Goal: Communication & Community: Participate in discussion

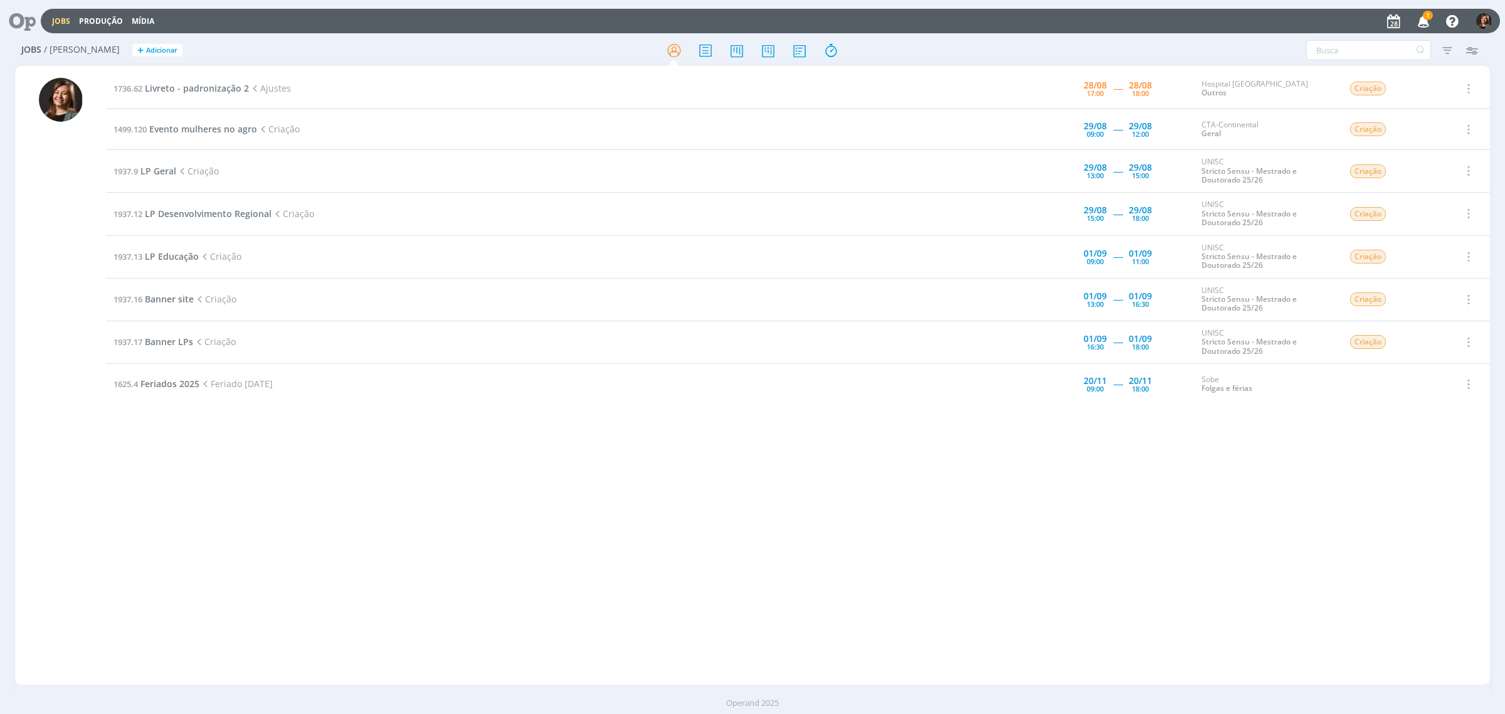
click at [1421, 28] on icon "button" at bounding box center [1424, 20] width 22 height 21
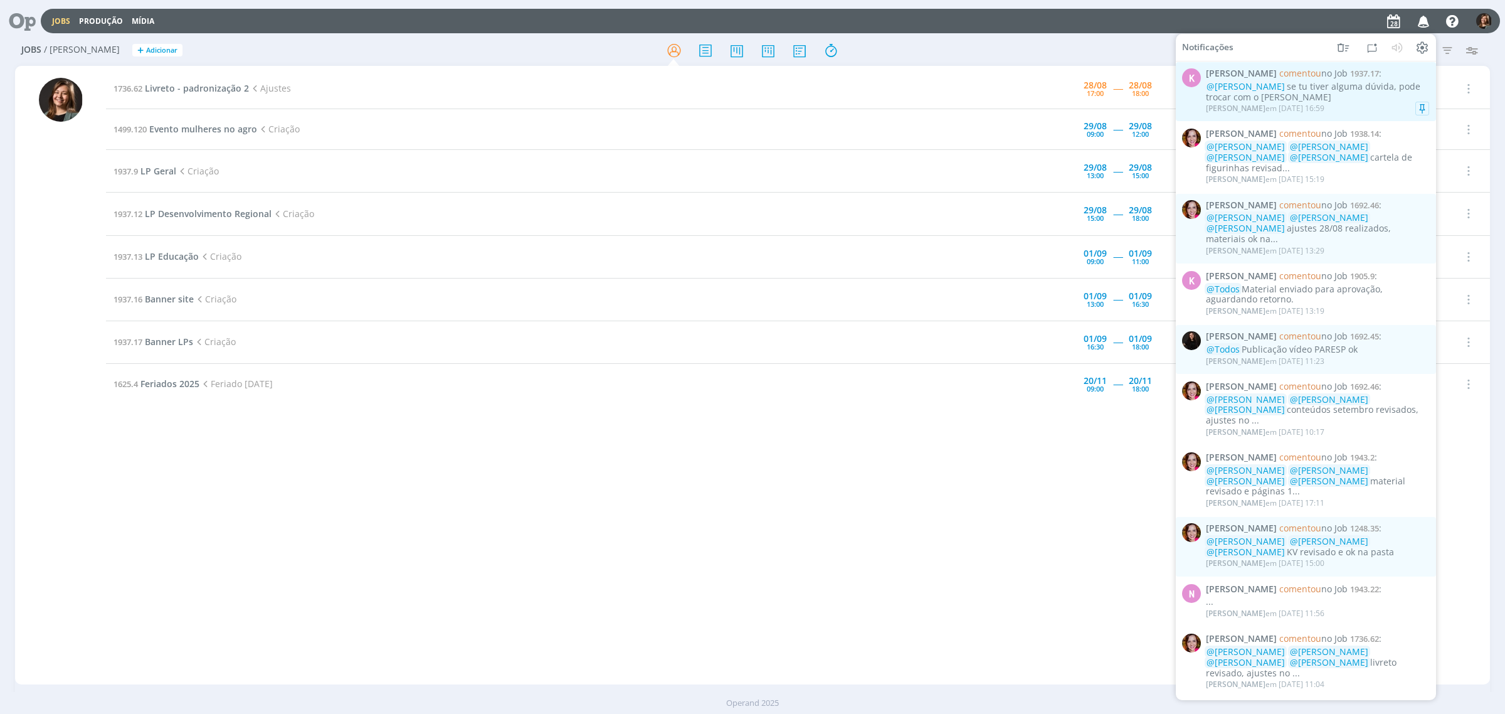
click at [1350, 108] on div "Karoline Arend em 28/08 às 16:59" at bounding box center [1317, 108] width 223 height 13
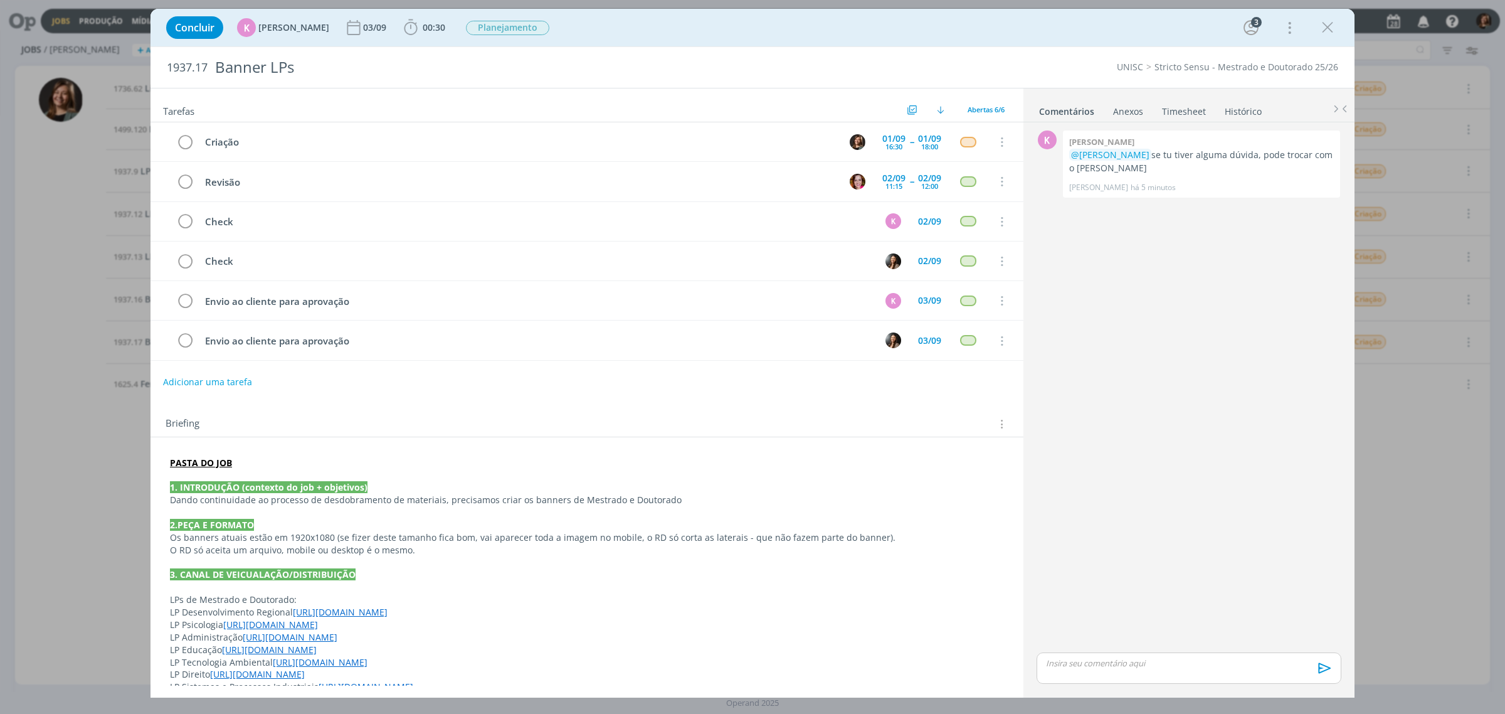
click at [1343, 24] on div "Concluir K Karoline Arend 03/09 00:30 Iniciar Apontar Data * 28/08/2025 Horas *…" at bounding box center [752, 28] width 1185 height 30
click at [1330, 25] on icon "dialog" at bounding box center [1327, 27] width 19 height 19
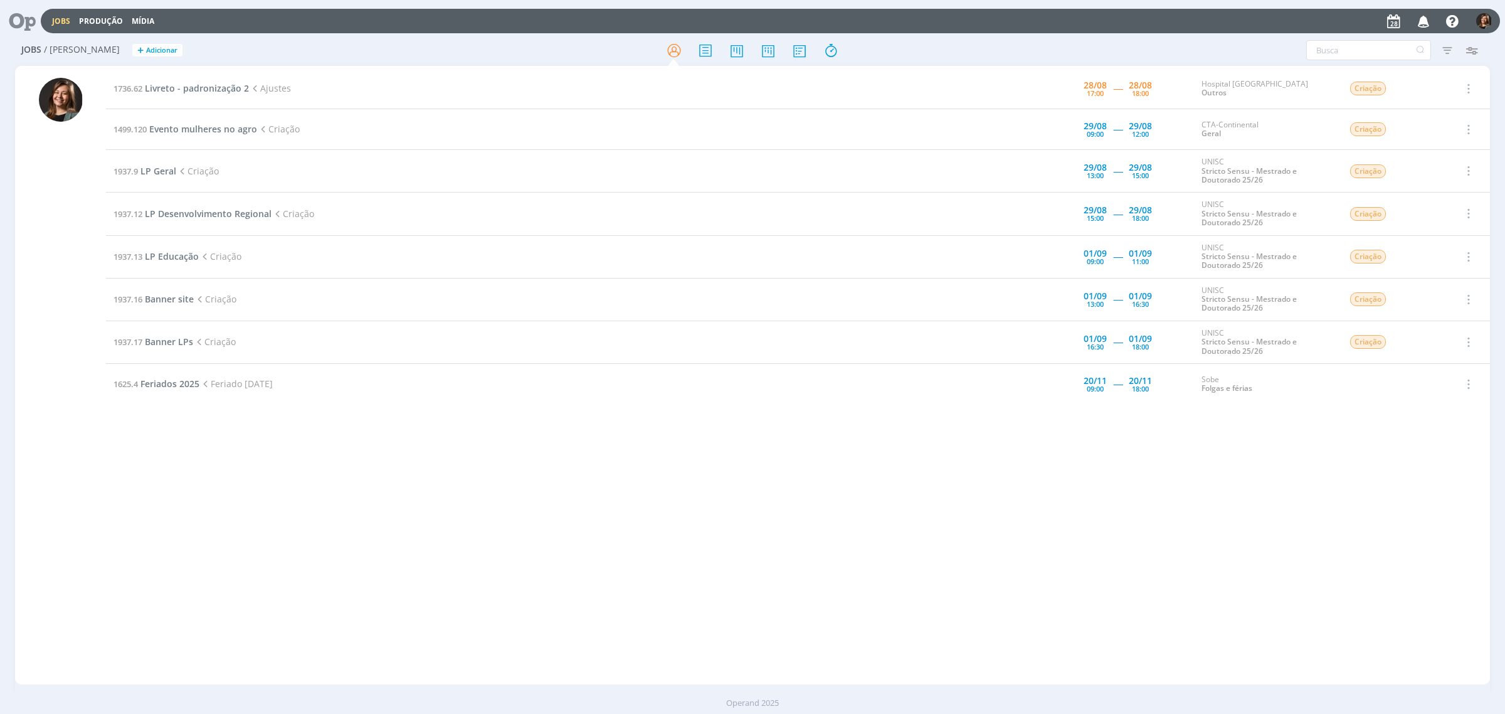
click at [154, 80] on td "1736.62 Livreto - padronização 2 Ajustes" at bounding box center [536, 88] width 860 height 41
click at [167, 85] on span "Livreto - padronização 2" at bounding box center [197, 88] width 104 height 12
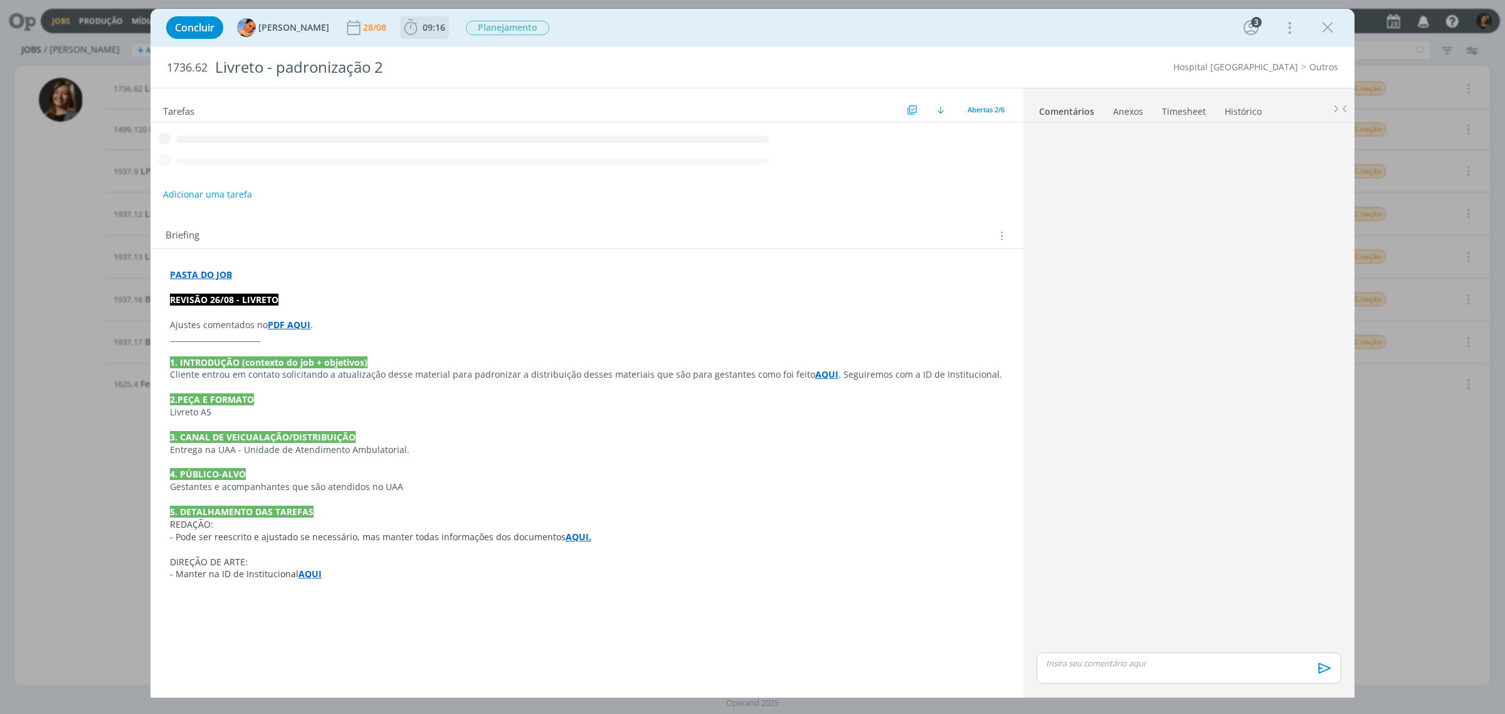
click at [433, 22] on span "09:16" at bounding box center [434, 27] width 23 height 12
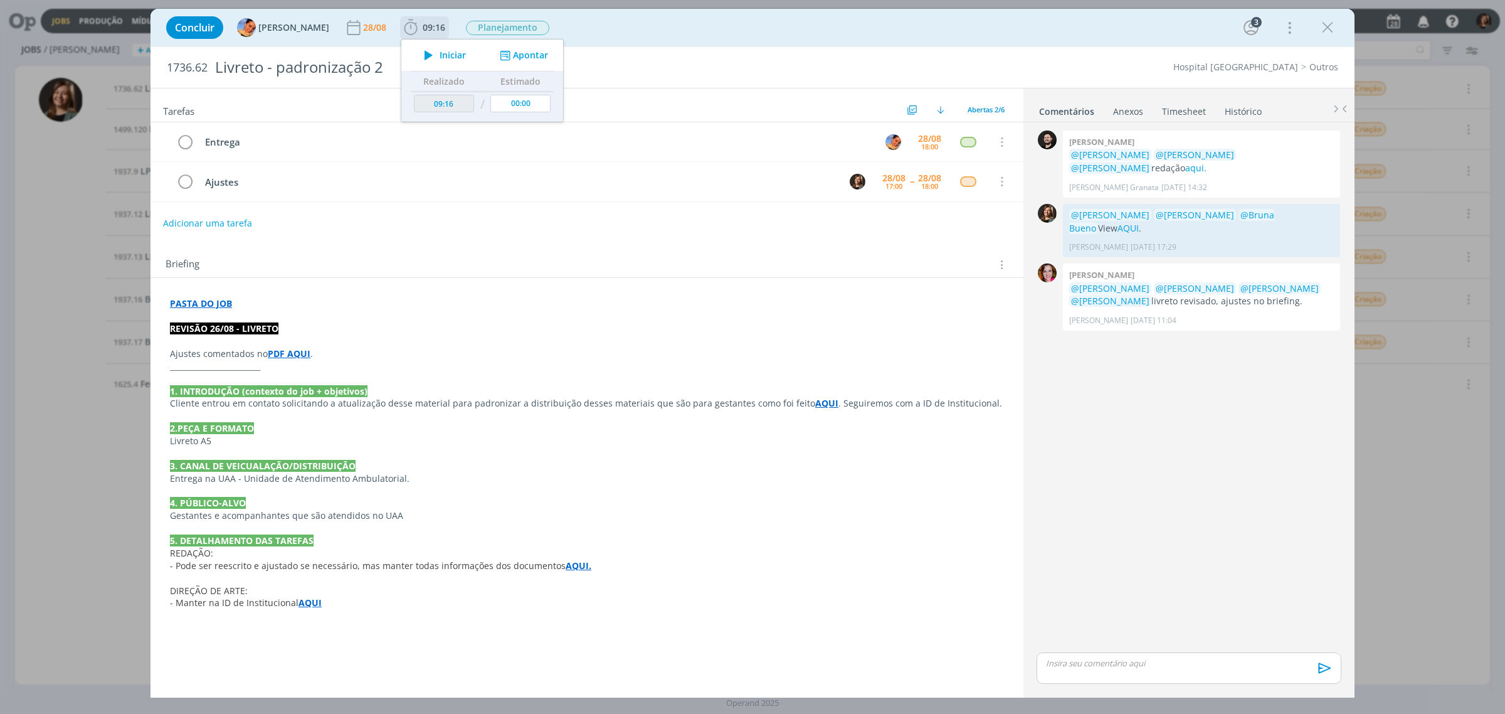
click at [440, 54] on span "Iniciar" at bounding box center [453, 55] width 26 height 9
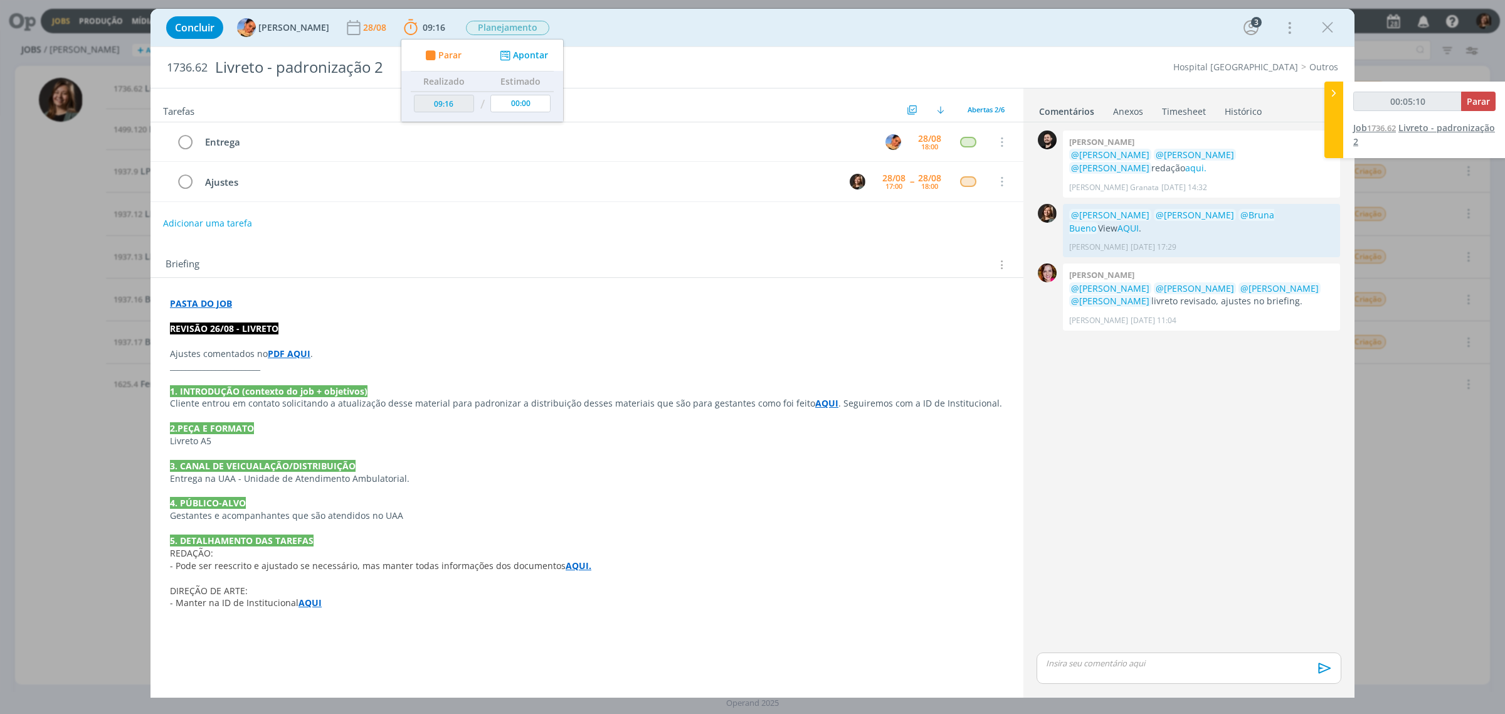
type input "00:05:11"
click at [1478, 111] on div "00:05:11 Parar" at bounding box center [1424, 106] width 142 height 29
click at [1478, 105] on span "Parar" at bounding box center [1478, 101] width 23 height 12
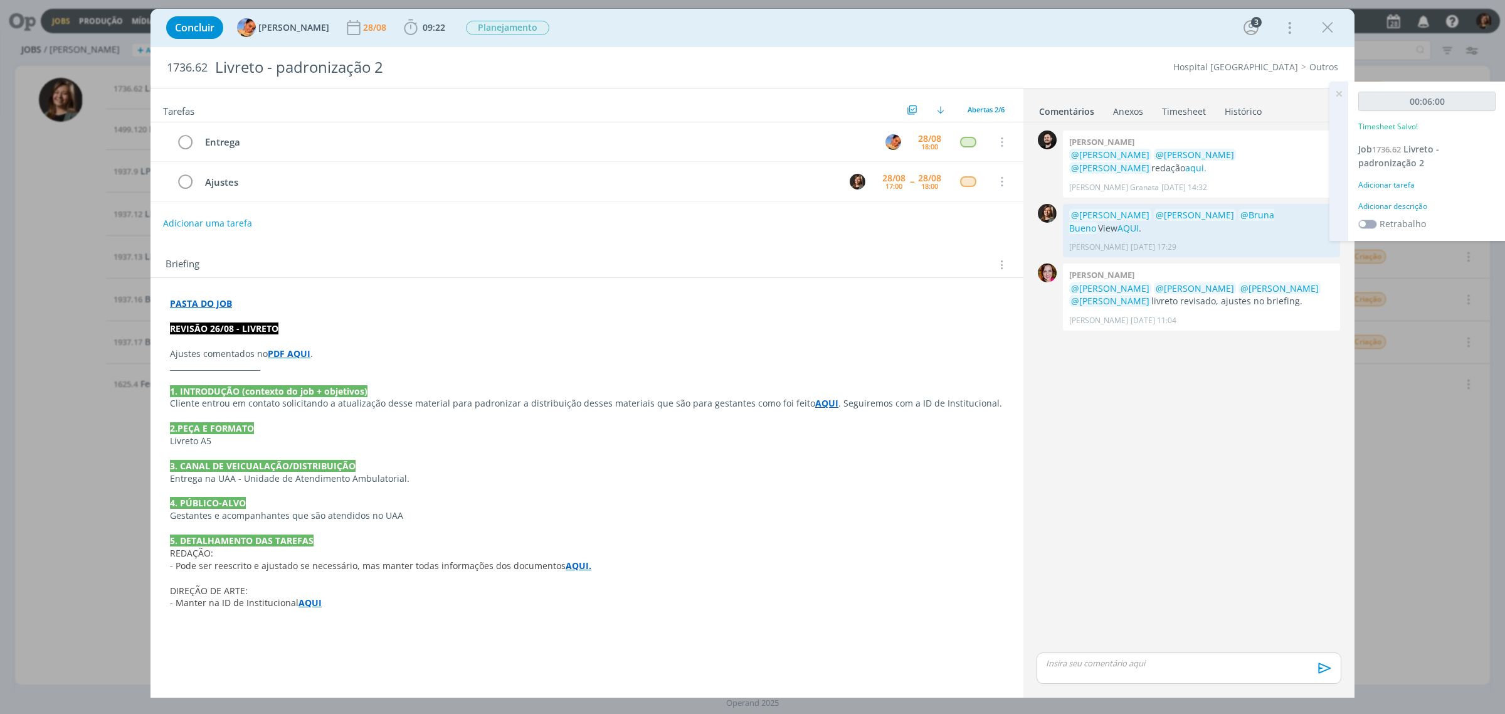
click at [1406, 183] on div "Adicionar tarefa" at bounding box center [1426, 184] width 137 height 11
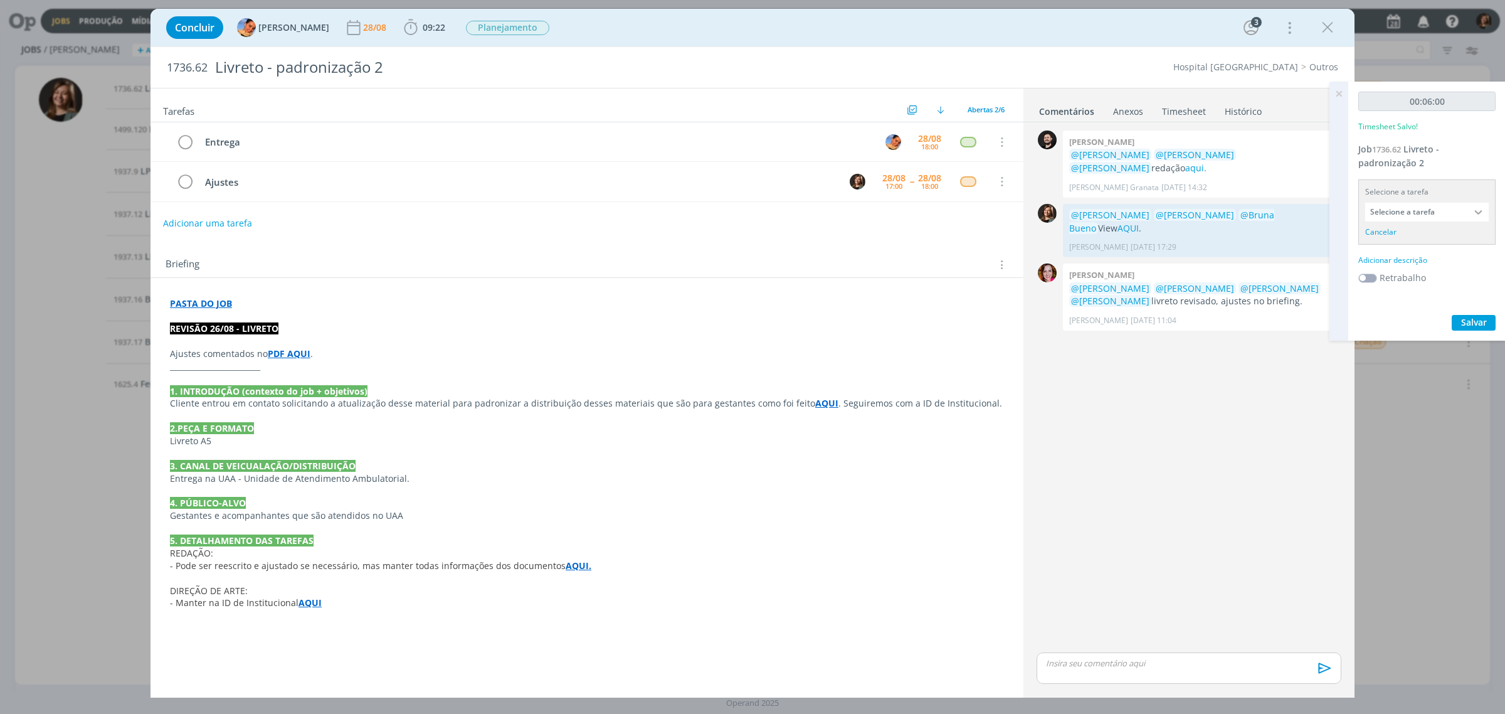
click at [1409, 218] on input "Selecione a tarefa" at bounding box center [1427, 212] width 124 height 19
click at [1414, 282] on div "Ajustes - Letícia Frantz" at bounding box center [1427, 288] width 122 height 21
type input "Ajustes"
drag, startPoint x: 1389, startPoint y: 259, endPoint x: 1399, endPoint y: 246, distance: 16.6
click at [1389, 256] on label "Retrabalho" at bounding box center [1403, 261] width 46 height 13
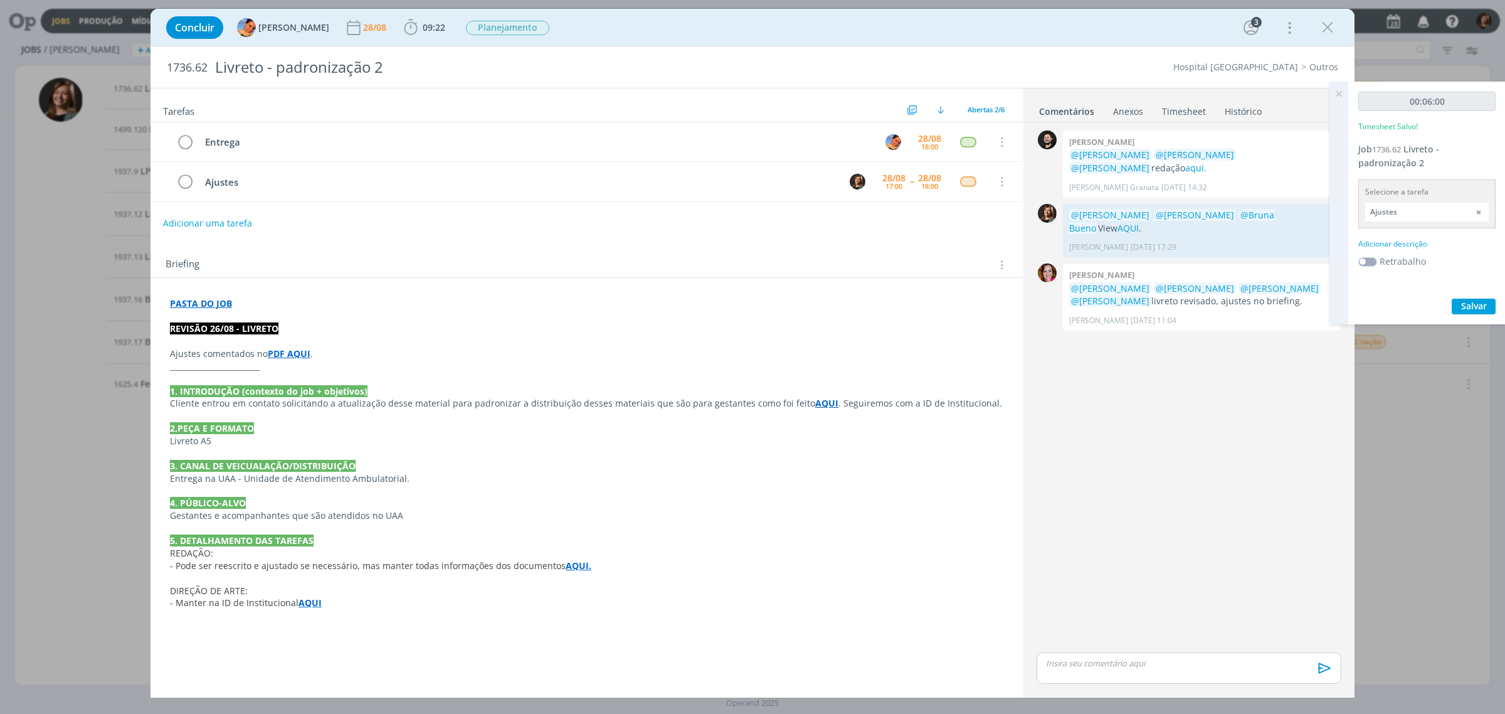
click at [1402, 240] on div "Adicionar descrição" at bounding box center [1426, 243] width 137 height 11
click at [1400, 262] on textarea at bounding box center [1426, 263] width 131 height 45
type textarea "C"
type textarea "Ajustes 26/08"
click at [1484, 342] on span "Salvar" at bounding box center [1474, 345] width 26 height 12
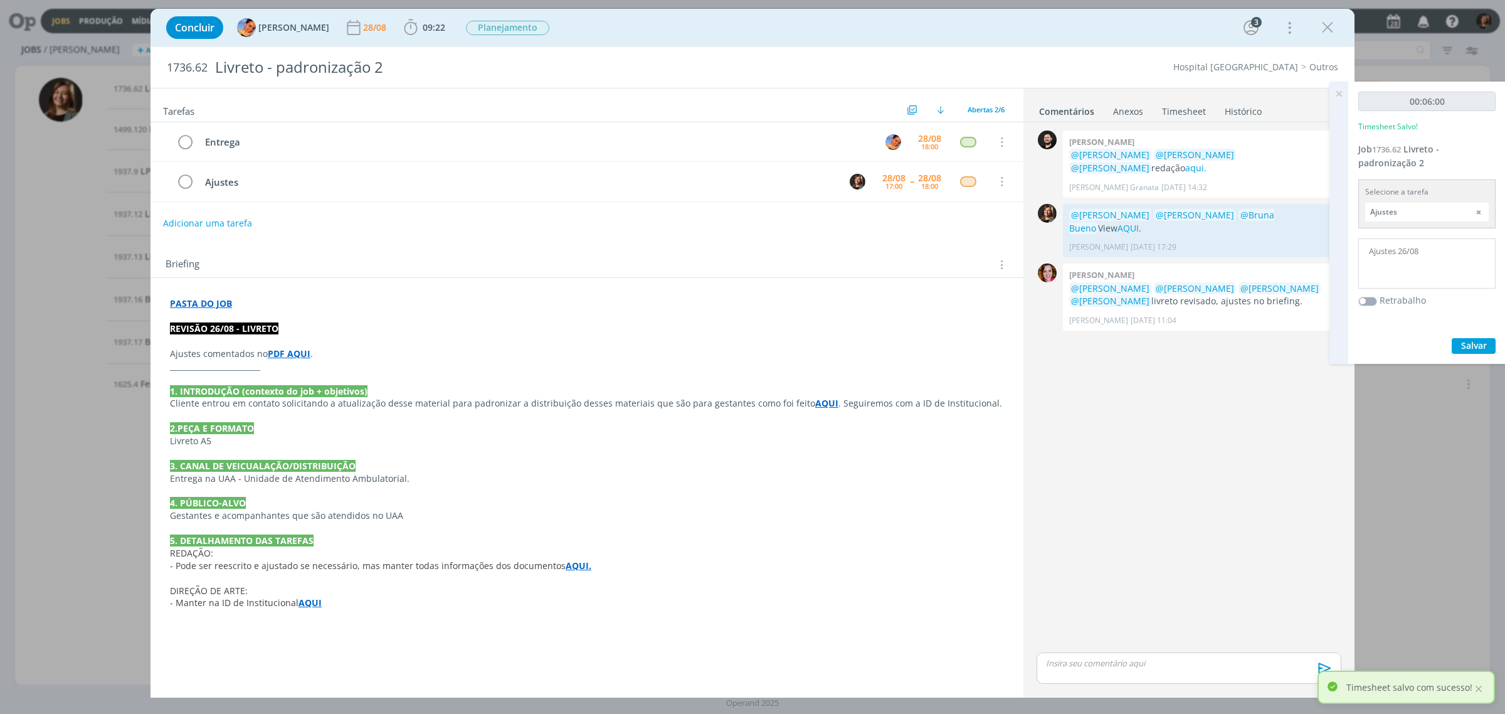
click at [1346, 83] on icon at bounding box center [1339, 94] width 23 height 24
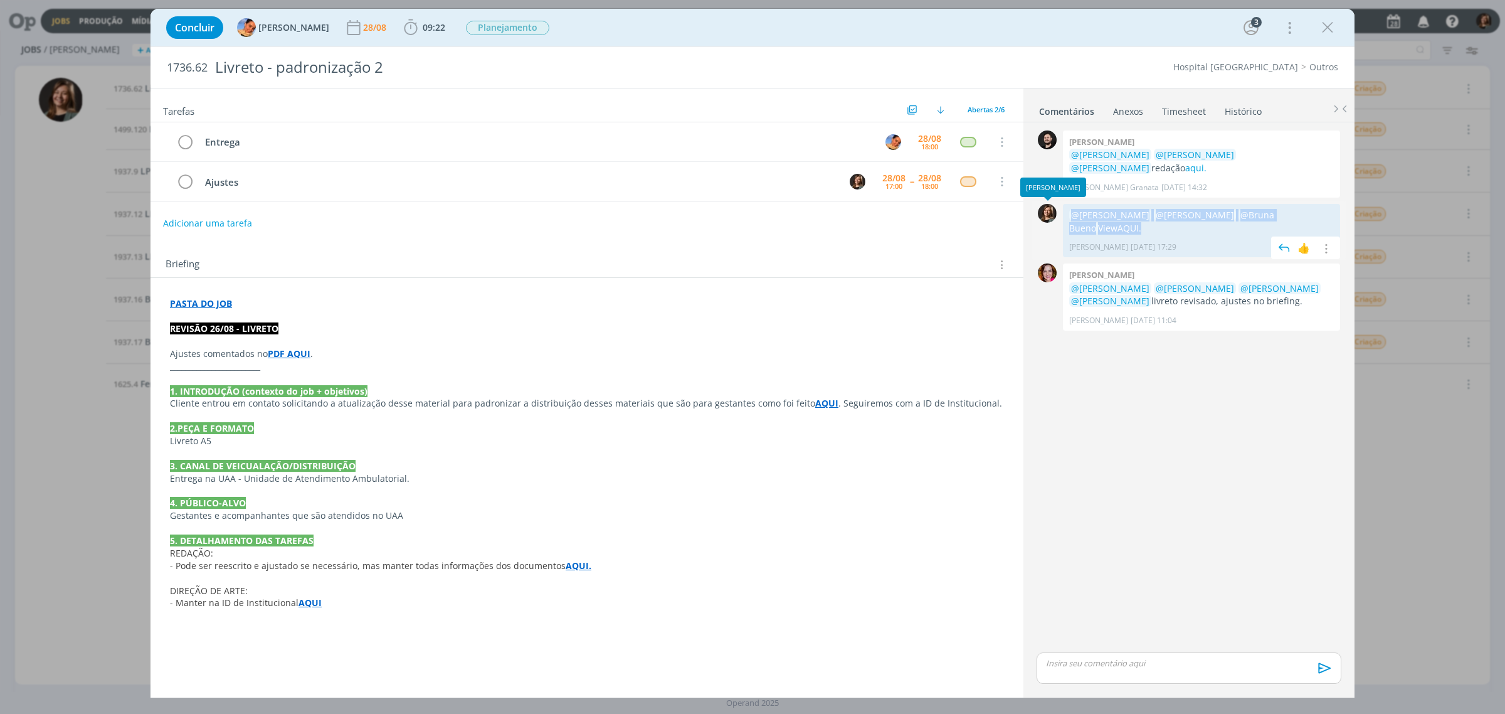
drag, startPoint x: 1333, startPoint y: 214, endPoint x: 1085, endPoint y: 495, distance: 374.6
click at [1057, 215] on div "0 @Luíza Santana @Beatriz Luchese @Bruna Bueno View AQUI . Letícia Frantz 21/08…" at bounding box center [1189, 231] width 315 height 60
copy div "0 @Luíza Santana @Beatriz Luchese @Bruna Bueno View AQUI ."
click at [1107, 656] on div "dialog" at bounding box center [1189, 667] width 305 height 31
drag, startPoint x: 1269, startPoint y: 643, endPoint x: 1293, endPoint y: 579, distance: 68.5
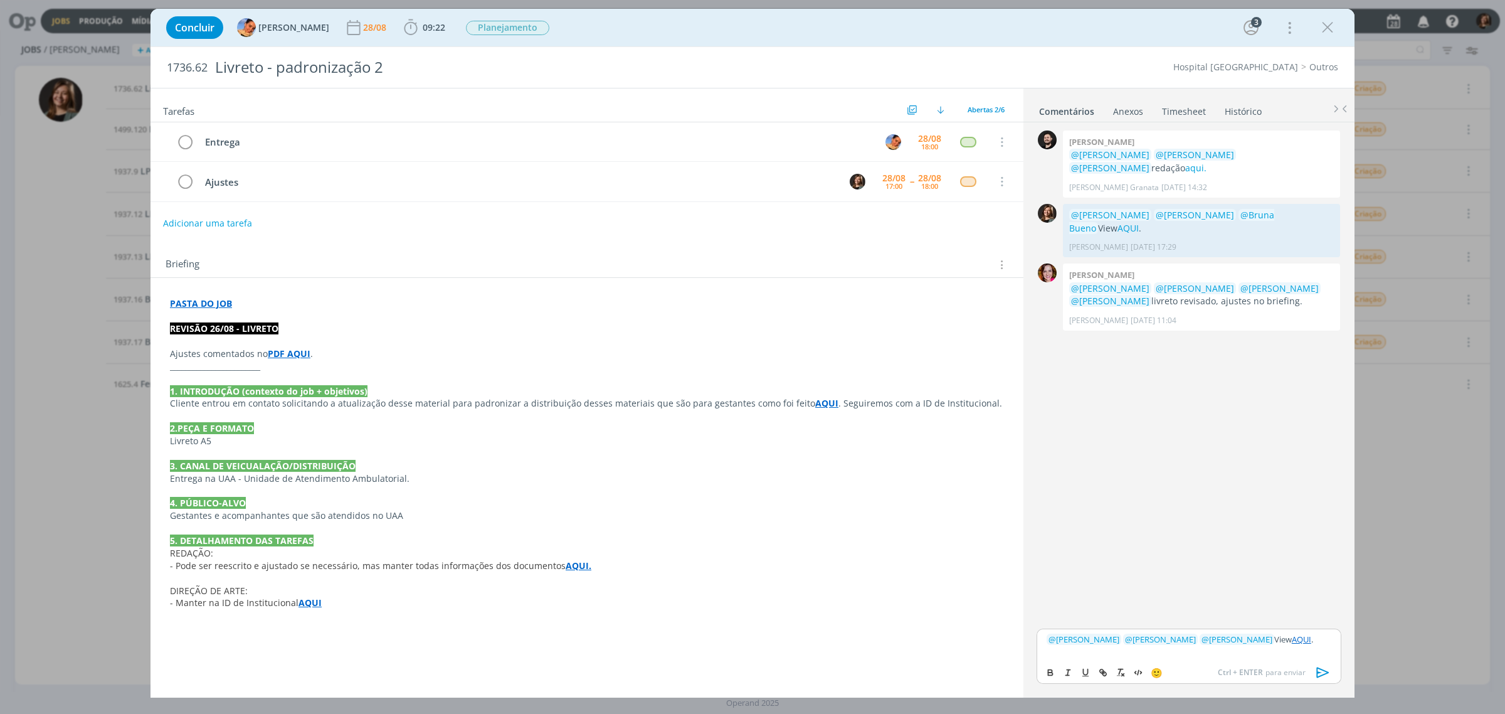
click at [1267, 641] on p "﻿ @ Luíza Santana ﻿ ﻿ @ Beatriz Luchese ﻿ ﻿ @ Bruna Bueno ﻿ View AQUI ." at bounding box center [1189, 638] width 285 height 11
click at [1327, 669] on icon "dialog" at bounding box center [1323, 672] width 19 height 19
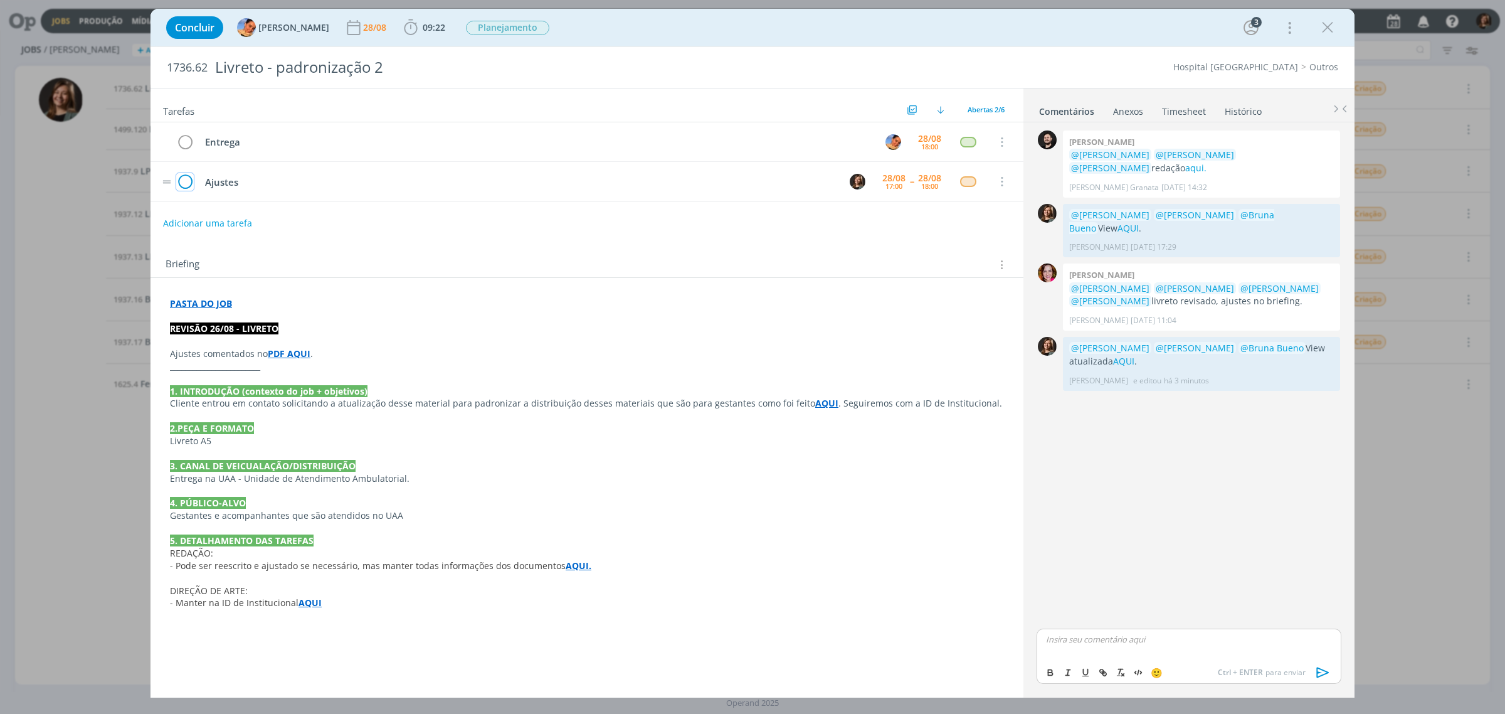
click at [182, 174] on icon "dialog" at bounding box center [185, 181] width 18 height 19
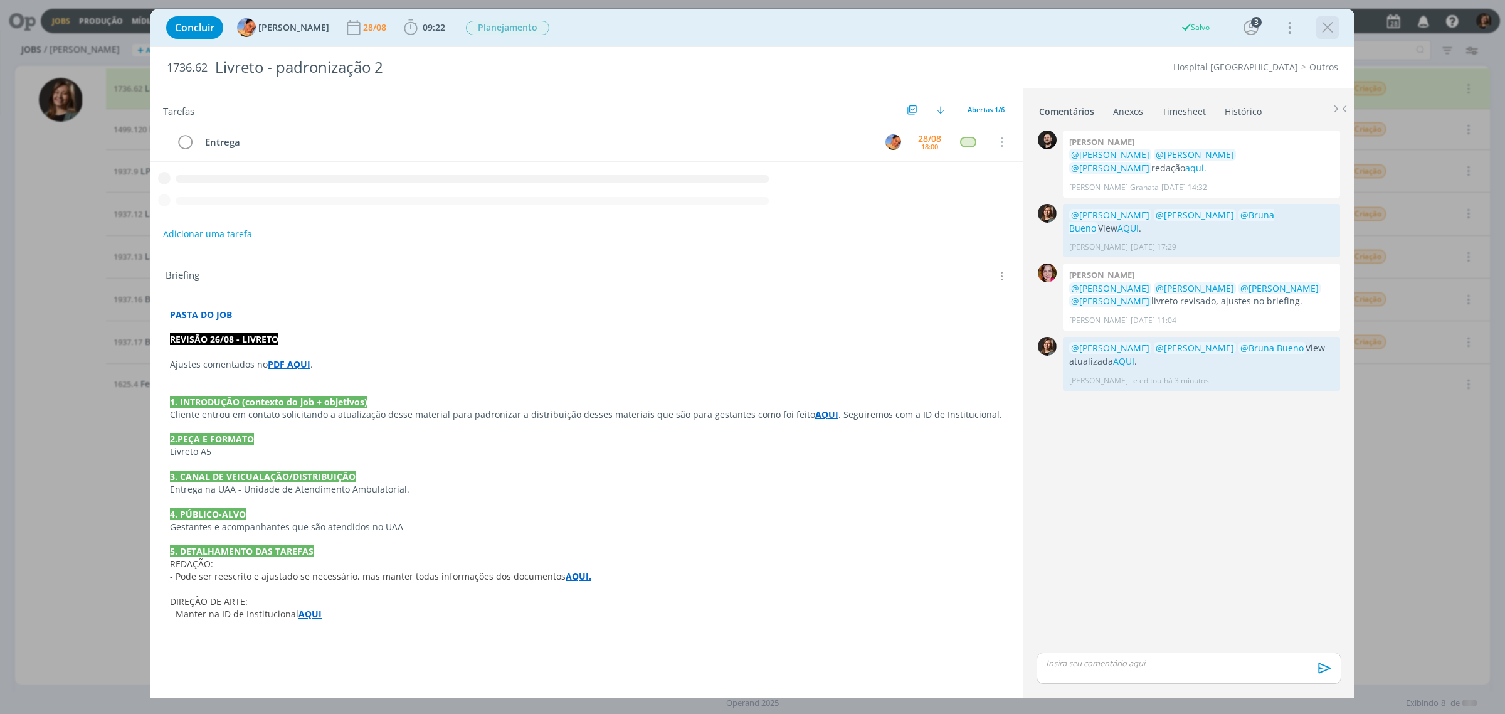
click at [1330, 25] on icon "dialog" at bounding box center [1327, 27] width 19 height 19
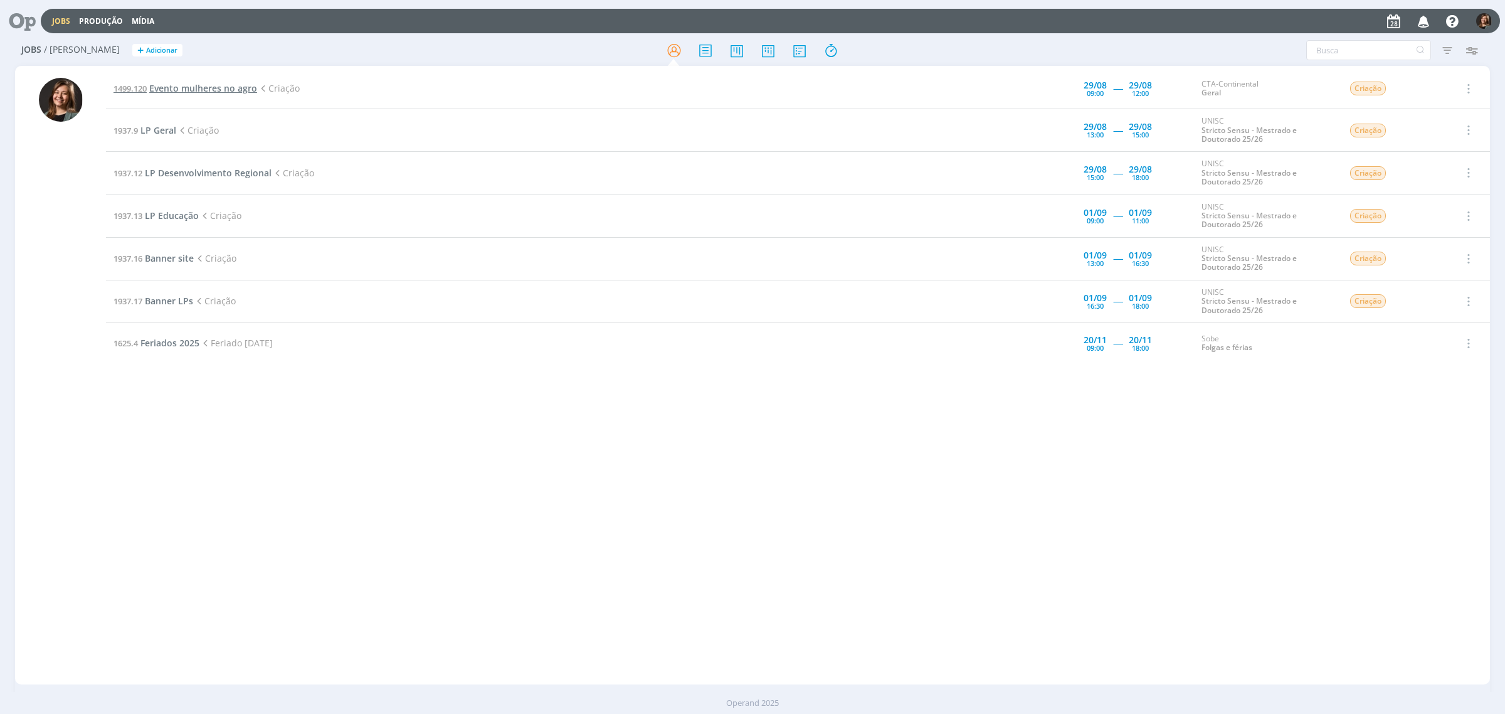
click at [181, 93] on span "Evento mulheres no agro" at bounding box center [203, 88] width 108 height 12
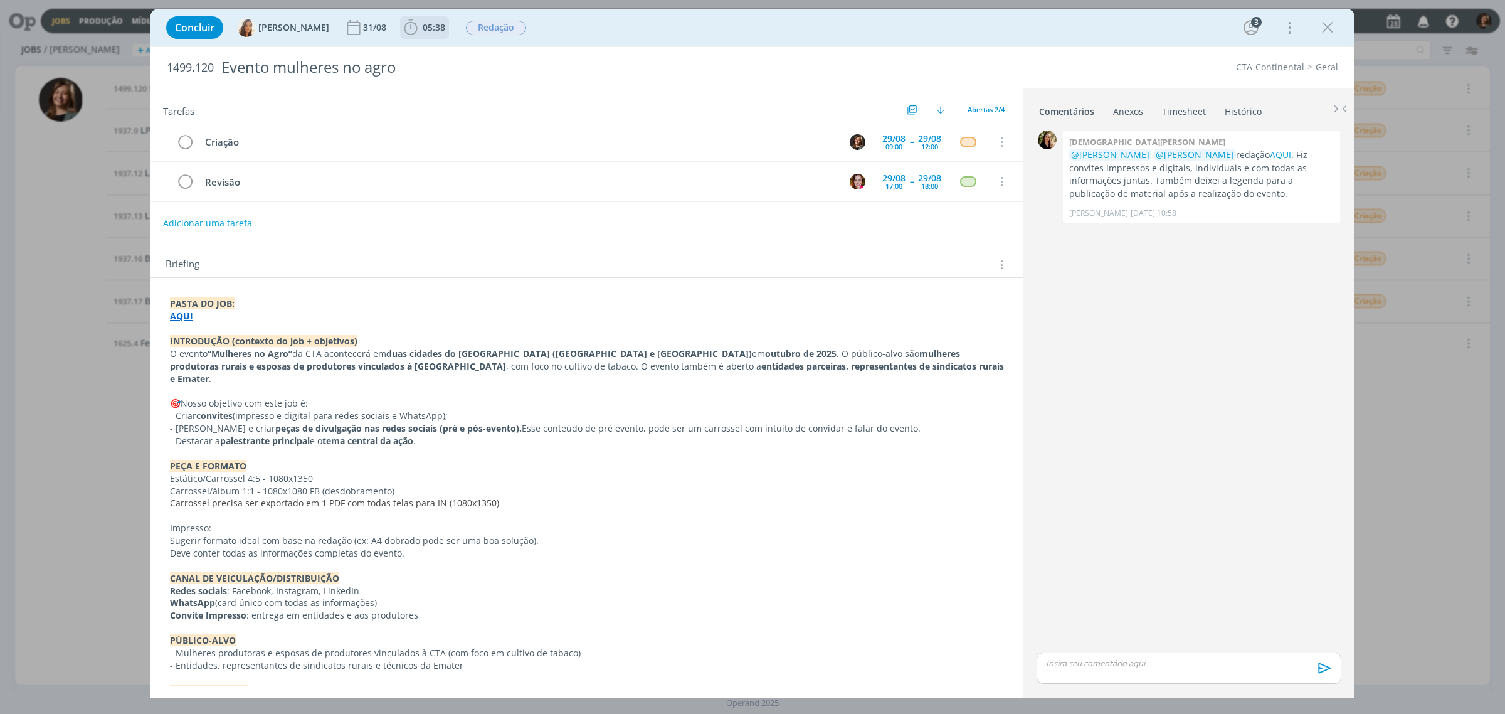
click at [424, 27] on span "05:38" at bounding box center [434, 27] width 23 height 12
click at [441, 48] on button "Iniciar" at bounding box center [442, 55] width 50 height 18
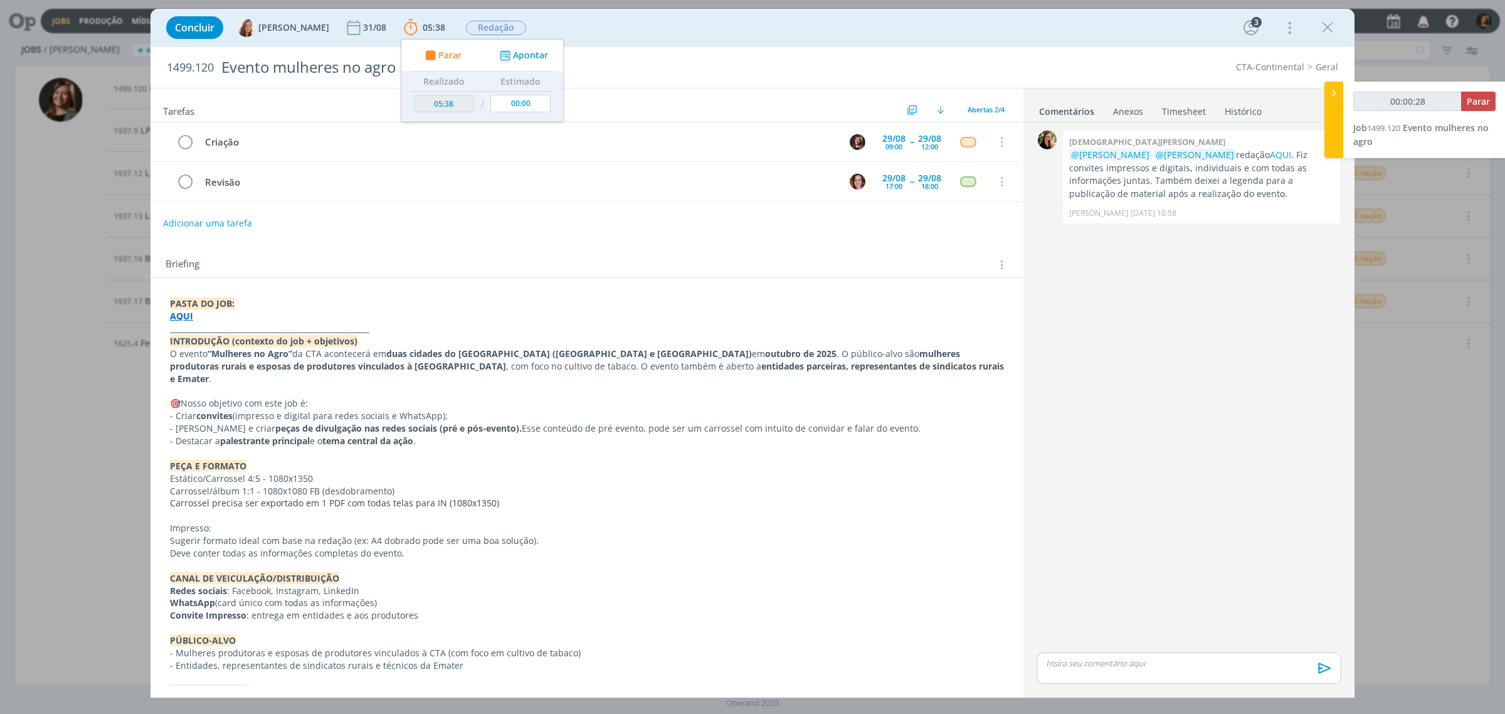
click at [1339, 22] on div "Concluir Vanessa Feron 31/08 05:38 Parar Apontar Data * 28/08/2025 Horas * 00:0…" at bounding box center [752, 28] width 1185 height 30
click at [1336, 22] on button "dialog" at bounding box center [1327, 27] width 19 height 19
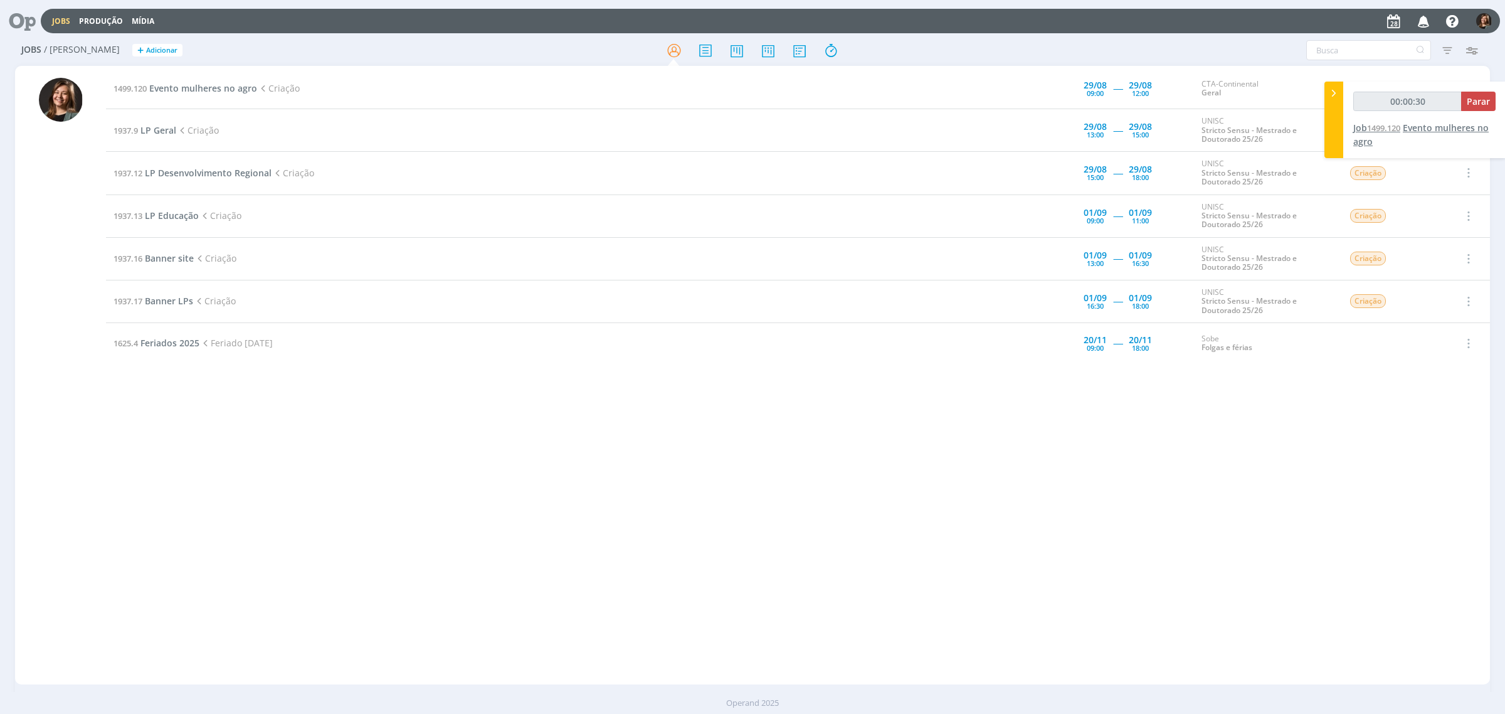
click at [1396, 125] on span "1499.120" at bounding box center [1383, 127] width 33 height 11
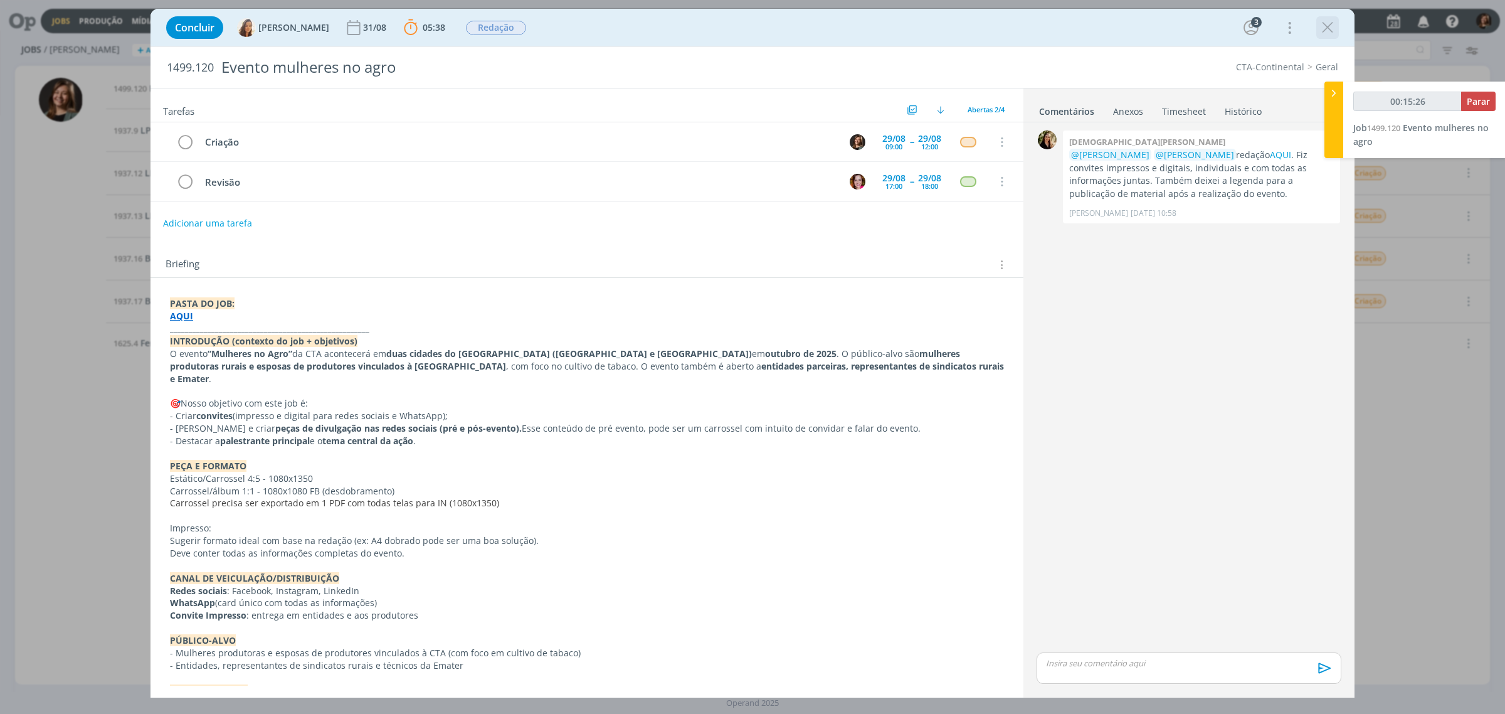
click at [1326, 29] on icon "dialog" at bounding box center [1327, 27] width 19 height 19
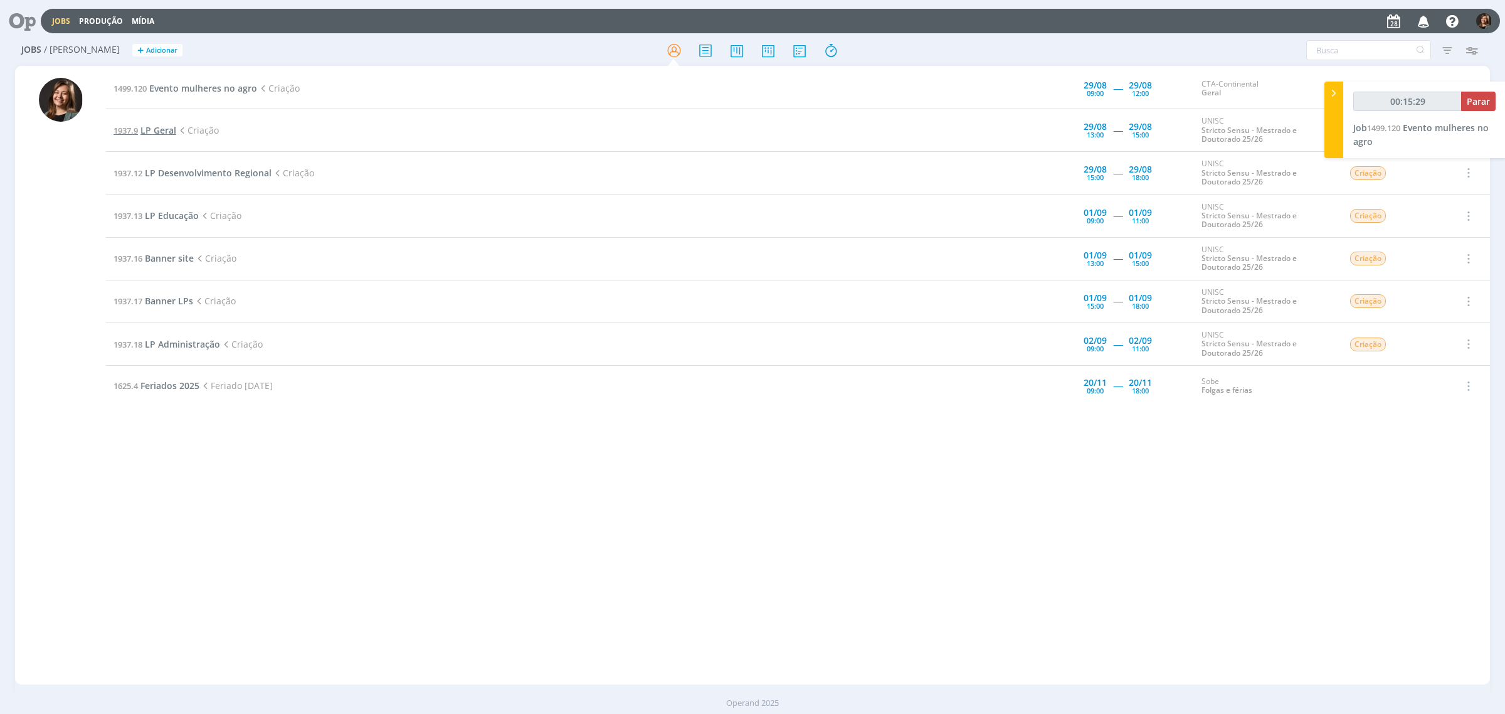
click at [152, 127] on span "LP Geral" at bounding box center [158, 130] width 36 height 12
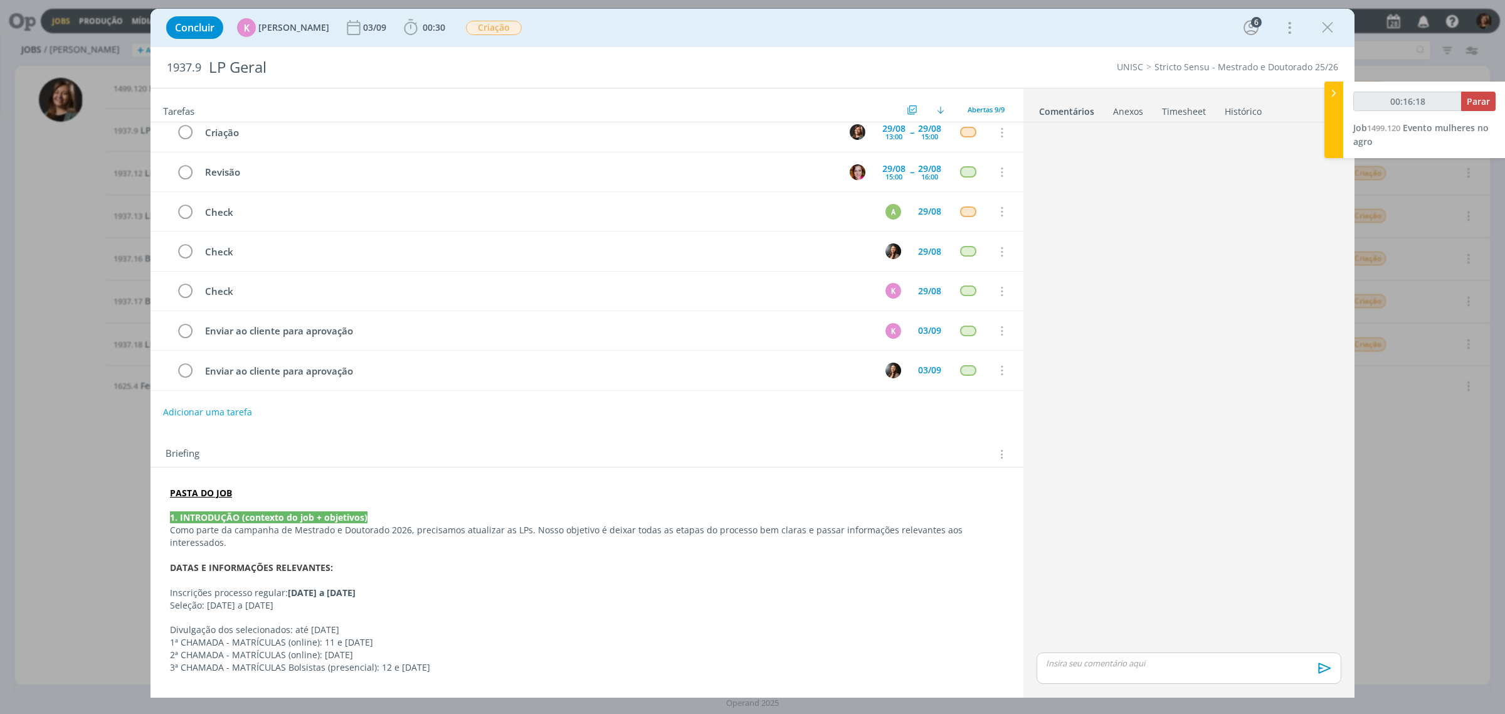
click at [1330, 23] on icon "dialog" at bounding box center [1327, 27] width 19 height 19
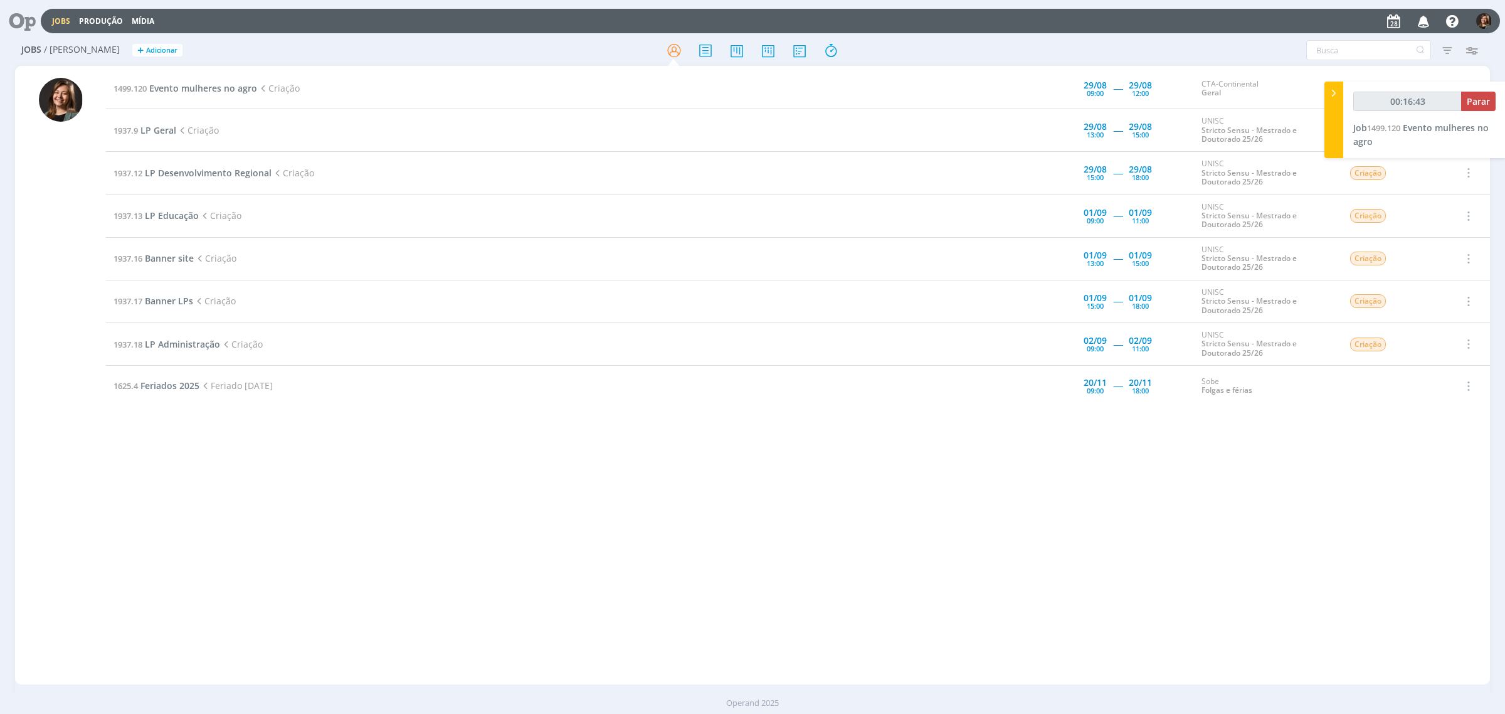
type input "00:16:44"
drag, startPoint x: 1339, startPoint y: 80, endPoint x: 1338, endPoint y: 86, distance: 6.4
click at [1339, 80] on td "Criação" at bounding box center [1391, 88] width 107 height 41
click at [1339, 98] on icon at bounding box center [1334, 93] width 13 height 13
click at [748, 55] on div at bounding box center [753, 50] width 492 height 23
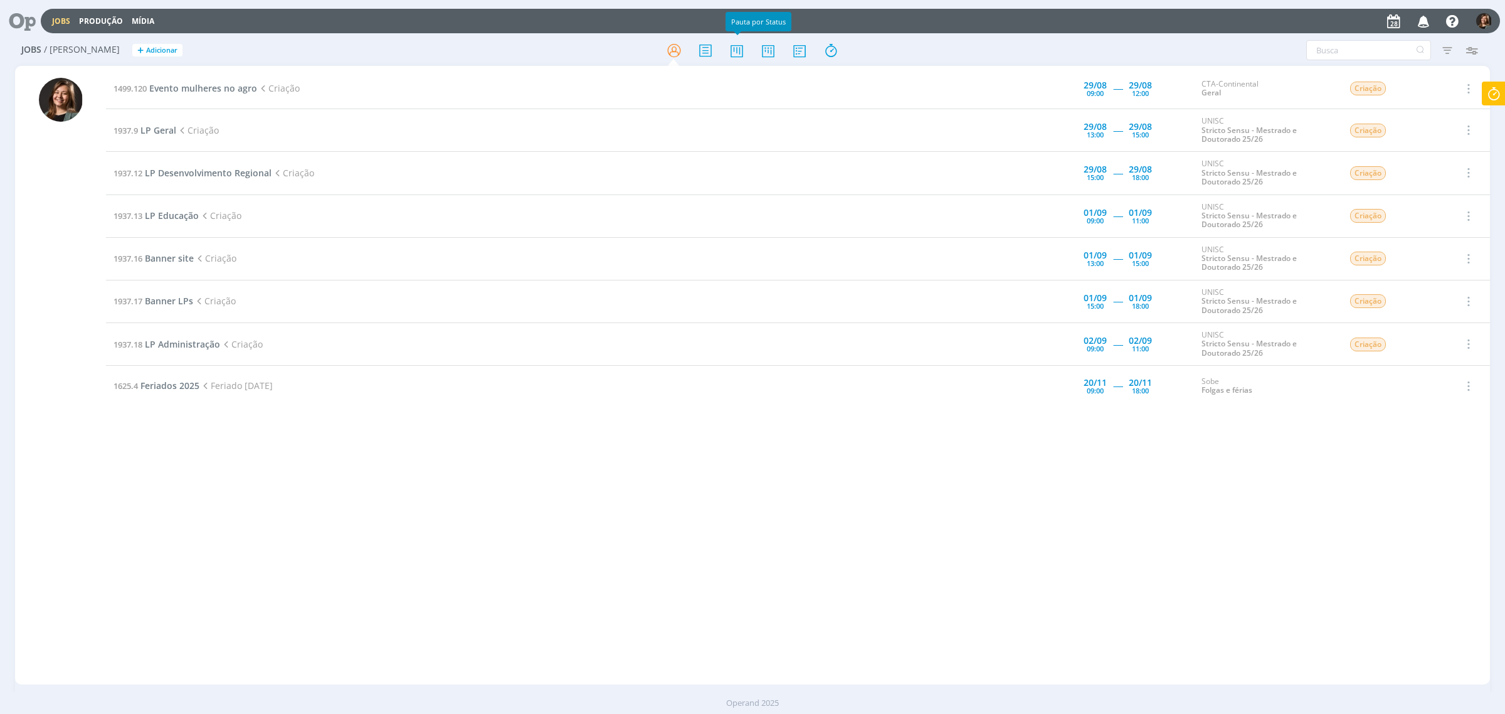
click at [754, 53] on div at bounding box center [753, 50] width 492 height 23
click at [768, 53] on icon at bounding box center [768, 50] width 23 height 24
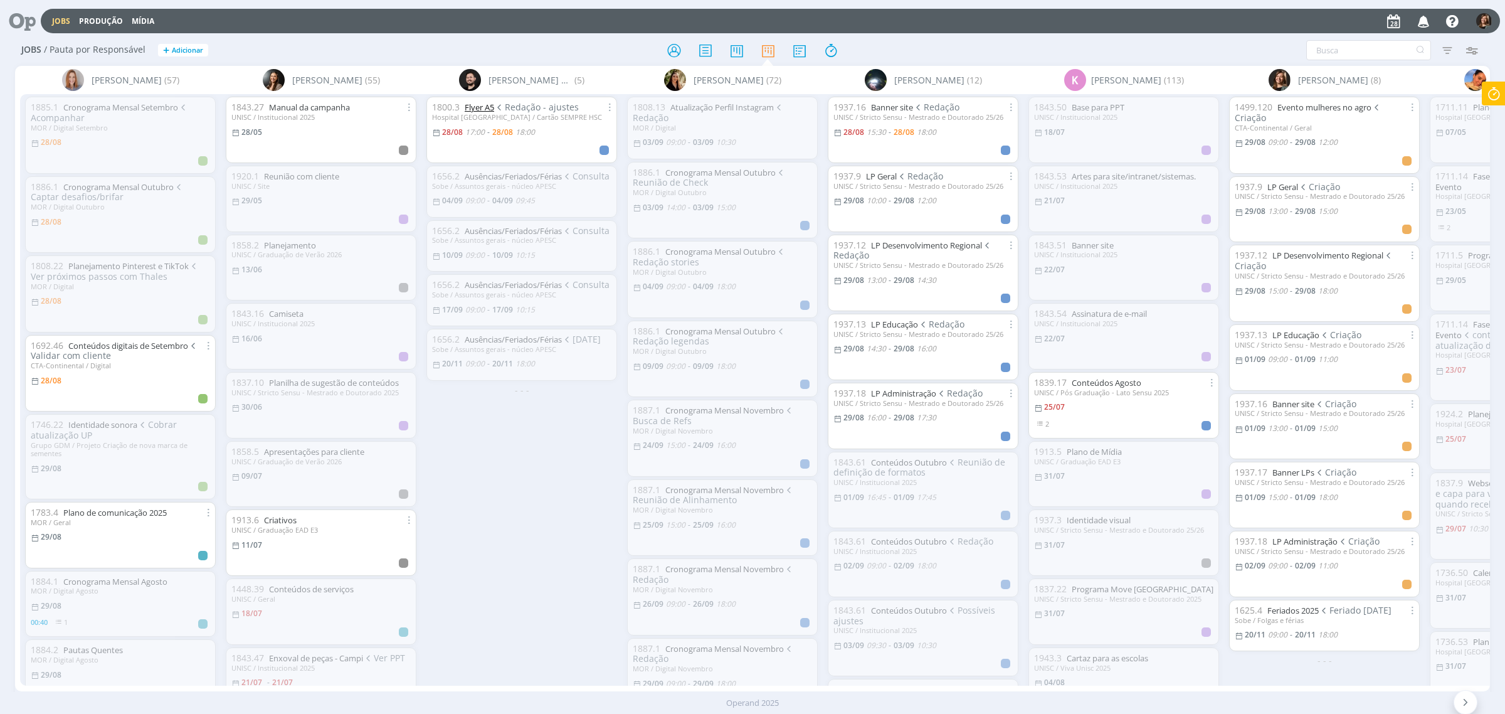
click at [478, 111] on link "Flyer A5" at bounding box center [479, 107] width 29 height 11
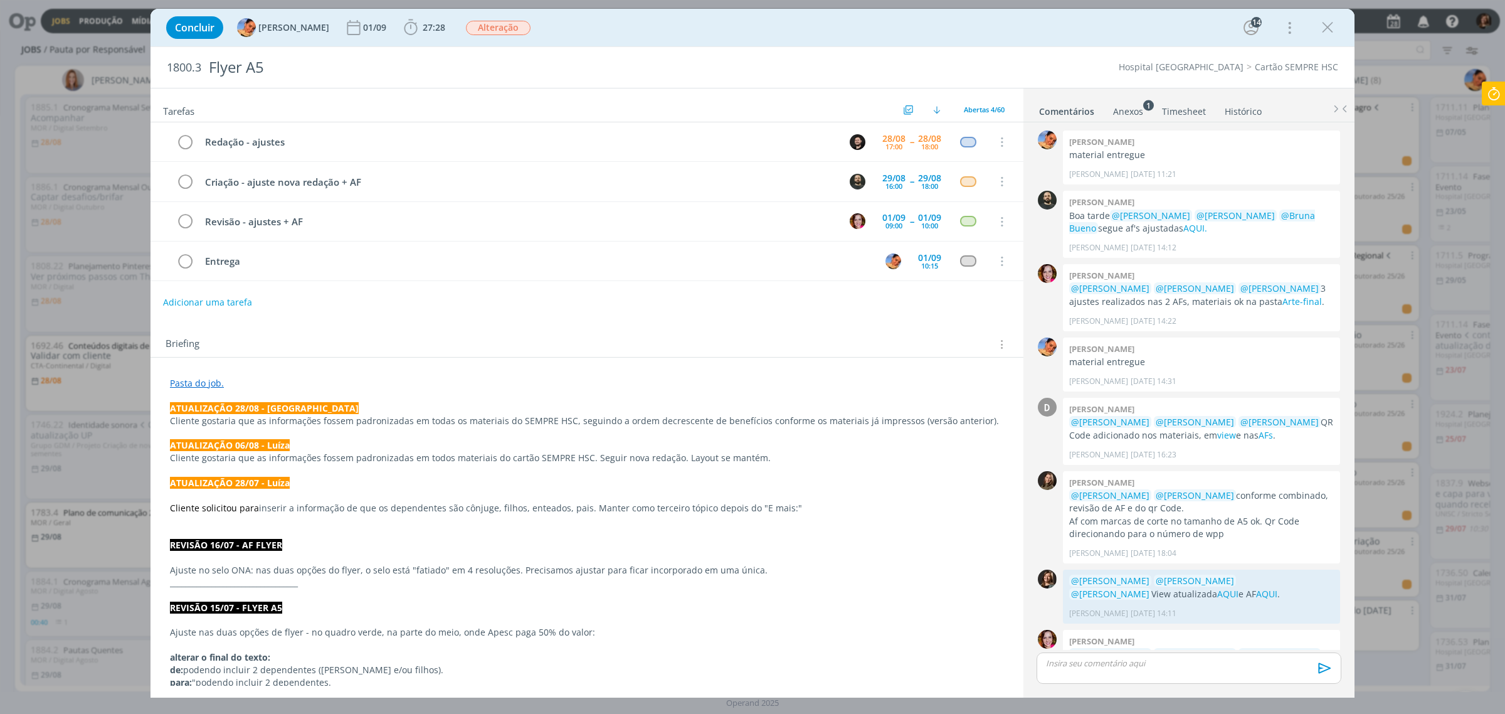
scroll to position [991, 0]
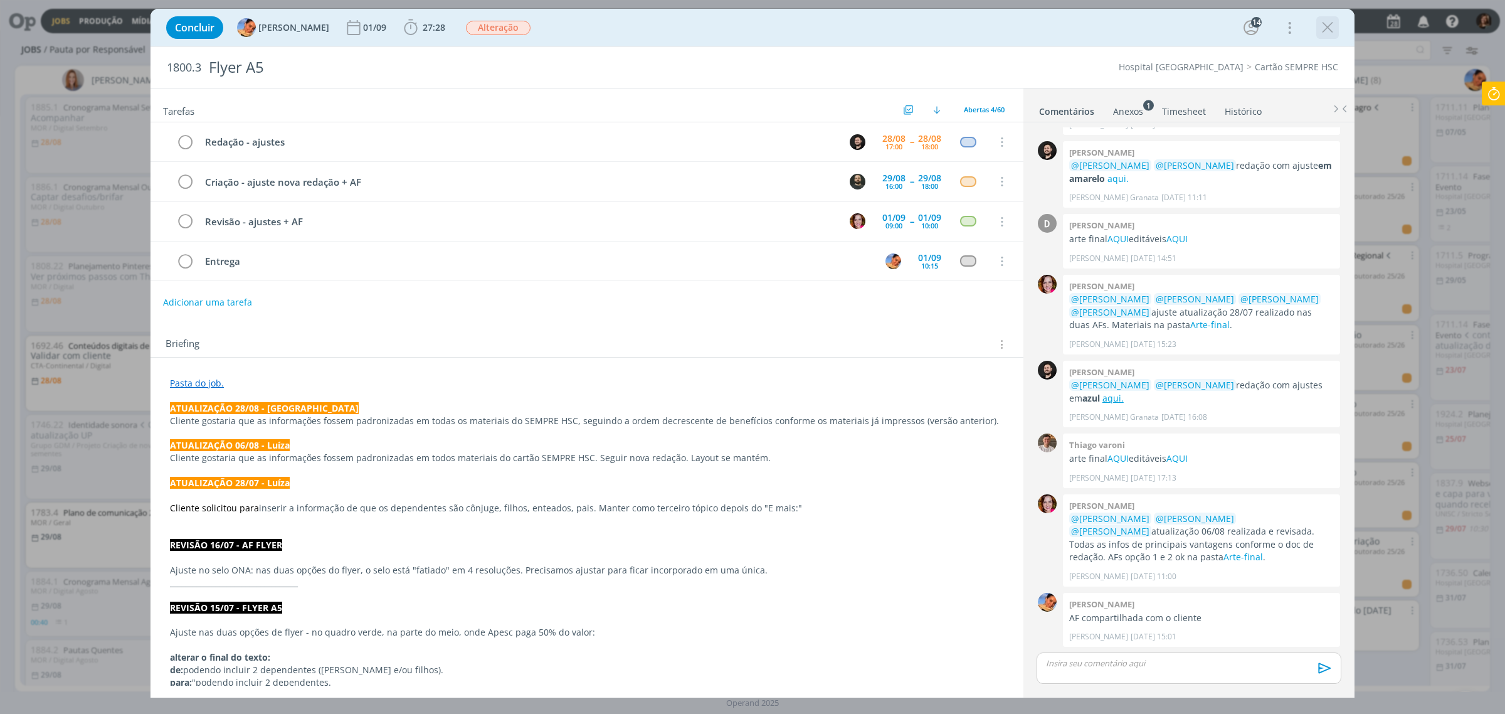
click at [1331, 23] on icon "dialog" at bounding box center [1327, 27] width 19 height 19
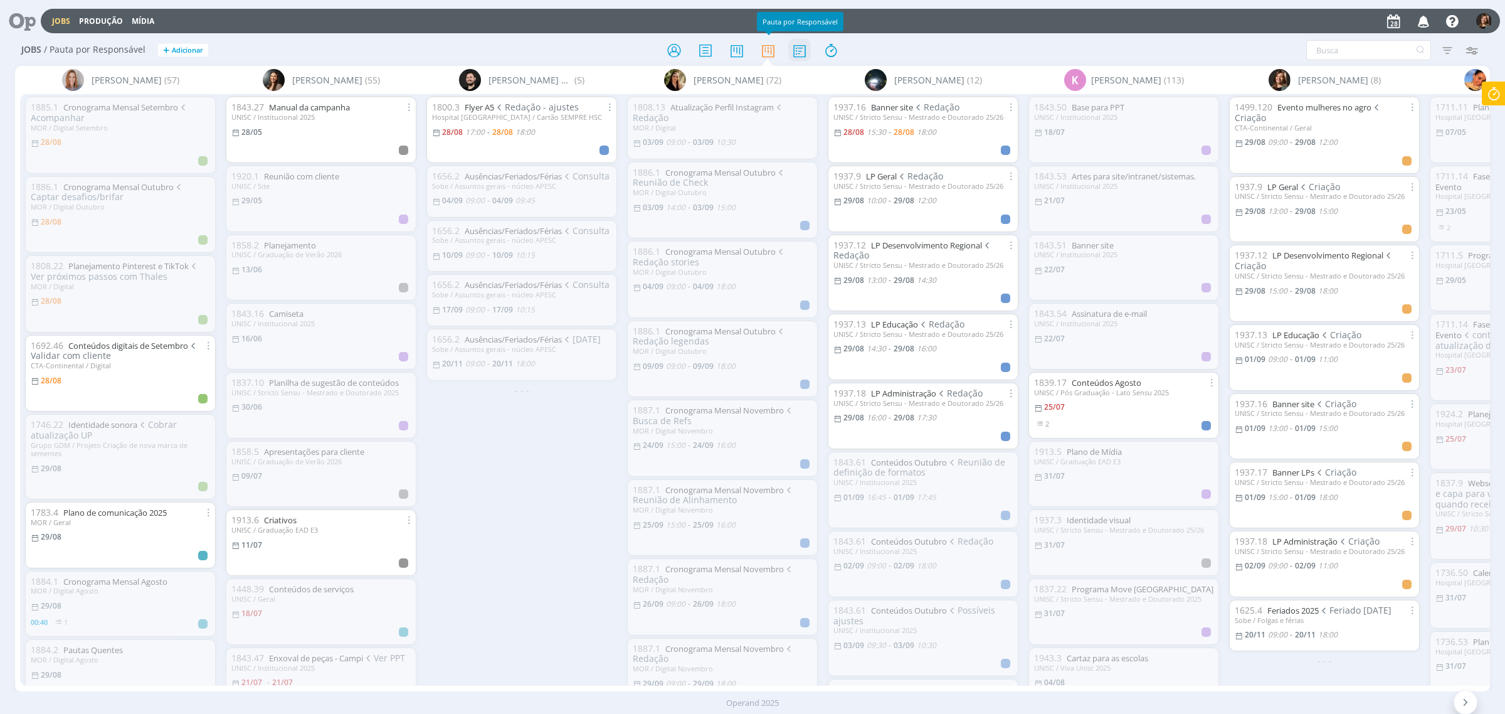
click at [788, 55] on icon at bounding box center [799, 50] width 23 height 24
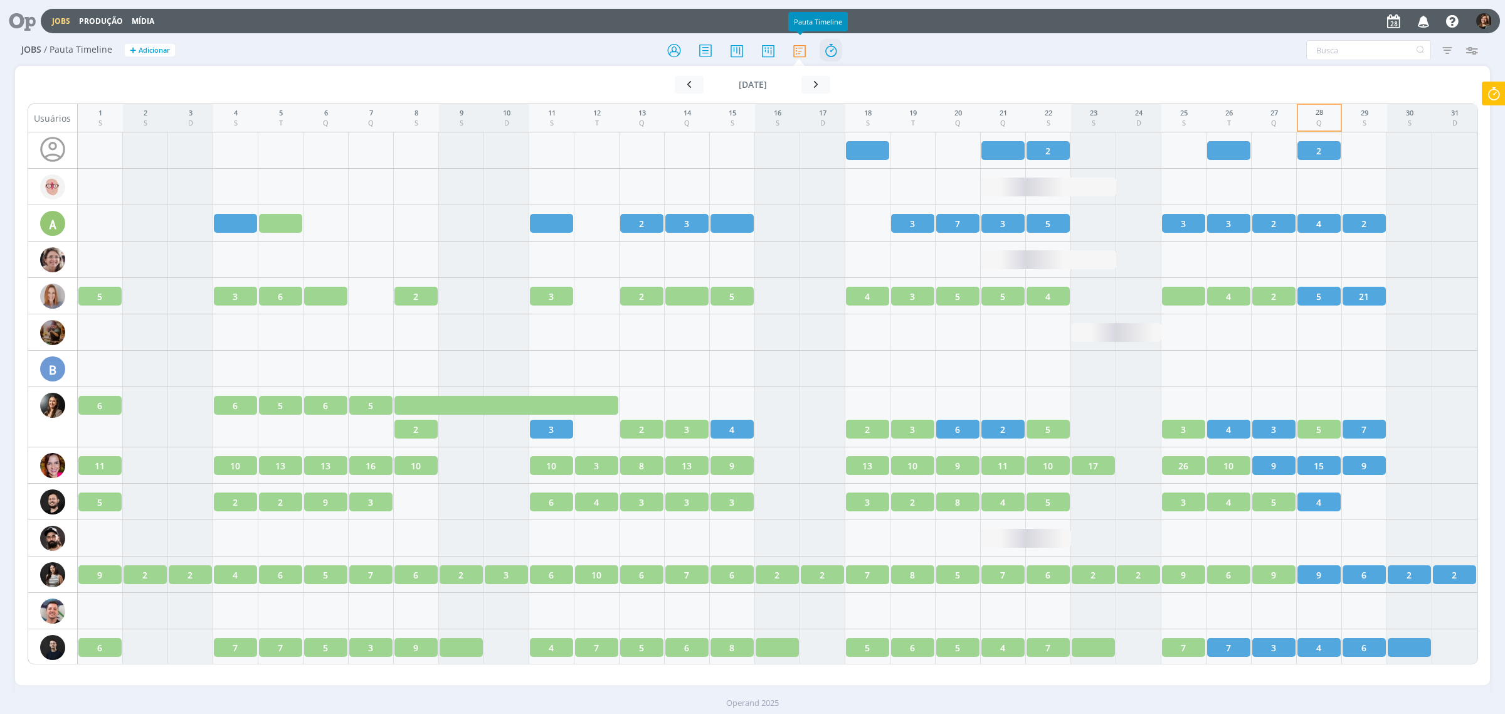
click at [825, 51] on icon at bounding box center [831, 50] width 23 height 24
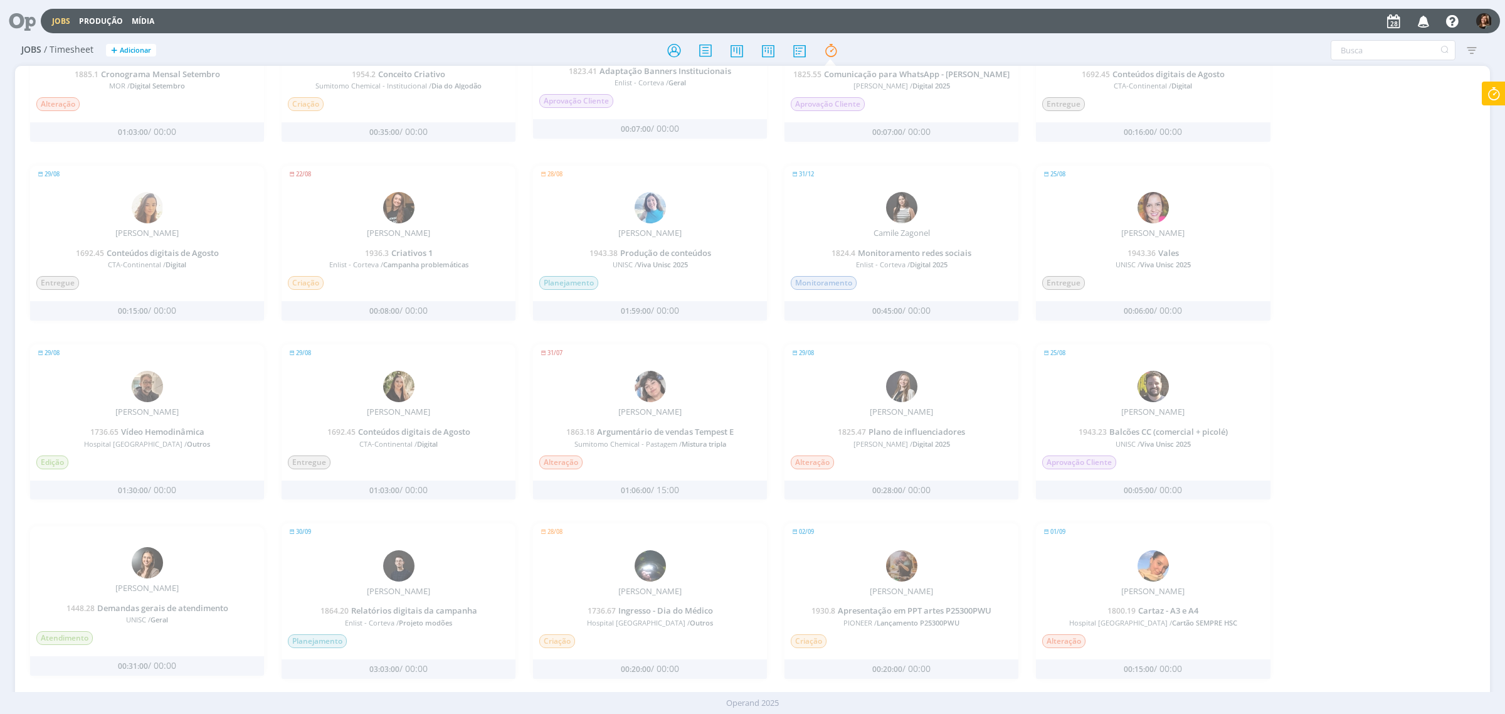
scroll to position [862, 0]
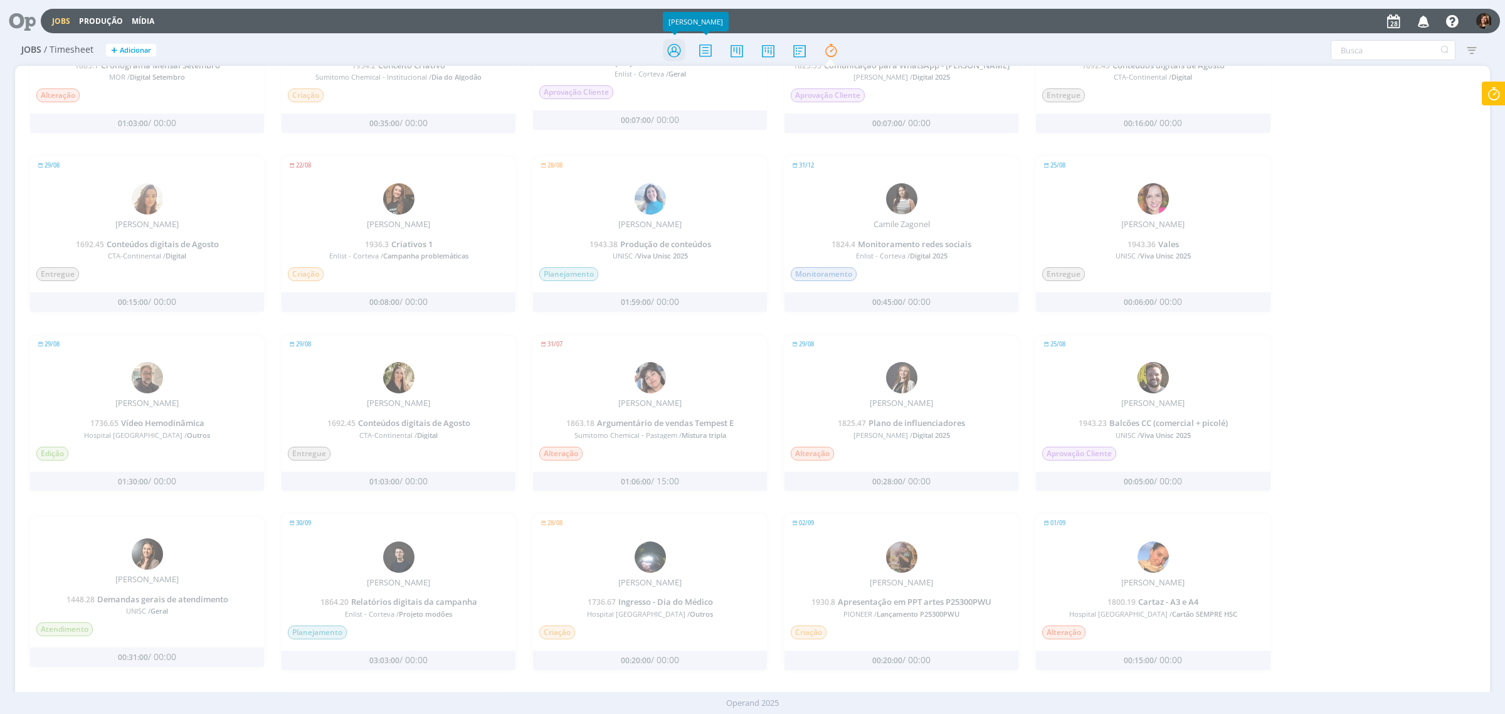
click at [672, 46] on icon at bounding box center [674, 50] width 23 height 24
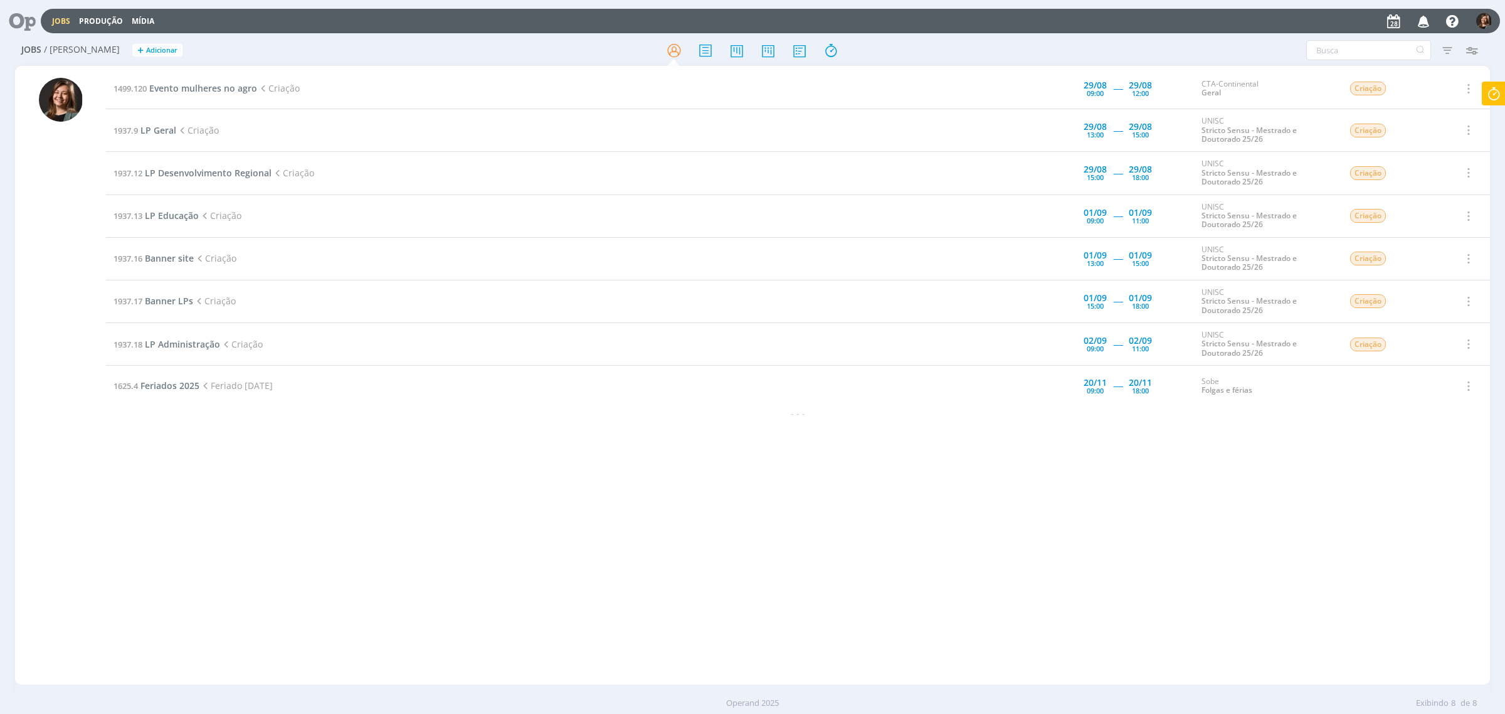
click at [1503, 101] on icon at bounding box center [1494, 94] width 23 height 24
click at [1427, 129] on span "Evento mulheres no agro" at bounding box center [1420, 135] width 135 height 26
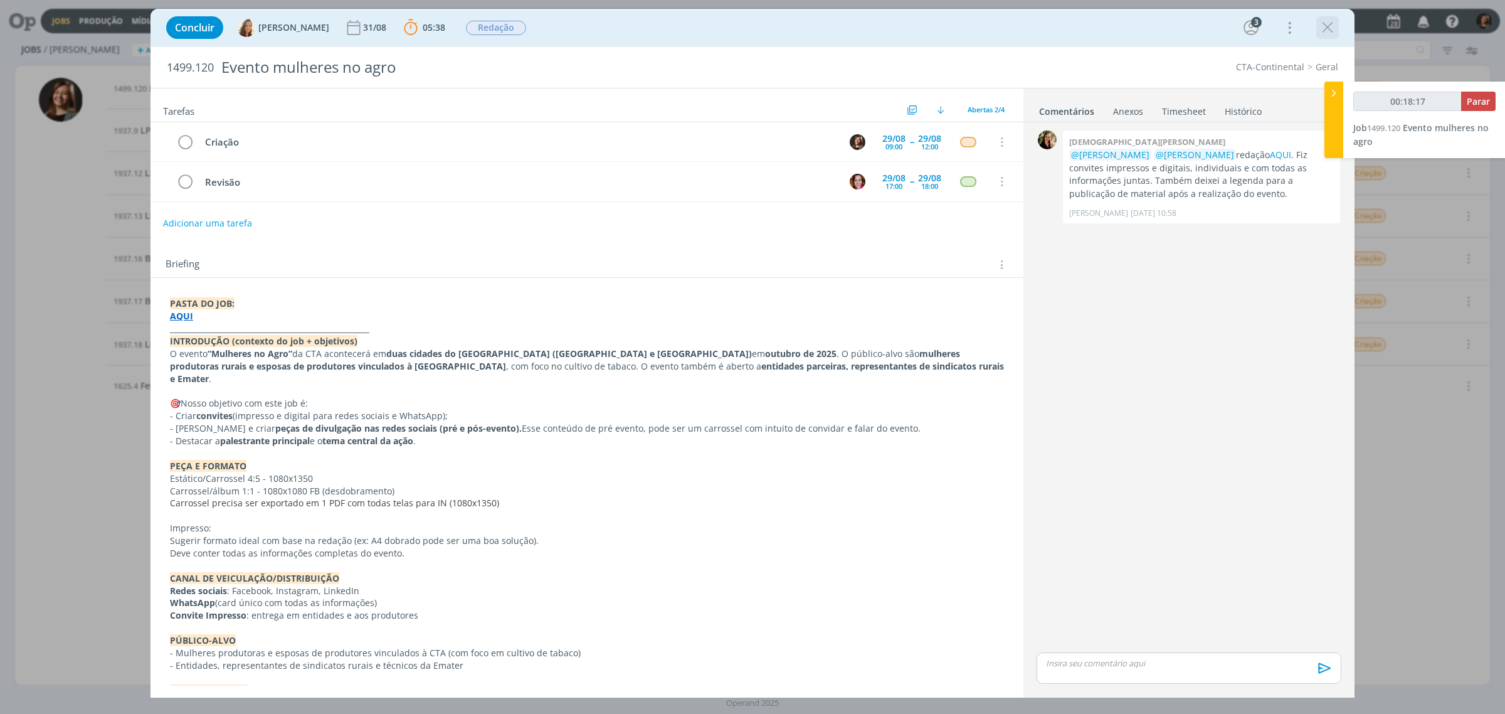
click at [1330, 19] on icon "dialog" at bounding box center [1327, 27] width 19 height 19
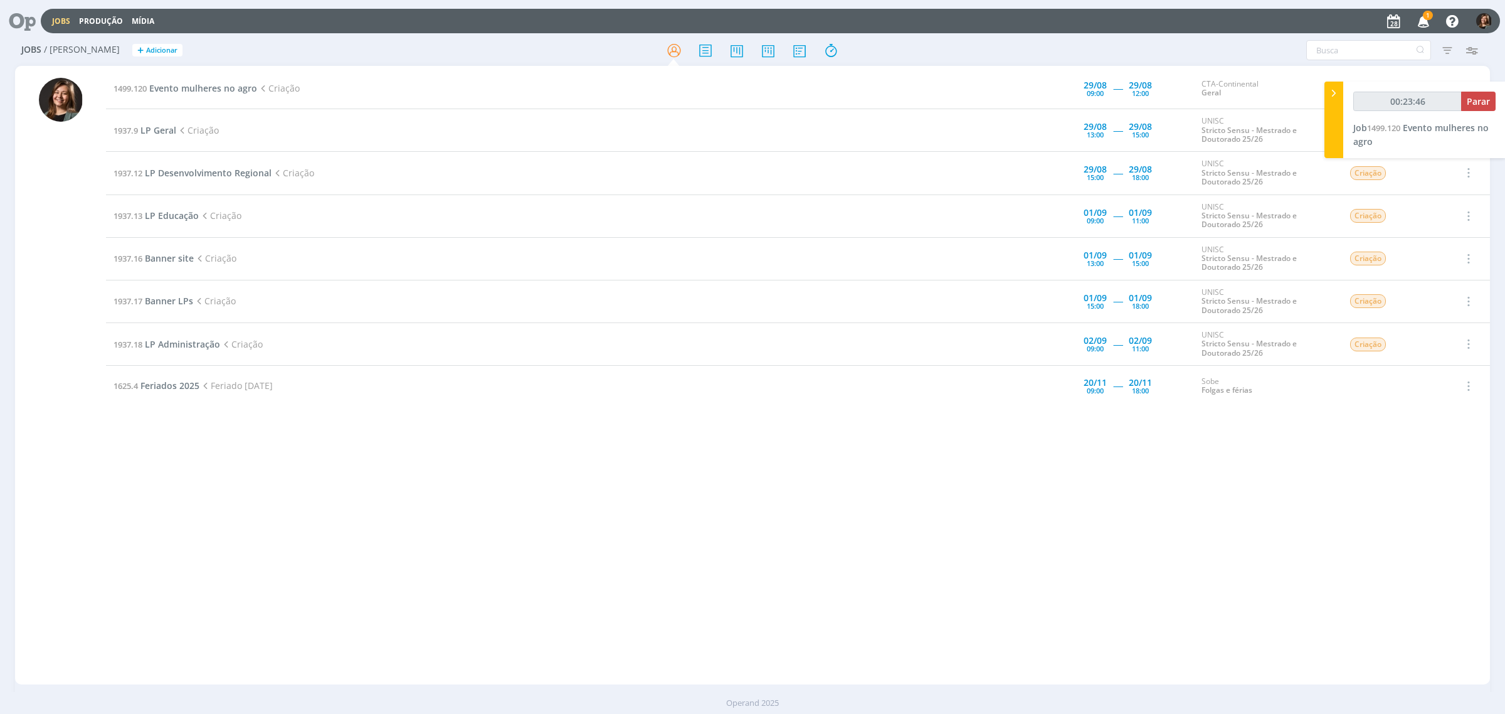
type input "00:23:47"
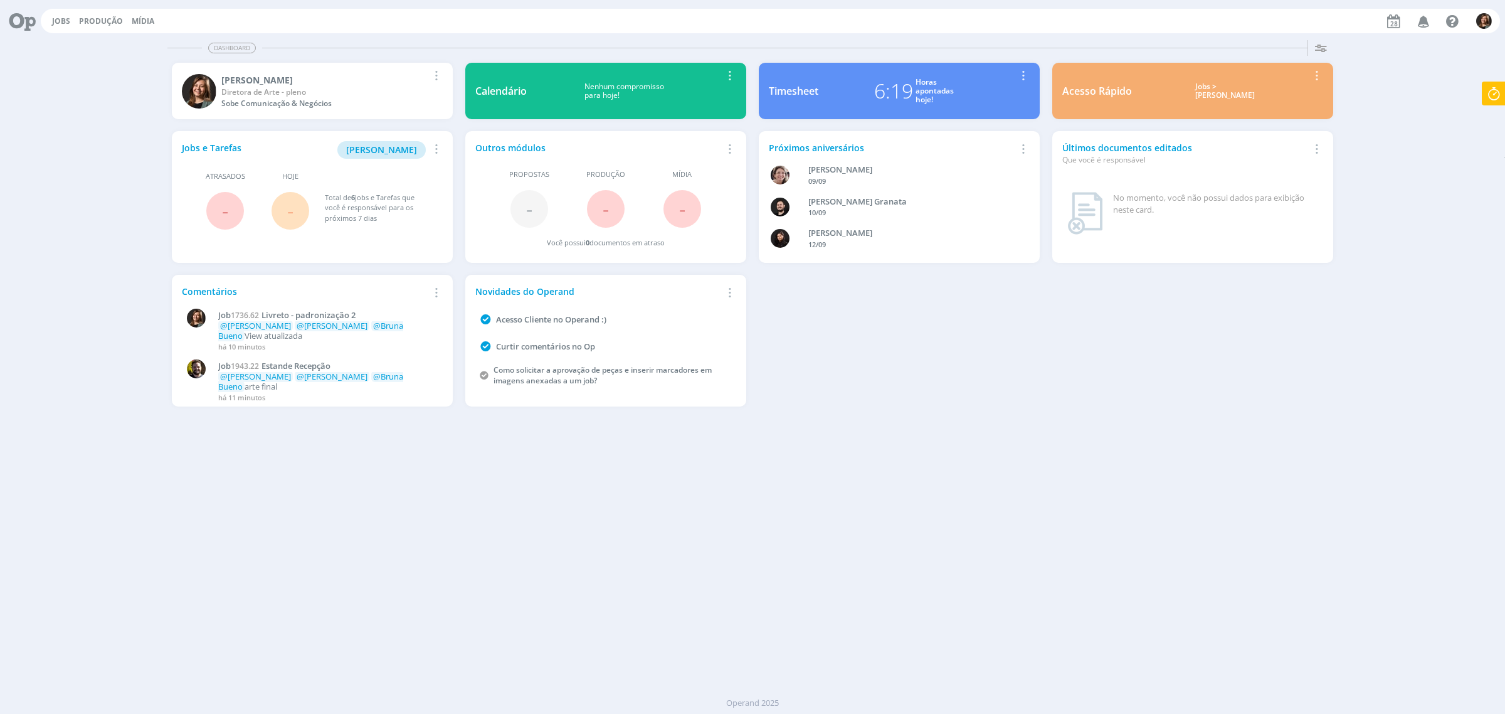
click at [1214, 99] on div "Jobs > Minha pauta" at bounding box center [1224, 91] width 167 height 18
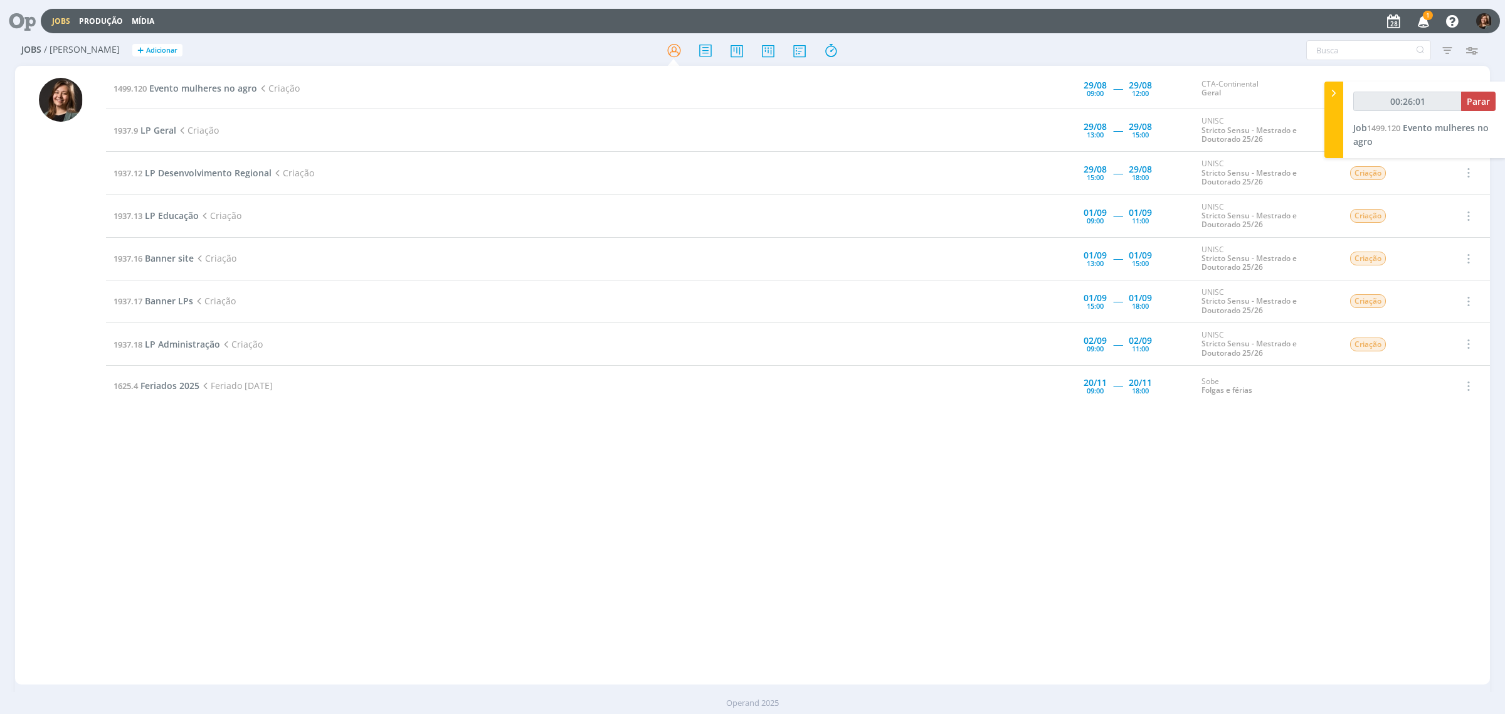
click at [1422, 22] on icon "button" at bounding box center [1424, 20] width 22 height 21
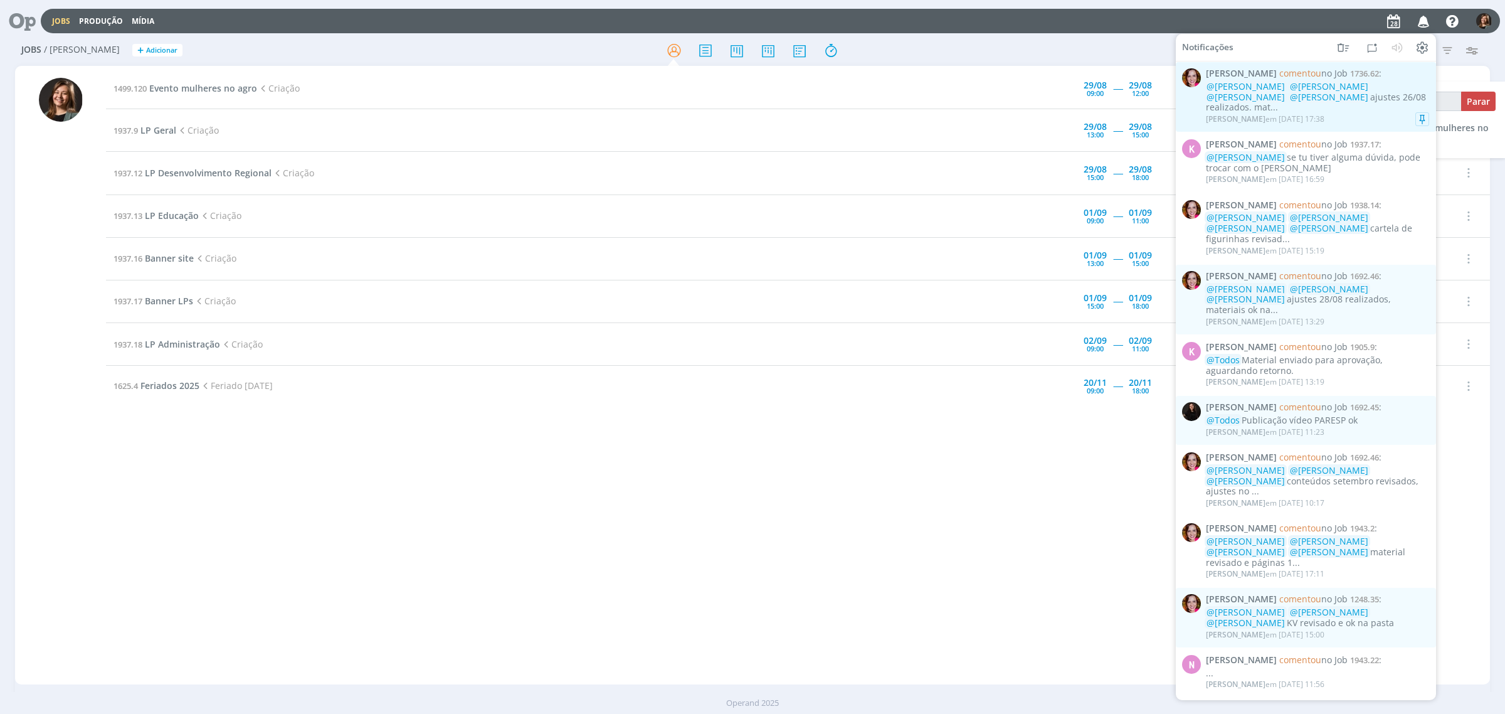
click at [1346, 113] on div "Bruna Bueno em 28/08 às 17:38" at bounding box center [1317, 119] width 223 height 13
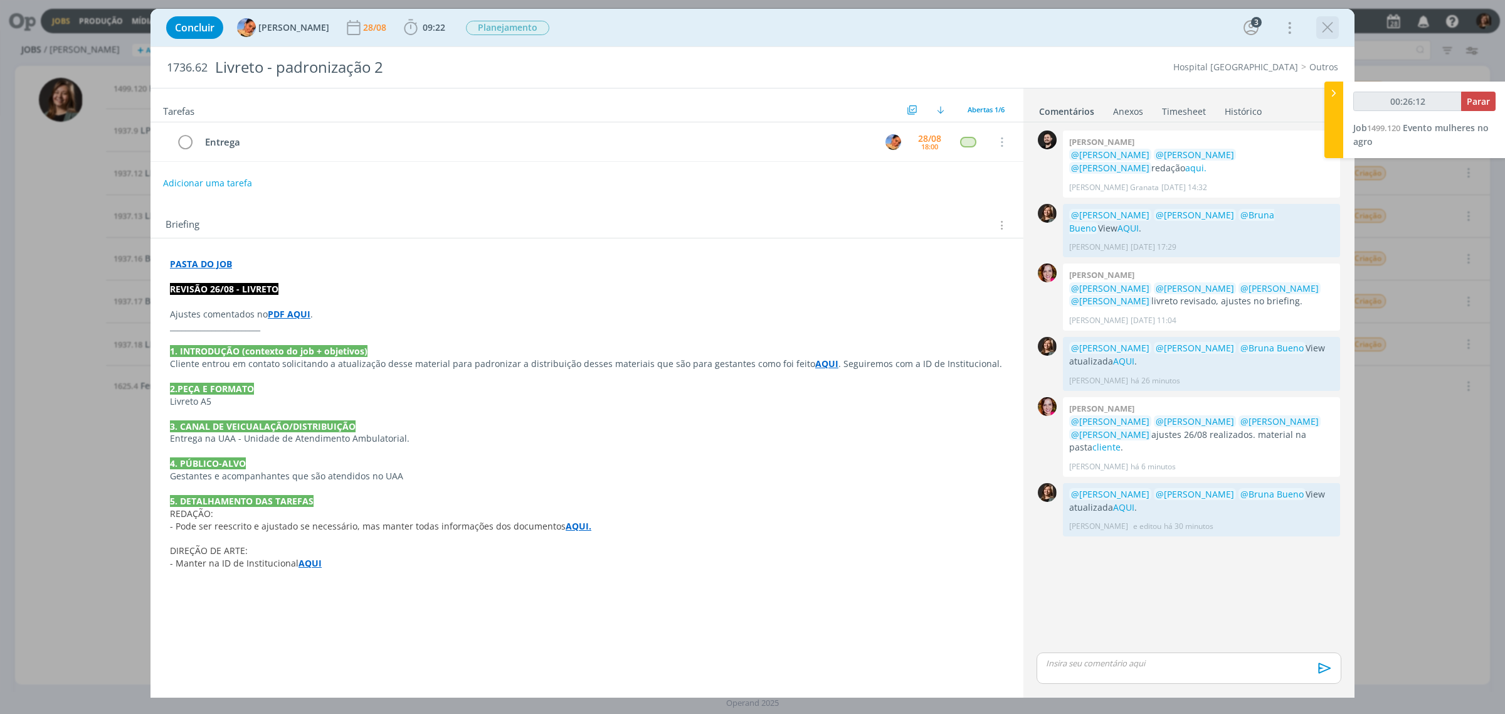
click at [1331, 32] on icon "dialog" at bounding box center [1327, 27] width 19 height 19
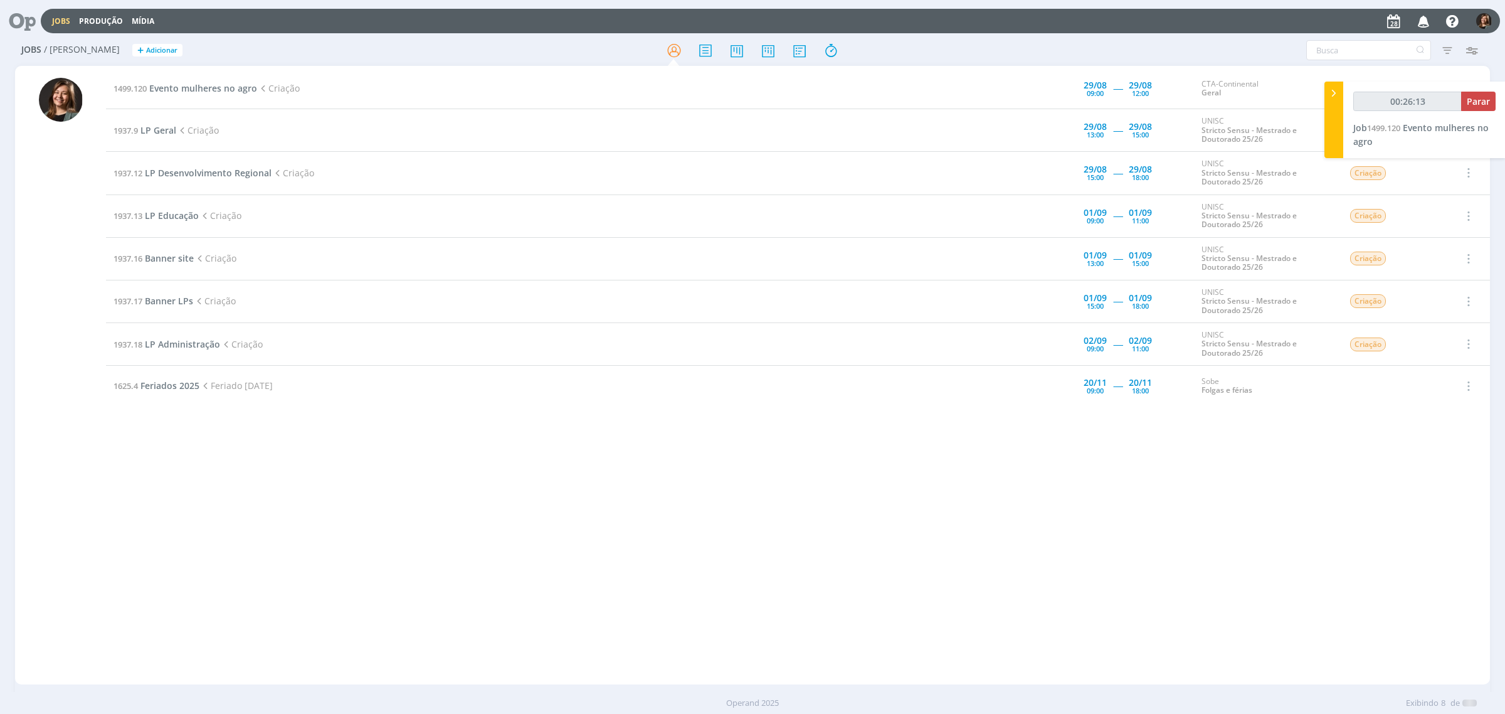
click at [1427, 24] on div at bounding box center [752, 357] width 1505 height 714
click at [1419, 16] on icon "button" at bounding box center [1424, 20] width 22 height 21
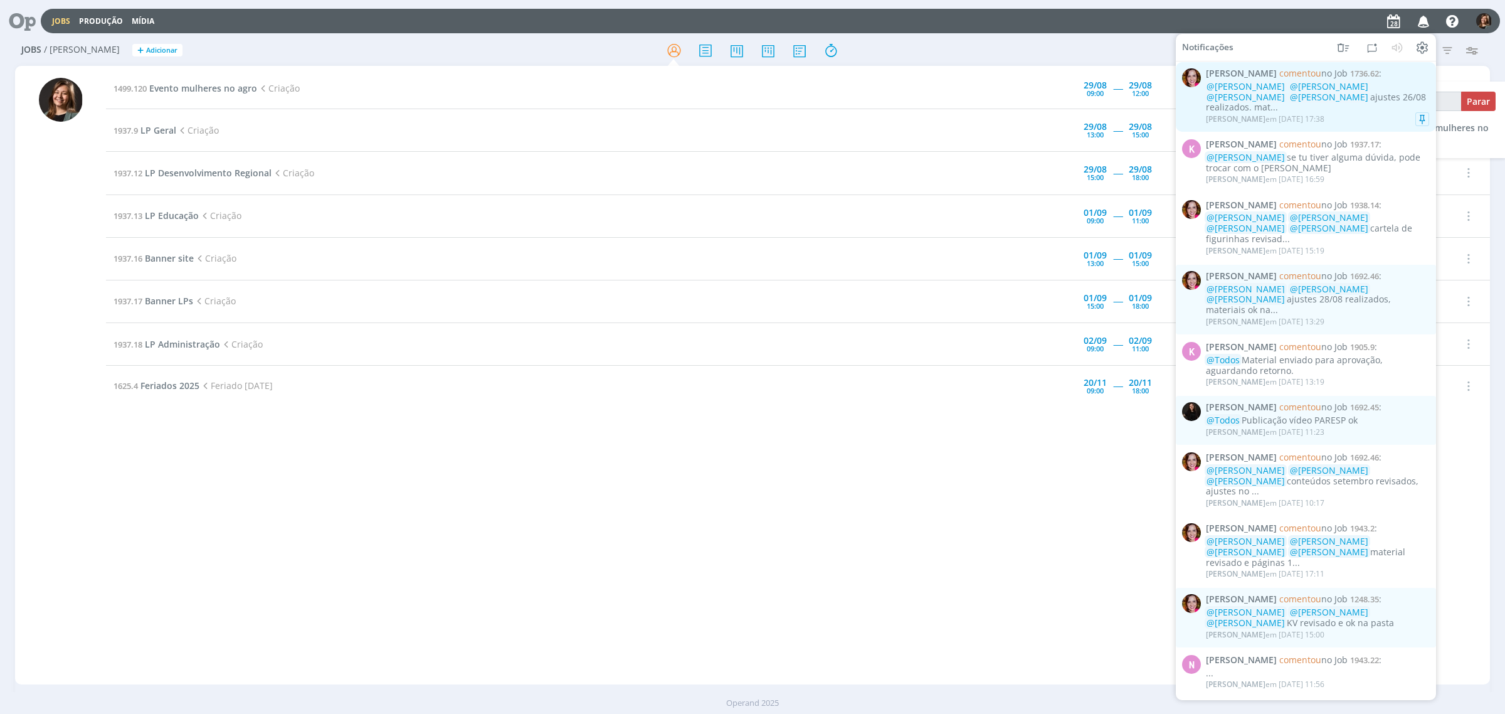
click at [1346, 113] on div "Bruna Bueno em 28/08 às 17:38" at bounding box center [1317, 119] width 223 height 13
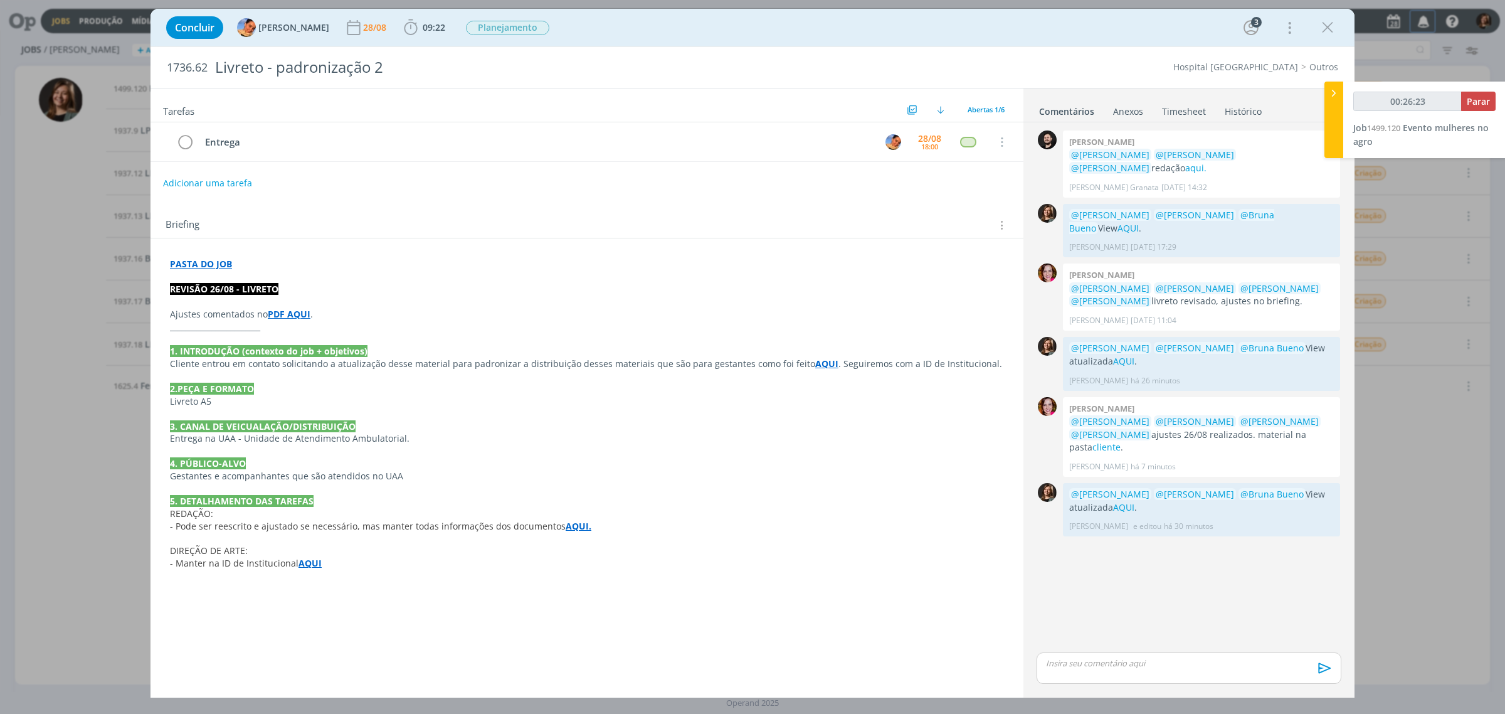
type input "00:26:24"
click at [1317, 28] on div "dialog" at bounding box center [1327, 27] width 23 height 23
click at [1320, 38] on div "dialog" at bounding box center [1327, 27] width 23 height 23
click at [1324, 23] on icon "dialog" at bounding box center [1327, 27] width 19 height 19
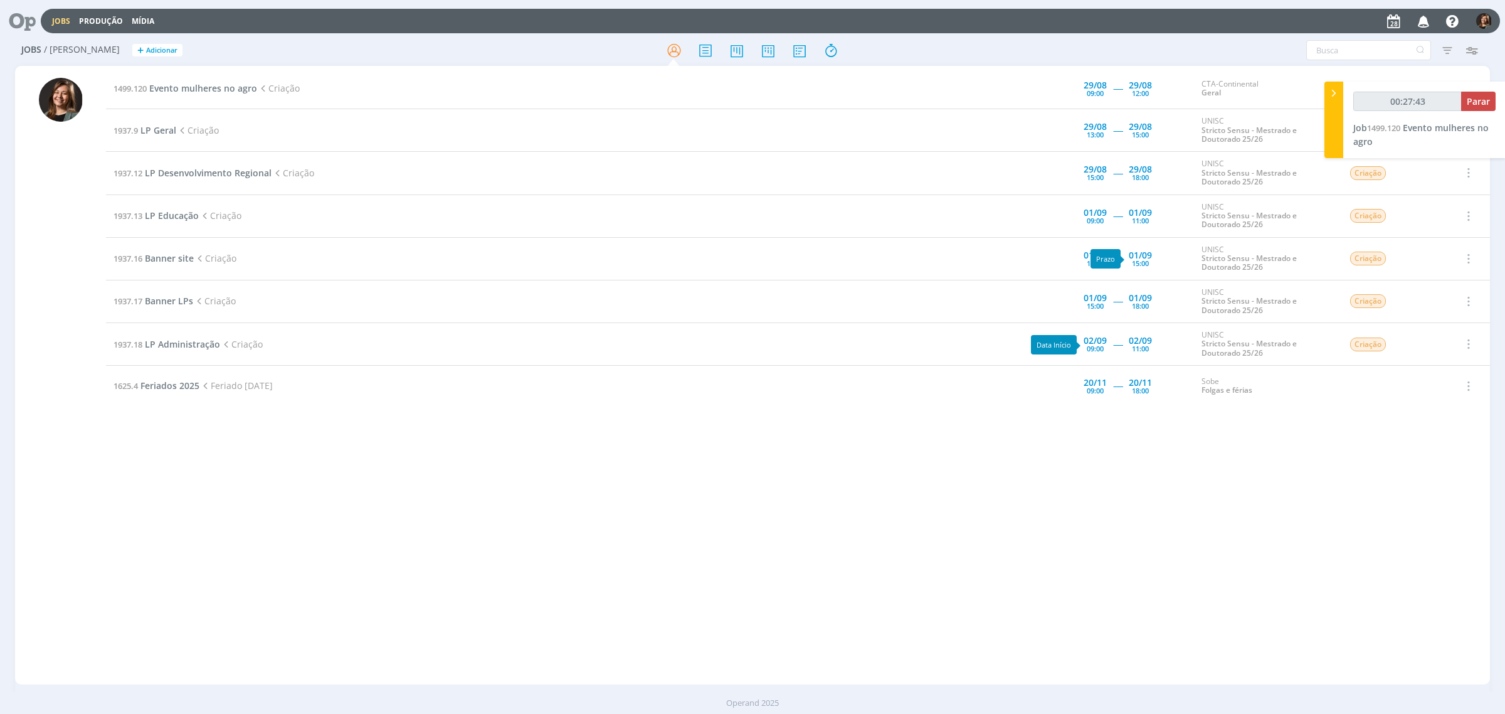
click at [1067, 525] on div "1499.120 Evento mulheres no agro Criação 29/08 09:00 ----- 29/08 12:00 CTA-Cont…" at bounding box center [798, 374] width 1384 height 613
type input "00:30:23"
click at [1466, 102] on button "Parar" at bounding box center [1478, 101] width 34 height 19
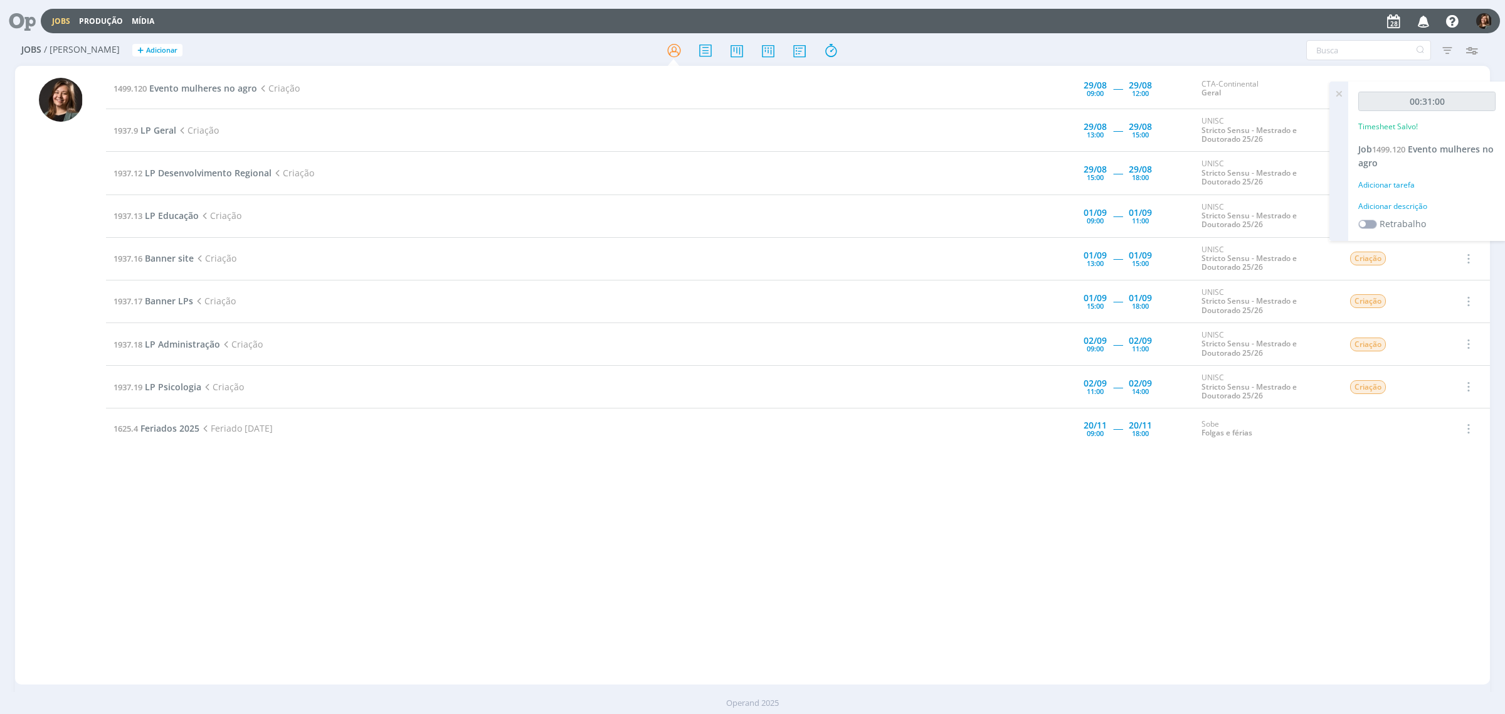
click at [1381, 176] on div "00:31:00 Timesheet Salvo! Job 1499.120 Evento mulheres no agro Adicionar tarefa…" at bounding box center [1426, 161] width 157 height 159
click at [1383, 177] on div "00:31:00 Timesheet Salvo! Job 1499.120 Evento mulheres no agro Adicionar tarefa…" at bounding box center [1426, 161] width 157 height 159
click at [1387, 180] on div "Adicionar tarefa" at bounding box center [1426, 184] width 137 height 11
click at [1405, 223] on div "Selecione a tarefa Selecione a tarefa Cancelar" at bounding box center [1426, 211] width 137 height 65
click at [1405, 213] on input "Selecione a tarefa" at bounding box center [1427, 212] width 124 height 19
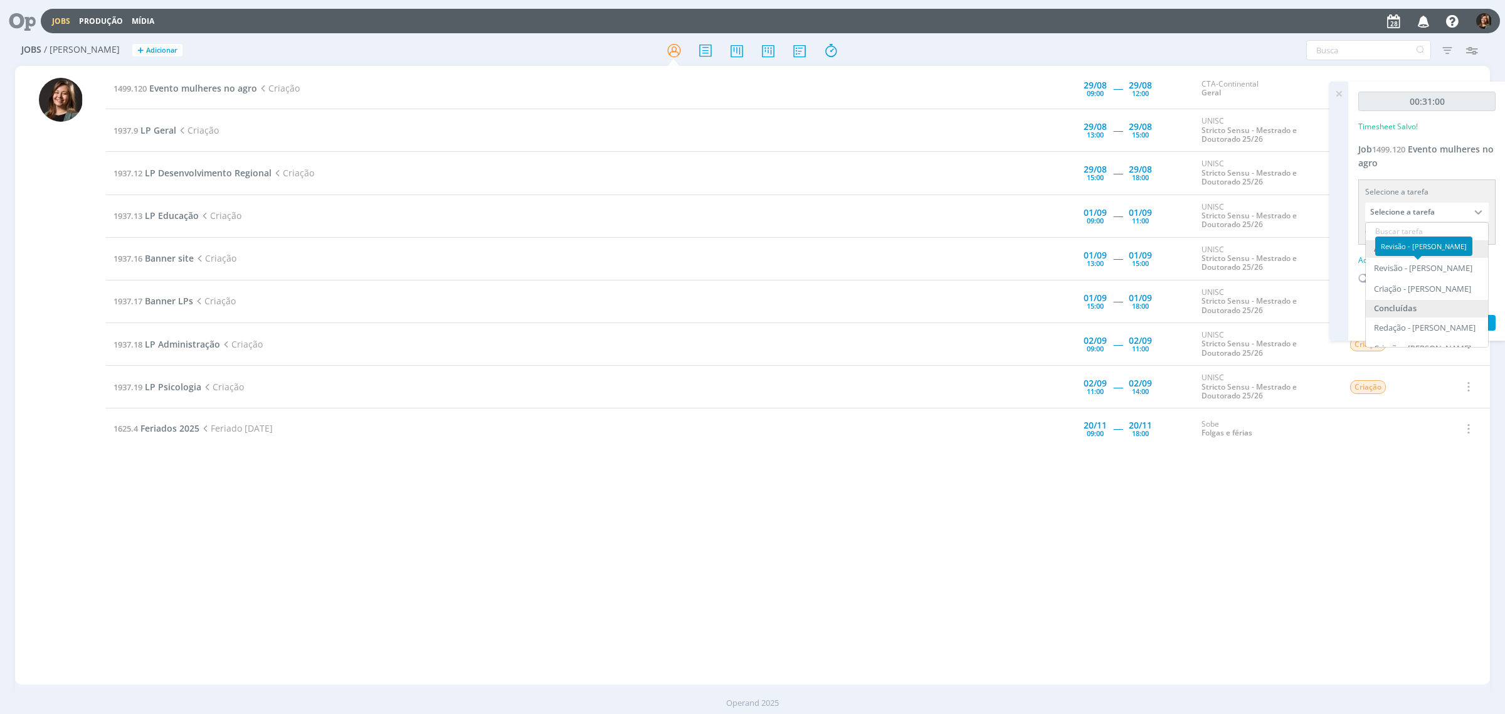
click at [1407, 285] on div "Criação - Letícia Frantz" at bounding box center [1422, 289] width 97 height 10
type input "Criação"
click at [1396, 248] on div "Adicionar descrição" at bounding box center [1426, 243] width 137 height 11
type textarea "Criação"
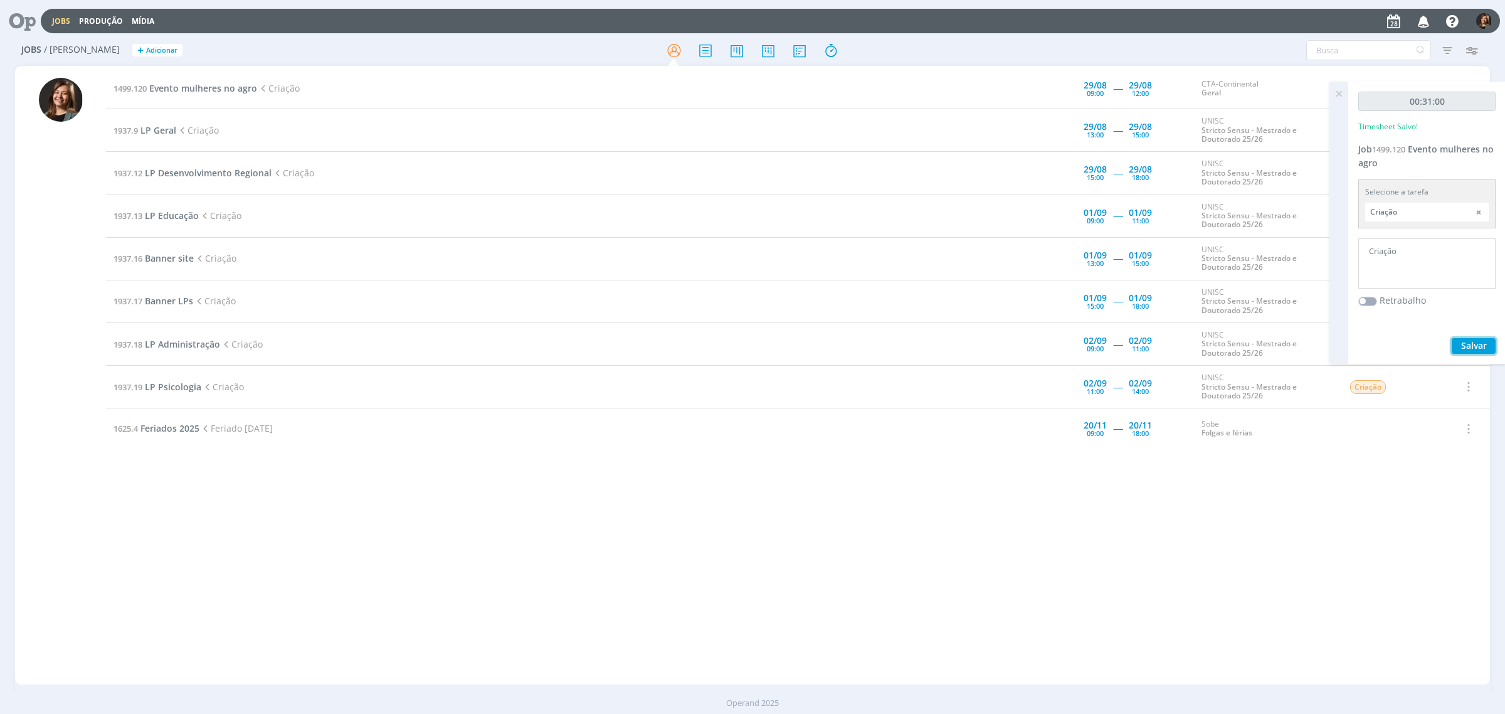
click at [1466, 338] on button "Salvar" at bounding box center [1474, 346] width 44 height 16
click at [170, 126] on span "LP Geral" at bounding box center [158, 130] width 36 height 12
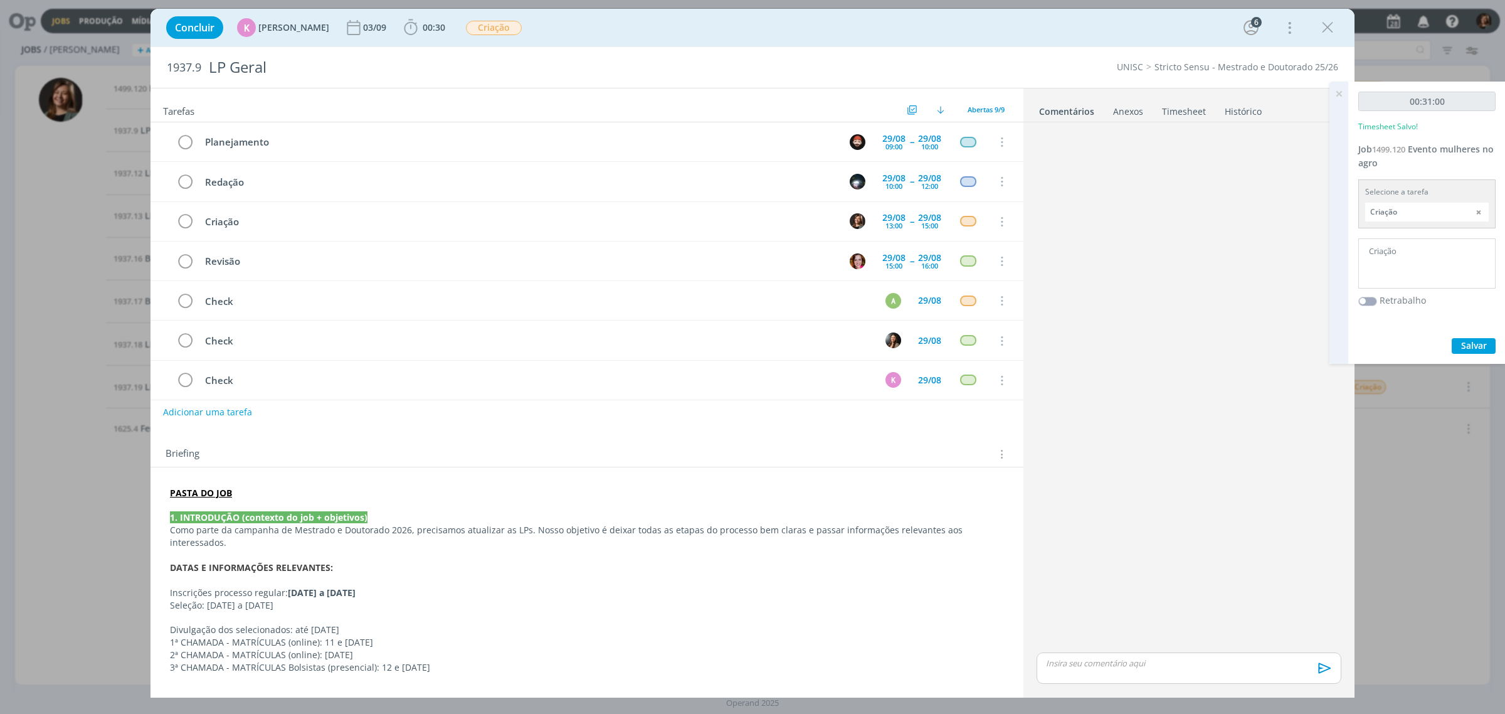
scroll to position [41, 0]
click at [94, 327] on div "Concluir K Karoline Arend 03/09 00:30 Iniciar Apontar Data * 28/08/2025 Horas *…" at bounding box center [752, 357] width 1505 height 714
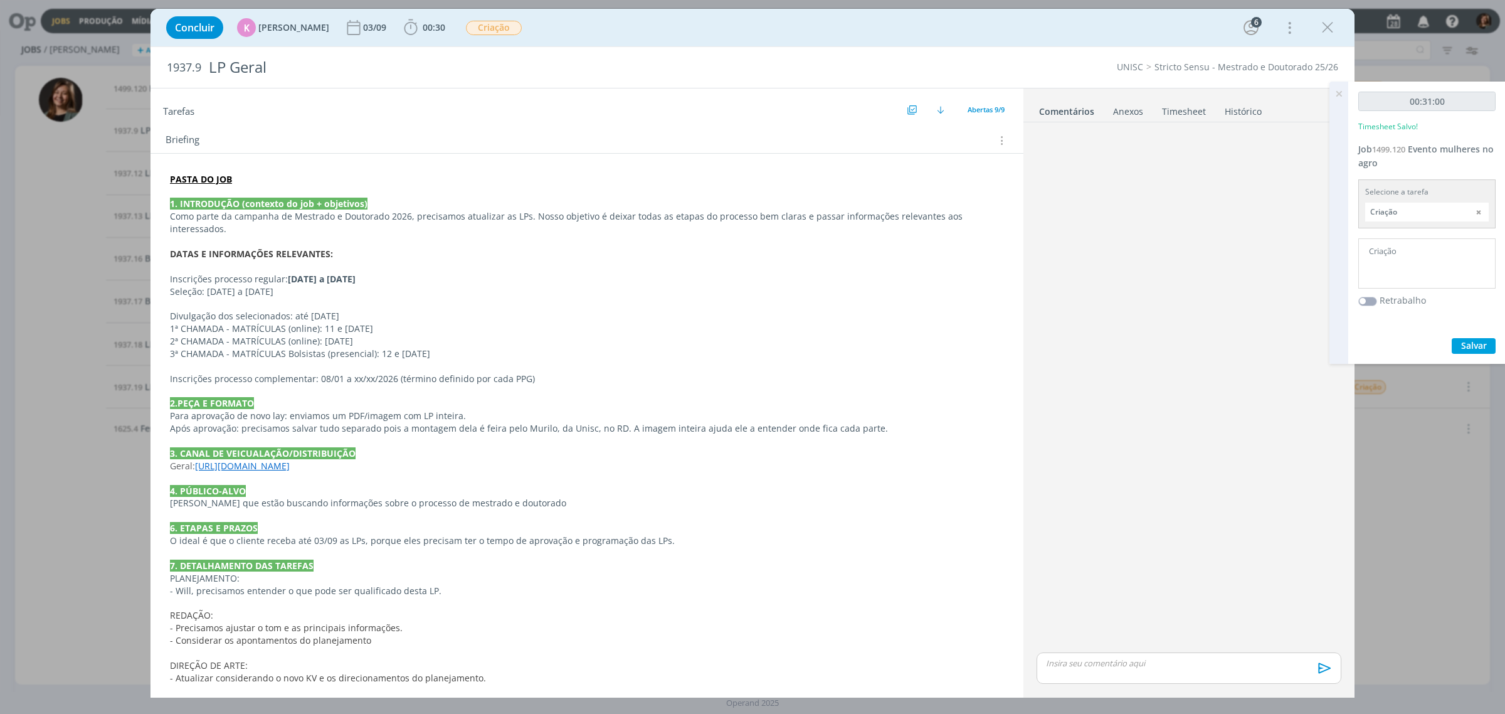
scroll to position [434, 0]
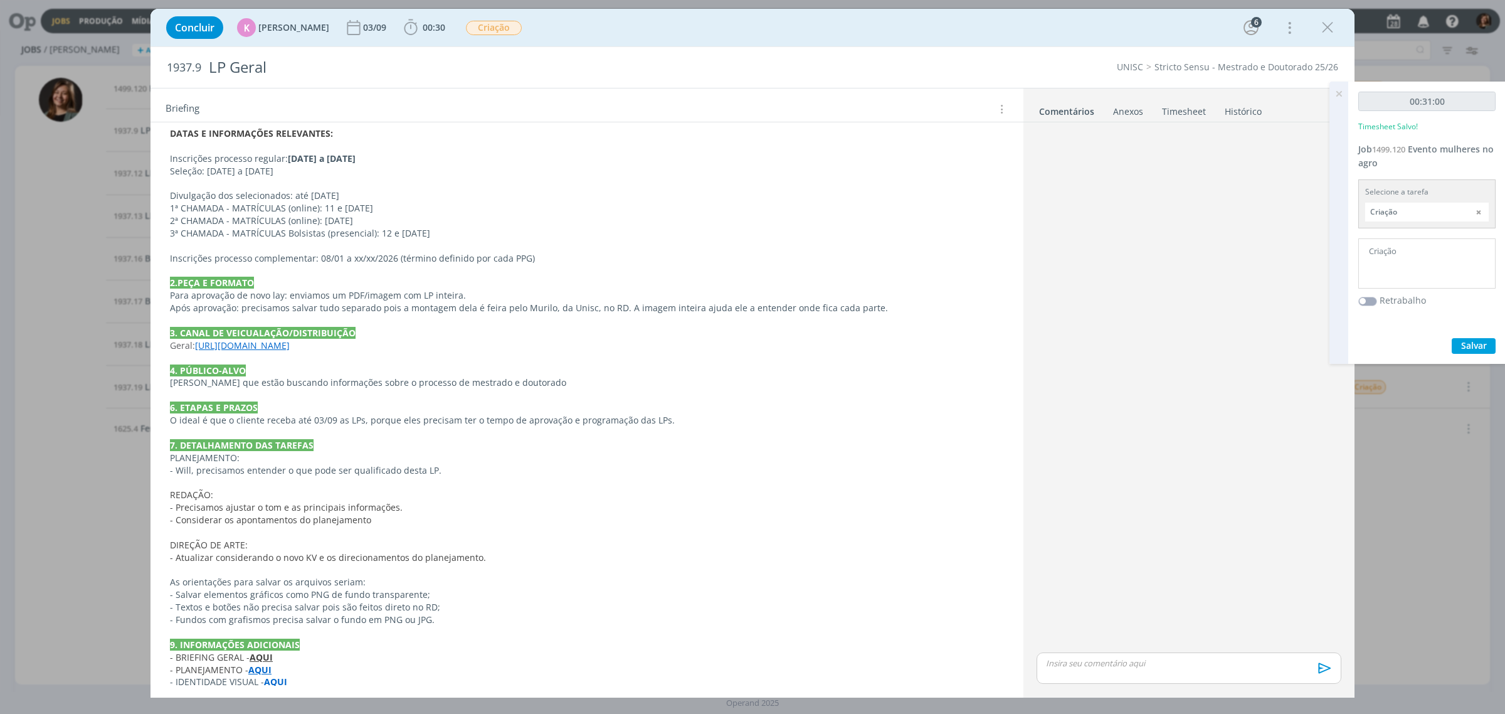
drag, startPoint x: 1323, startPoint y: 28, endPoint x: 1353, endPoint y: 85, distance: 64.0
click at [1323, 28] on icon "dialog" at bounding box center [1327, 27] width 19 height 19
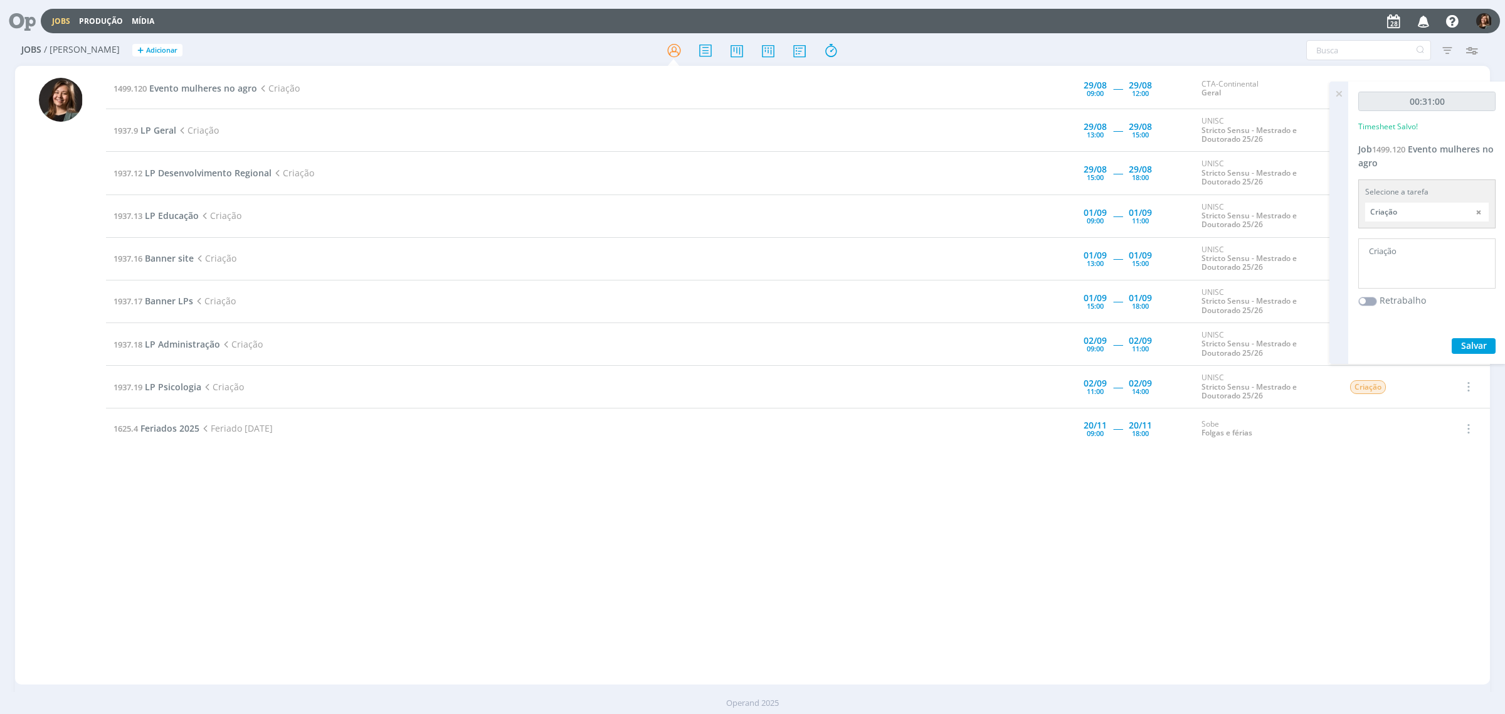
click at [1345, 87] on icon at bounding box center [1339, 94] width 23 height 24
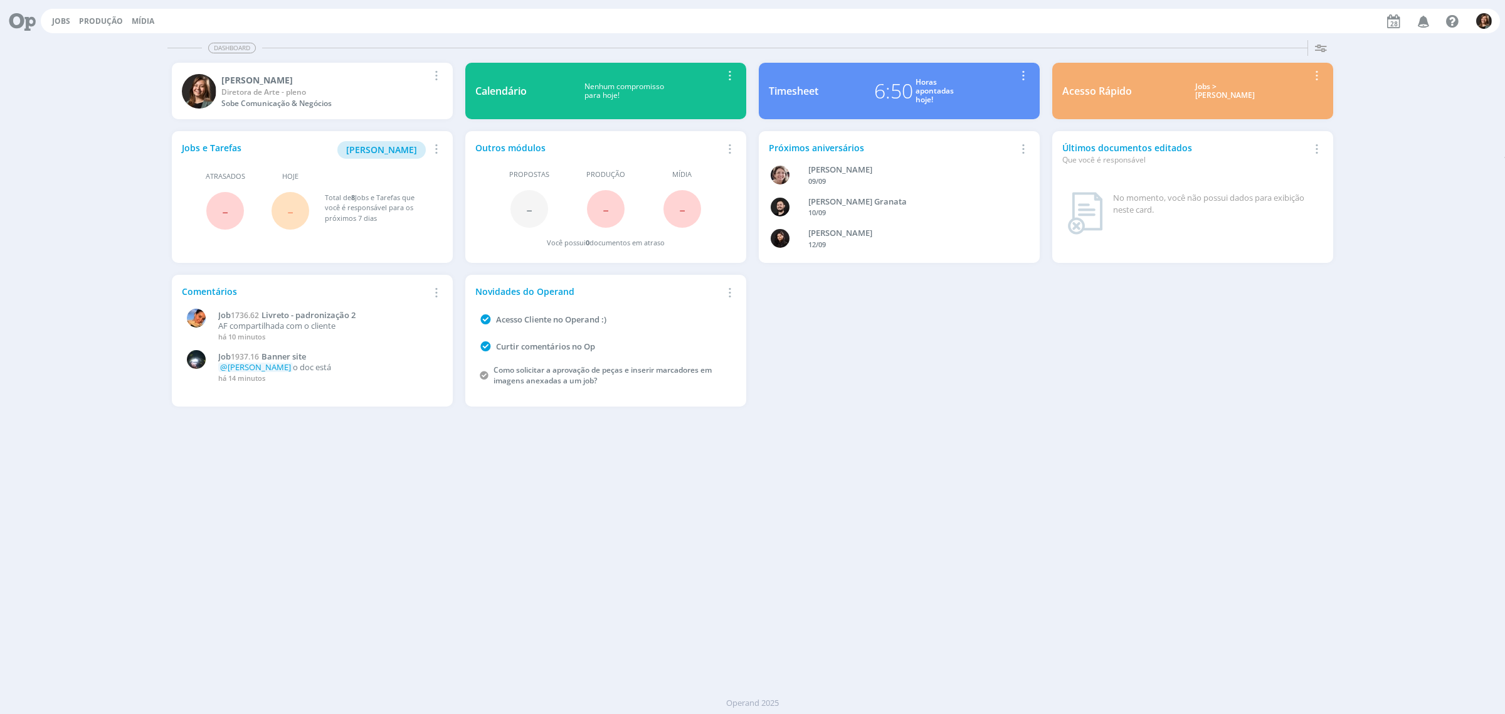
click at [1231, 101] on div "Acesso Rápido Jobs > Minha pauta Editar Remover Card" at bounding box center [1193, 91] width 282 height 56
click at [1164, 85] on div "Jobs > [PERSON_NAME]" at bounding box center [1224, 91] width 167 height 18
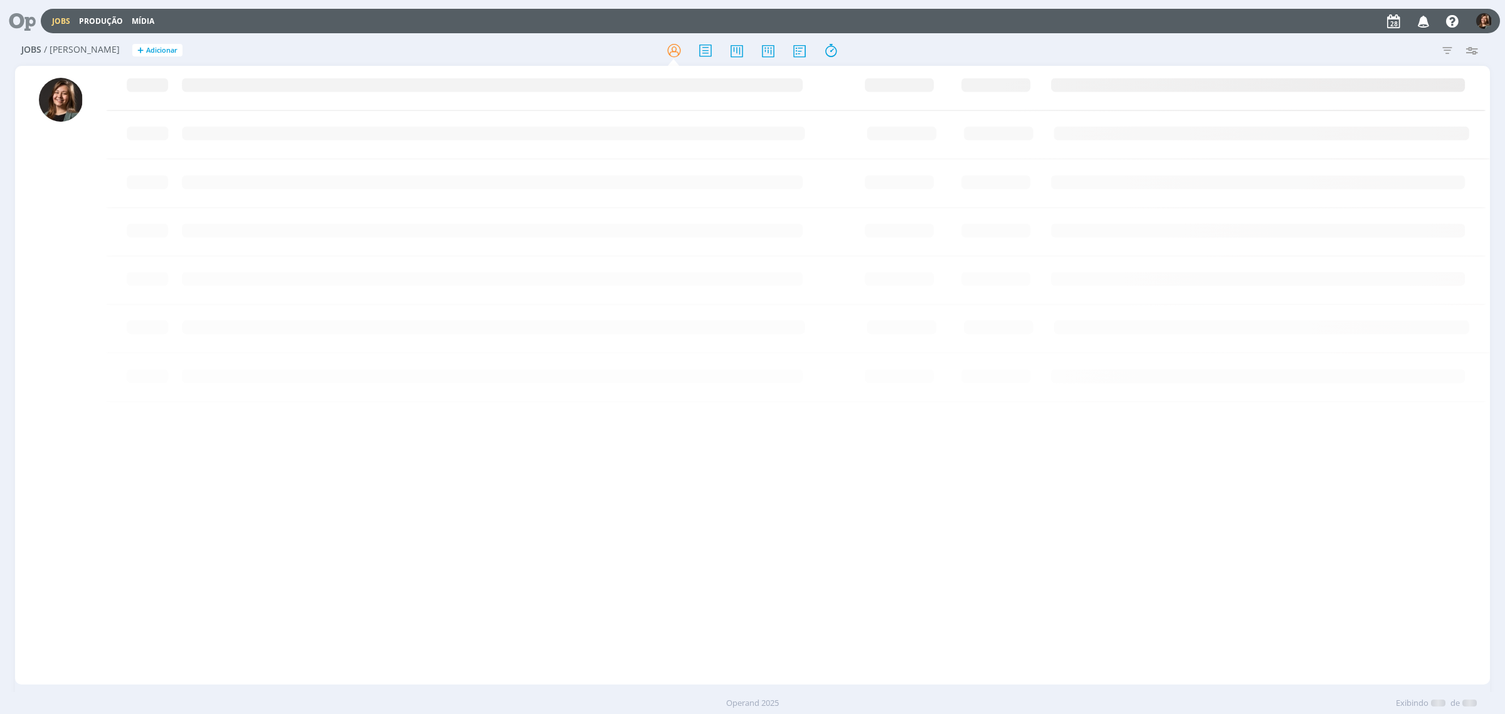
click at [1192, 85] on rect at bounding box center [798, 92] width 1384 height 48
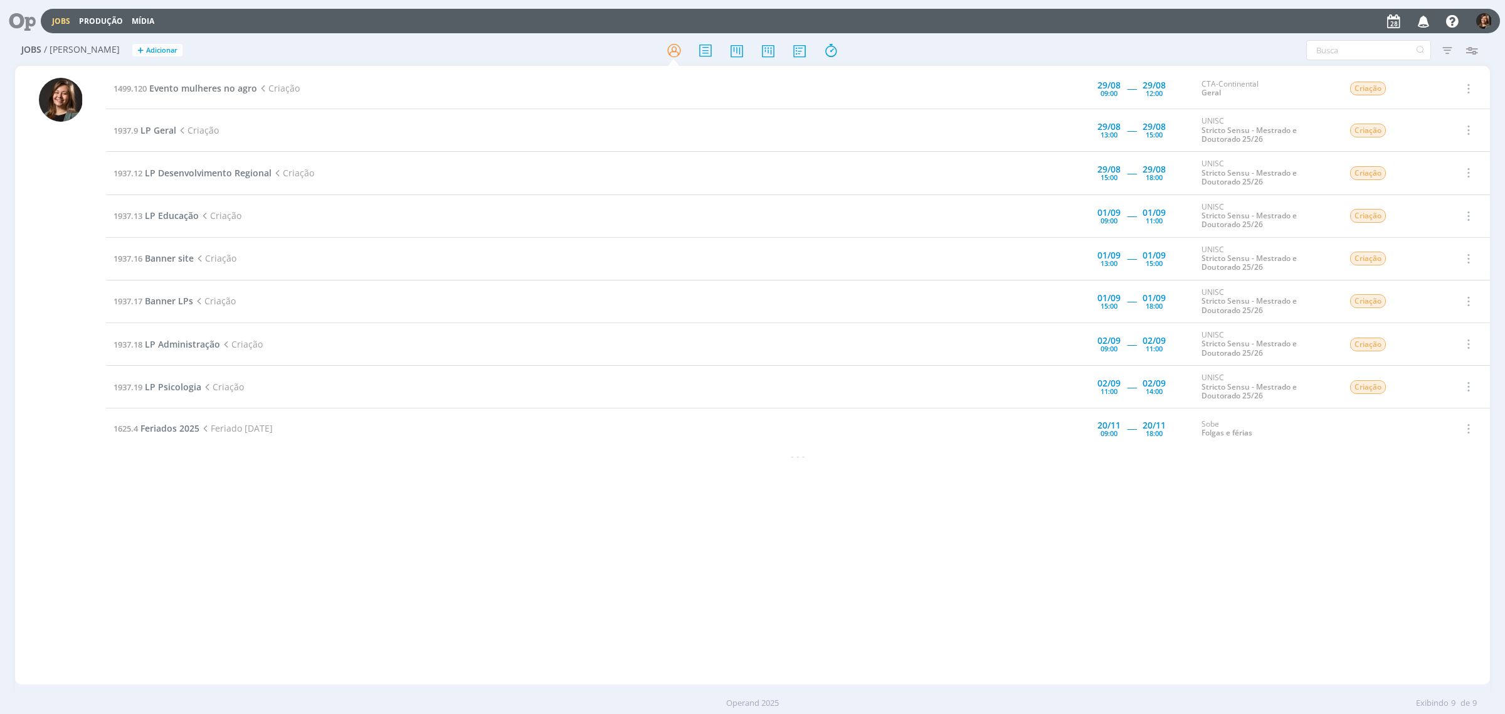
drag, startPoint x: 212, startPoint y: 82, endPoint x: 208, endPoint y: 95, distance: 13.7
click at [212, 82] on td "1499.120 Evento mulheres no agro Criação" at bounding box center [549, 88] width 887 height 41
click at [204, 97] on td "1499.120 Evento mulheres no agro Criação" at bounding box center [549, 88] width 887 height 41
click at [209, 88] on span "Evento mulheres no agro" at bounding box center [203, 88] width 108 height 12
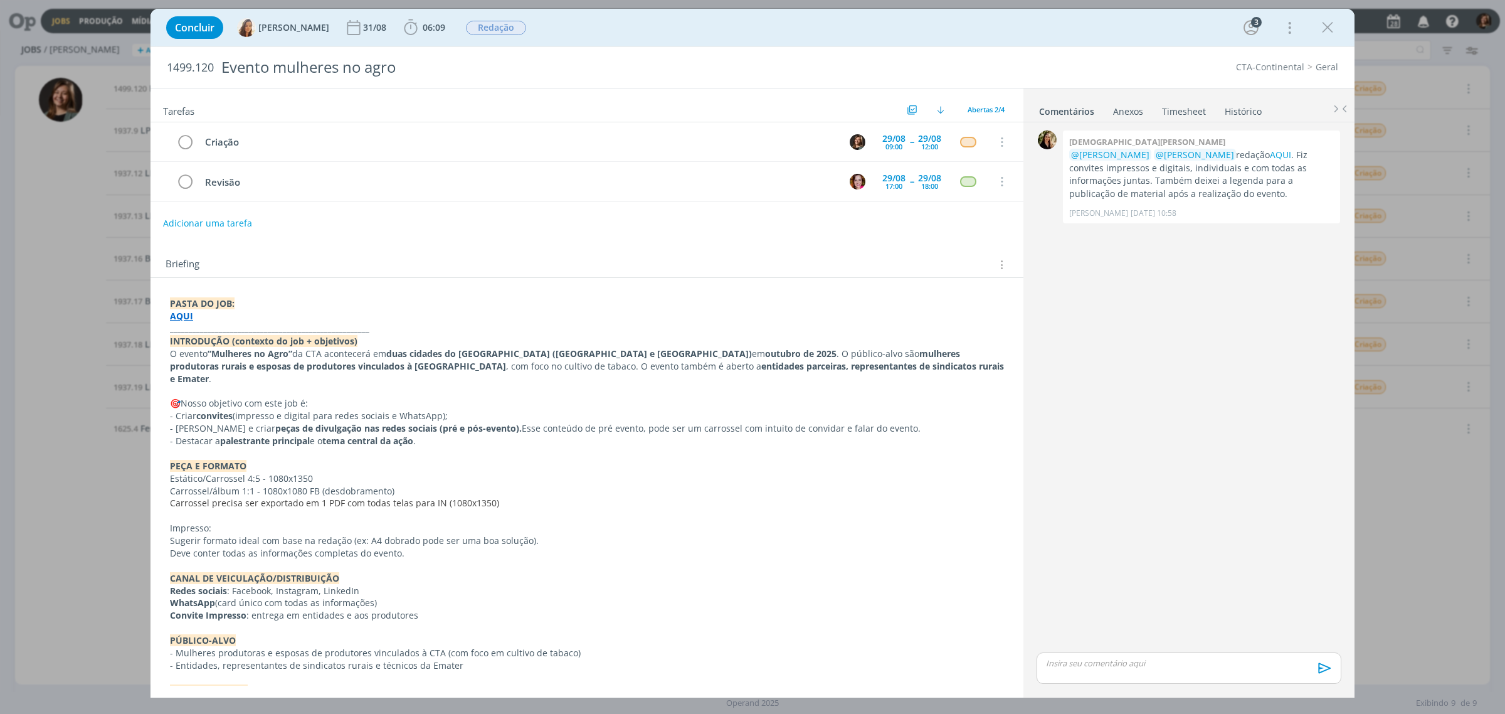
drag, startPoint x: 1318, startPoint y: 29, endPoint x: 1383, endPoint y: 129, distance: 118.3
click at [1318, 29] on icon "dialog" at bounding box center [1327, 27] width 19 height 19
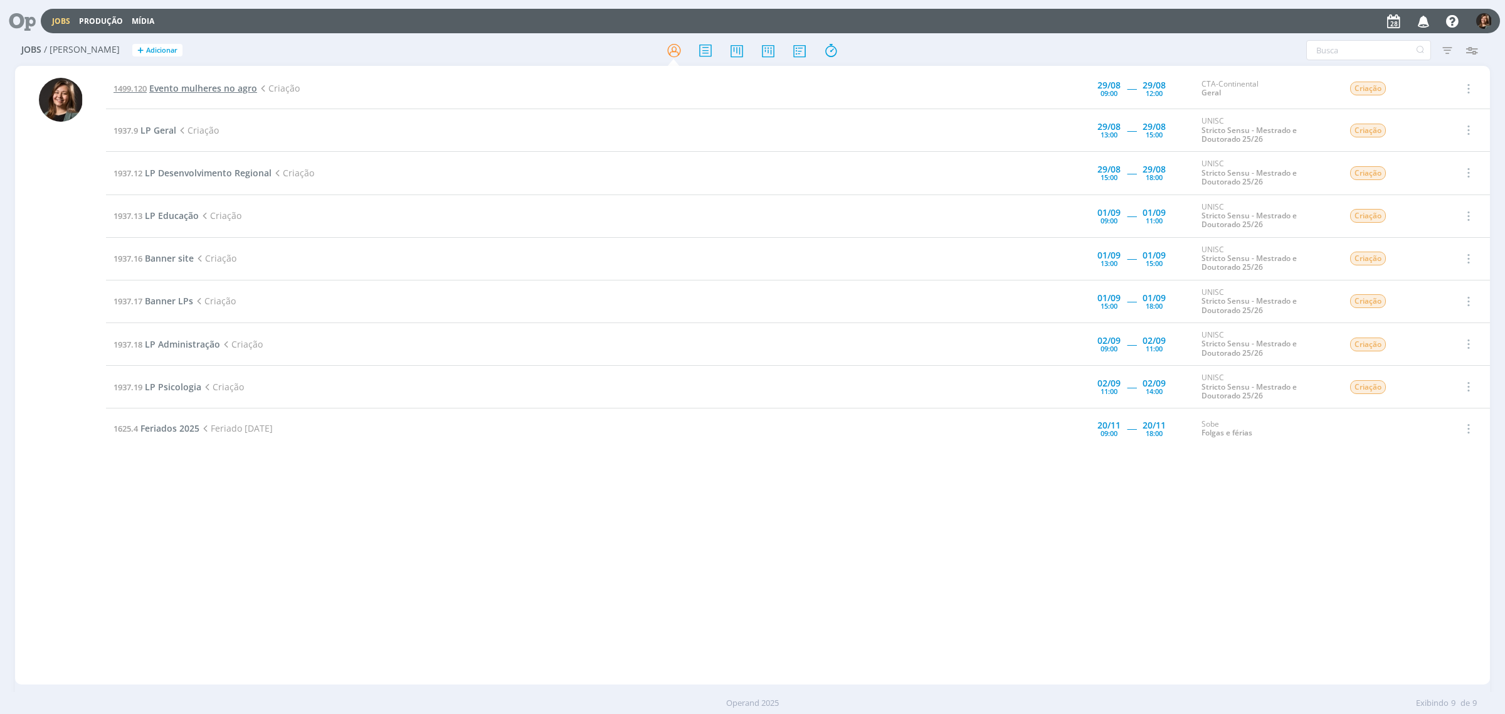
click at [209, 82] on span "Evento mulheres no agro" at bounding box center [203, 88] width 108 height 12
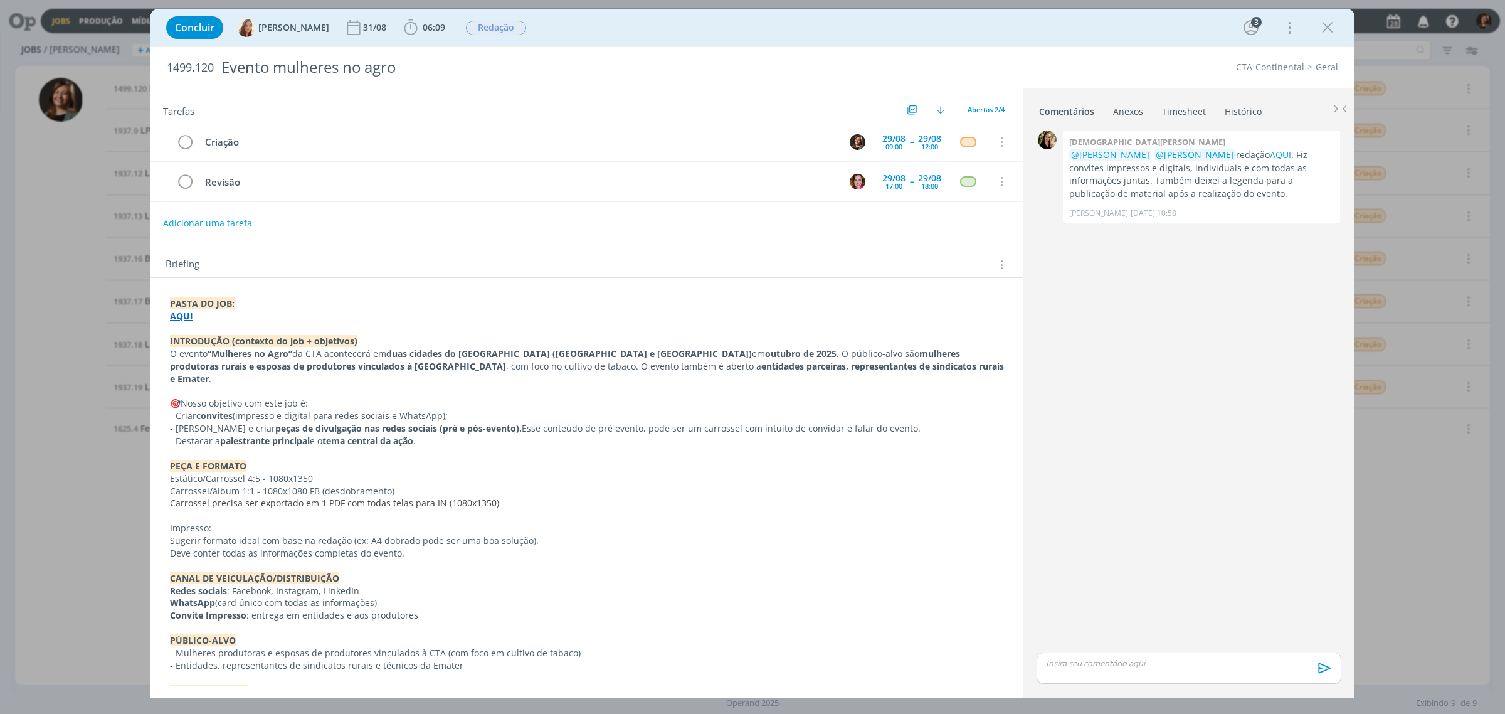
click at [1328, 26] on icon "dialog" at bounding box center [1327, 27] width 19 height 19
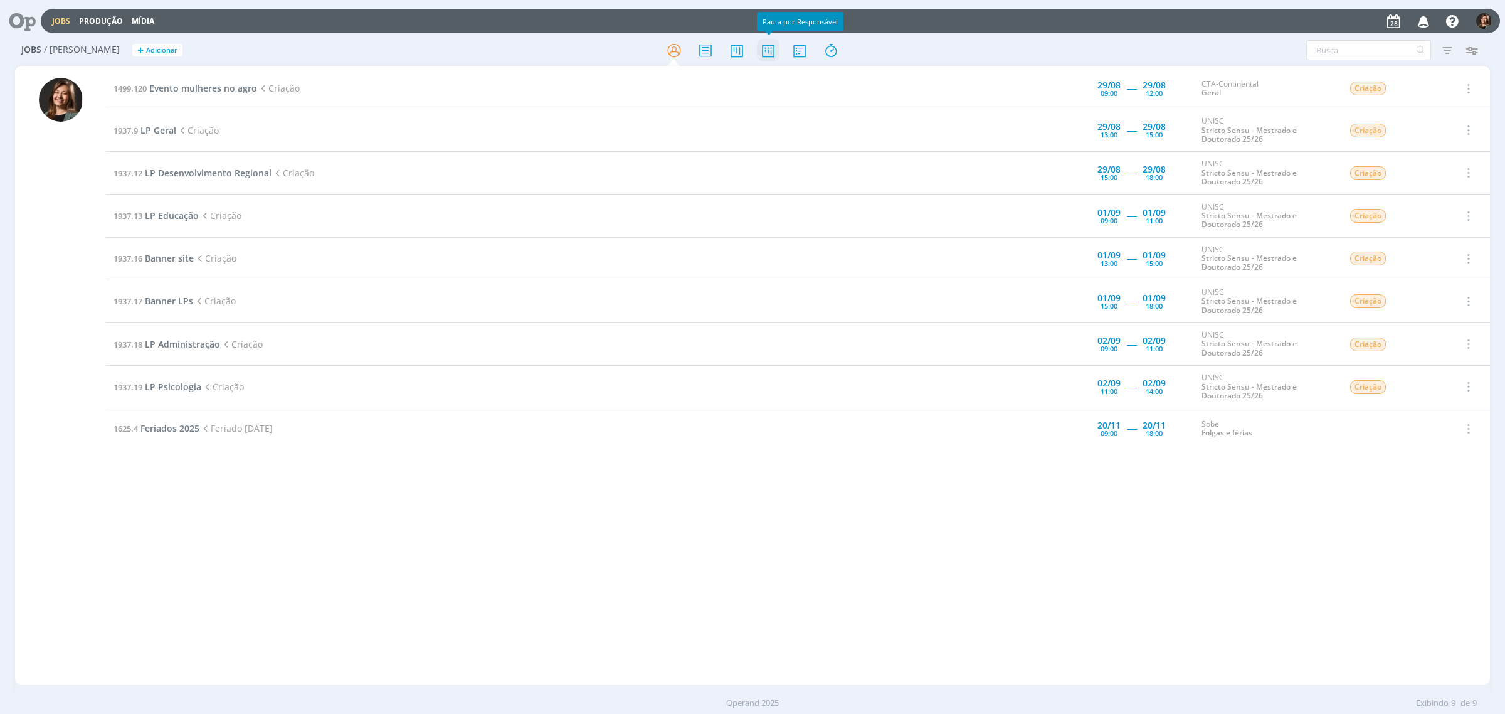
click at [758, 51] on icon at bounding box center [768, 50] width 23 height 24
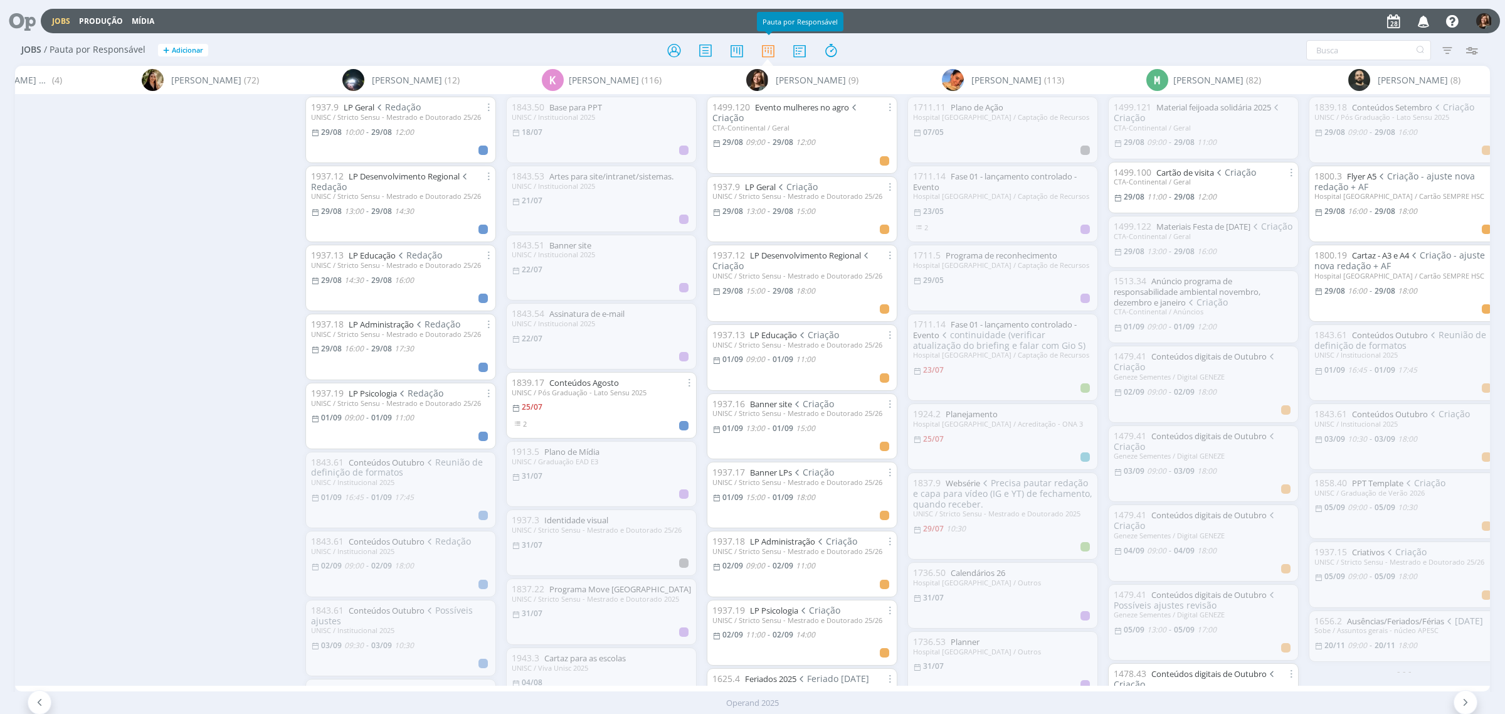
scroll to position [0, 943]
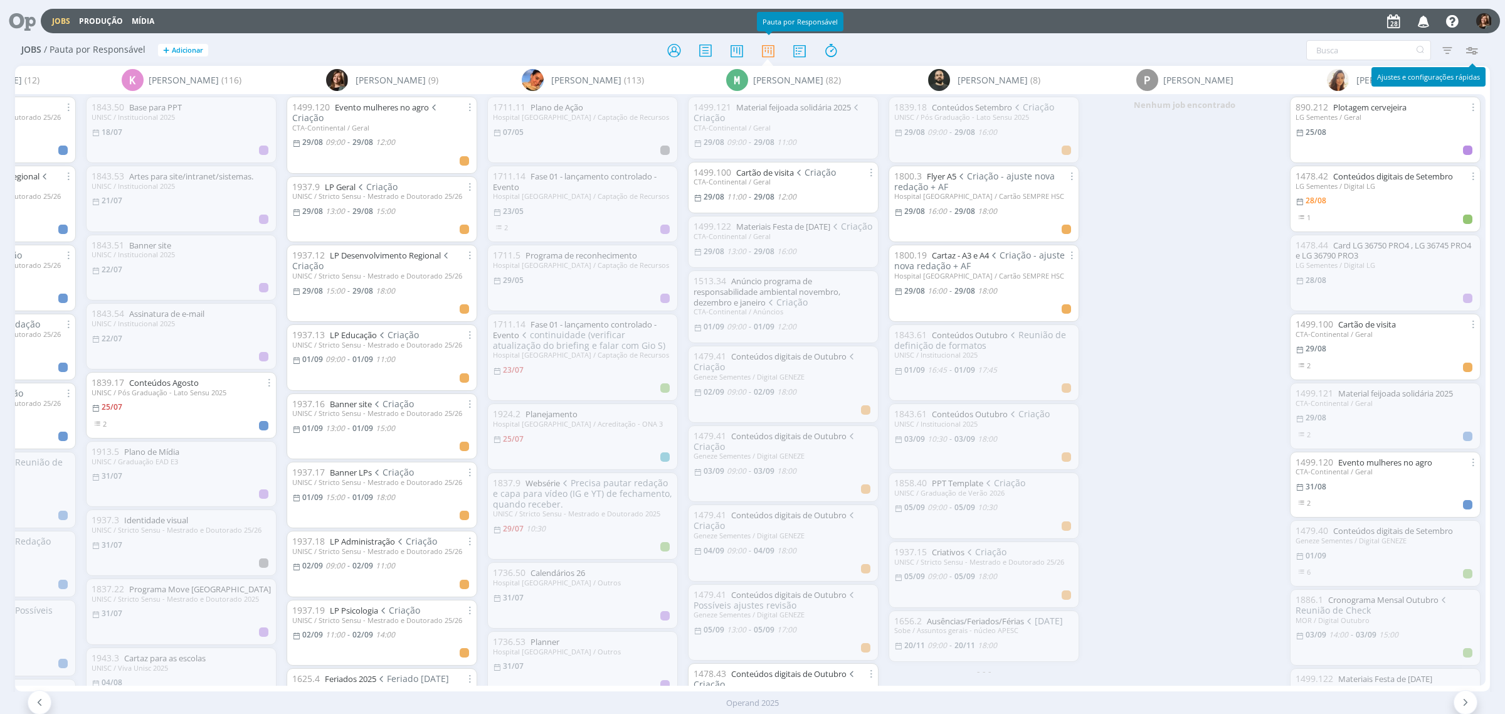
click at [1465, 50] on icon "button" at bounding box center [1472, 50] width 23 height 23
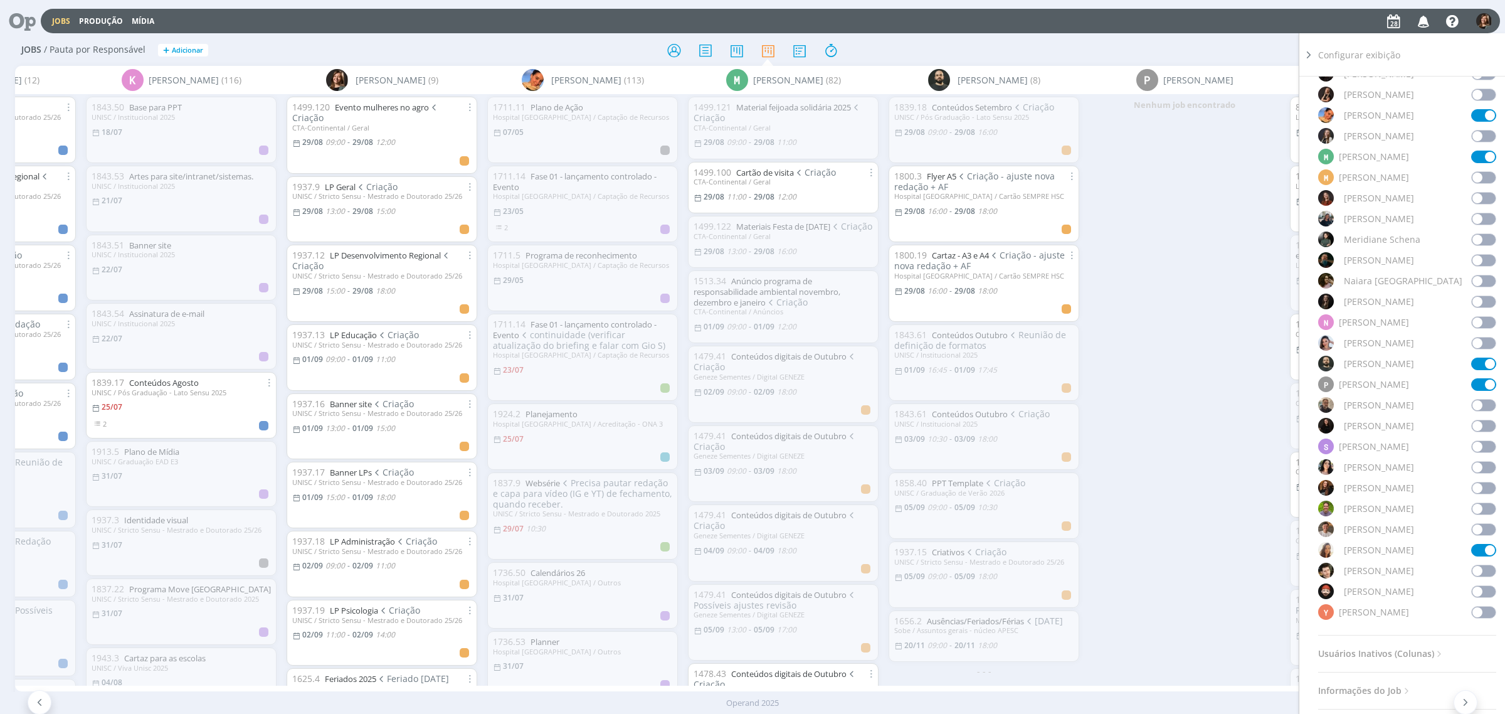
scroll to position [941, 0]
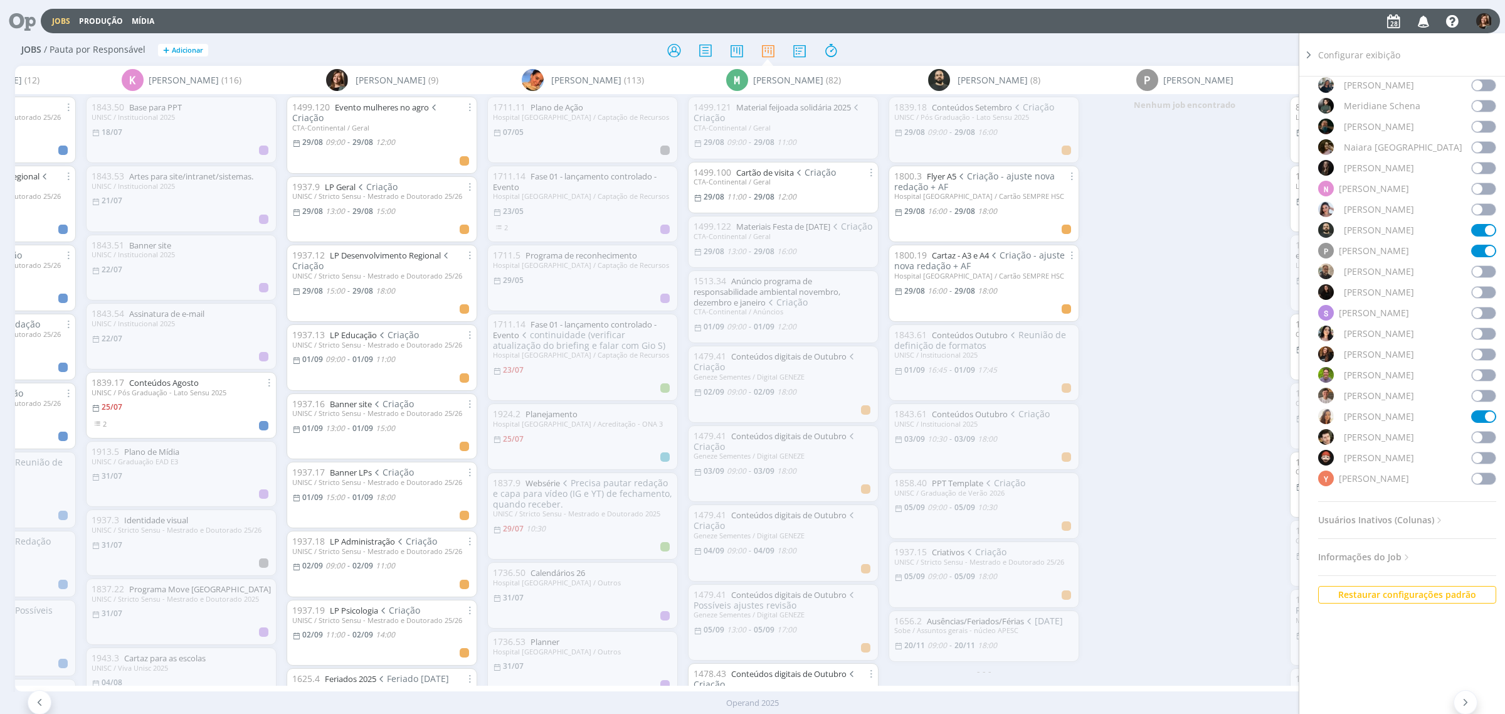
click at [1477, 248] on span at bounding box center [1483, 251] width 25 height 13
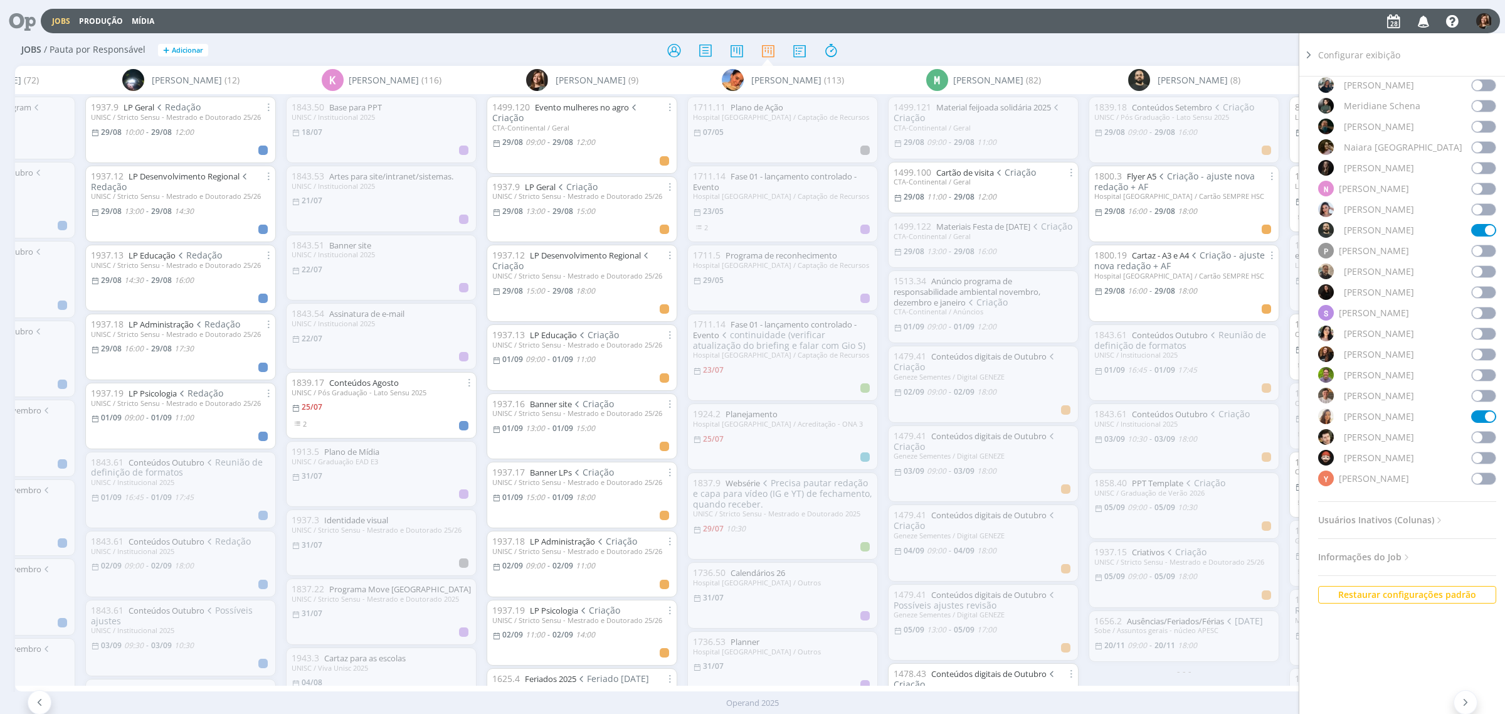
scroll to position [0, 742]
click at [1304, 52] on icon at bounding box center [1309, 54] width 13 height 13
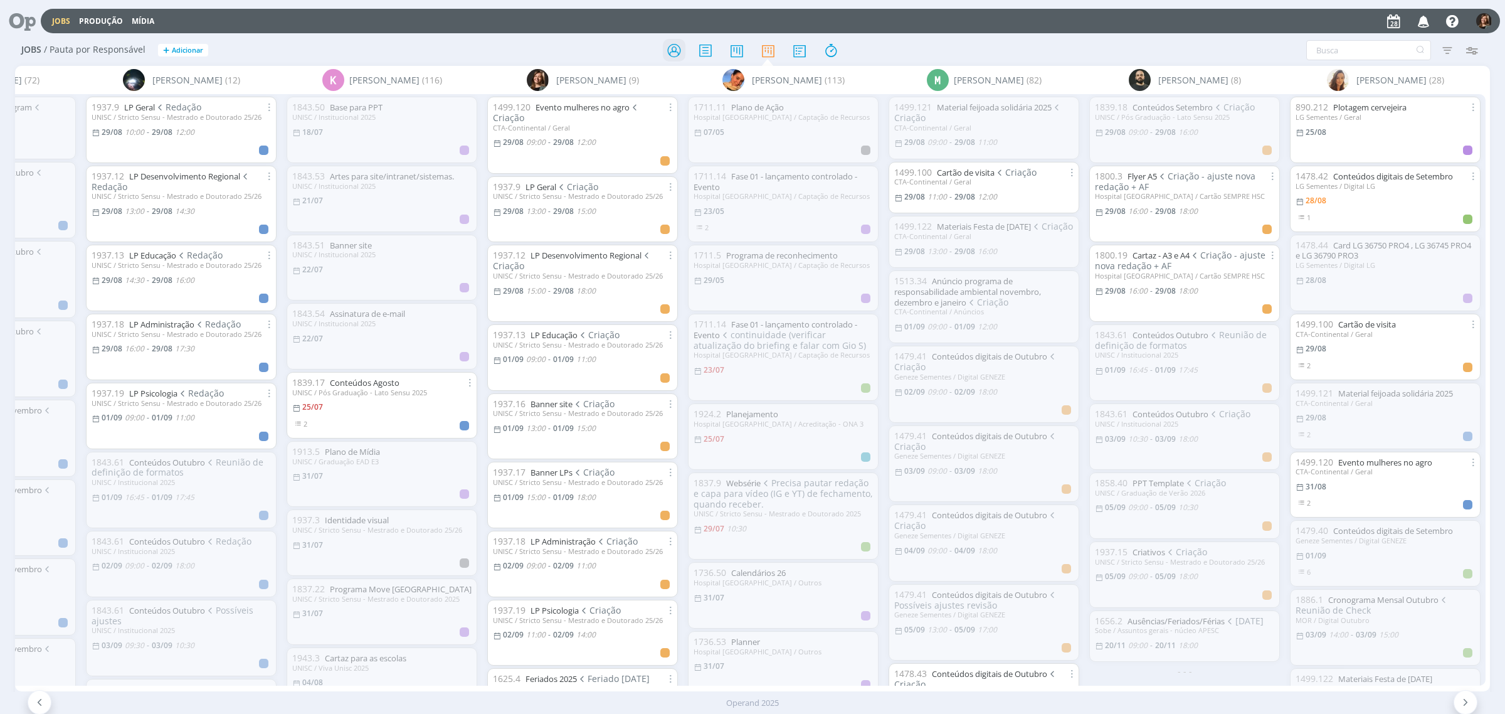
click at [670, 44] on icon at bounding box center [674, 50] width 23 height 24
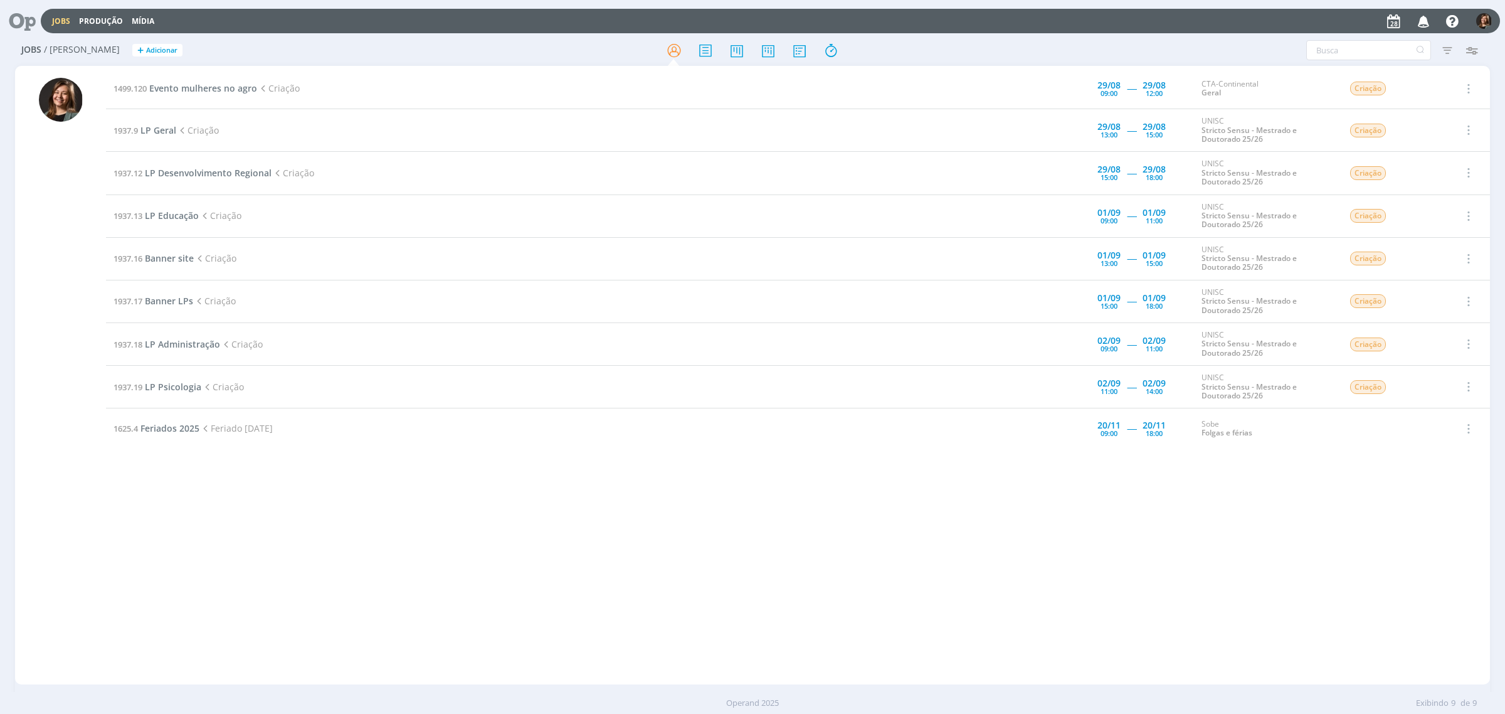
click at [226, 76] on td "1499.120 Evento mulheres no agro Criação" at bounding box center [549, 88] width 887 height 41
click at [231, 80] on td "1499.120 Evento mulheres no agro Criação" at bounding box center [549, 88] width 887 height 41
click at [228, 83] on span "Evento mulheres no agro" at bounding box center [203, 88] width 108 height 12
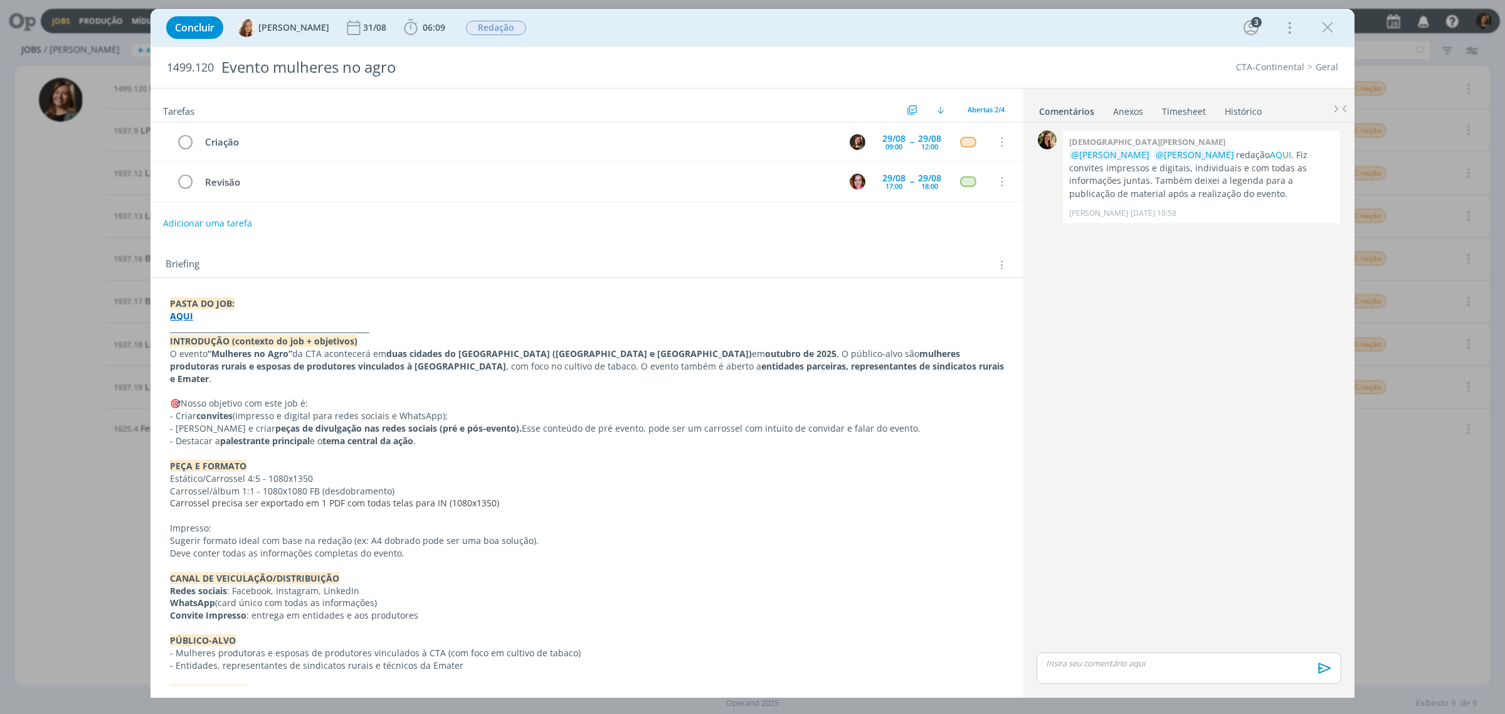
click at [184, 322] on strong "AQUI" at bounding box center [181, 316] width 23 height 12
click at [270, 337] on link "[URL][DOMAIN_NAME]" at bounding box center [251, 340] width 95 height 16
click at [1142, 671] on div "dialog" at bounding box center [1189, 667] width 305 height 31
click at [1121, 657] on span "[PERSON_NAME]" at bounding box center [1115, 657] width 78 height 14
click at [1165, 649] on body "Jobs Produção Mídia Notificações Central de Ajuda Área de Membros Implantação o…" at bounding box center [752, 357] width 1505 height 714
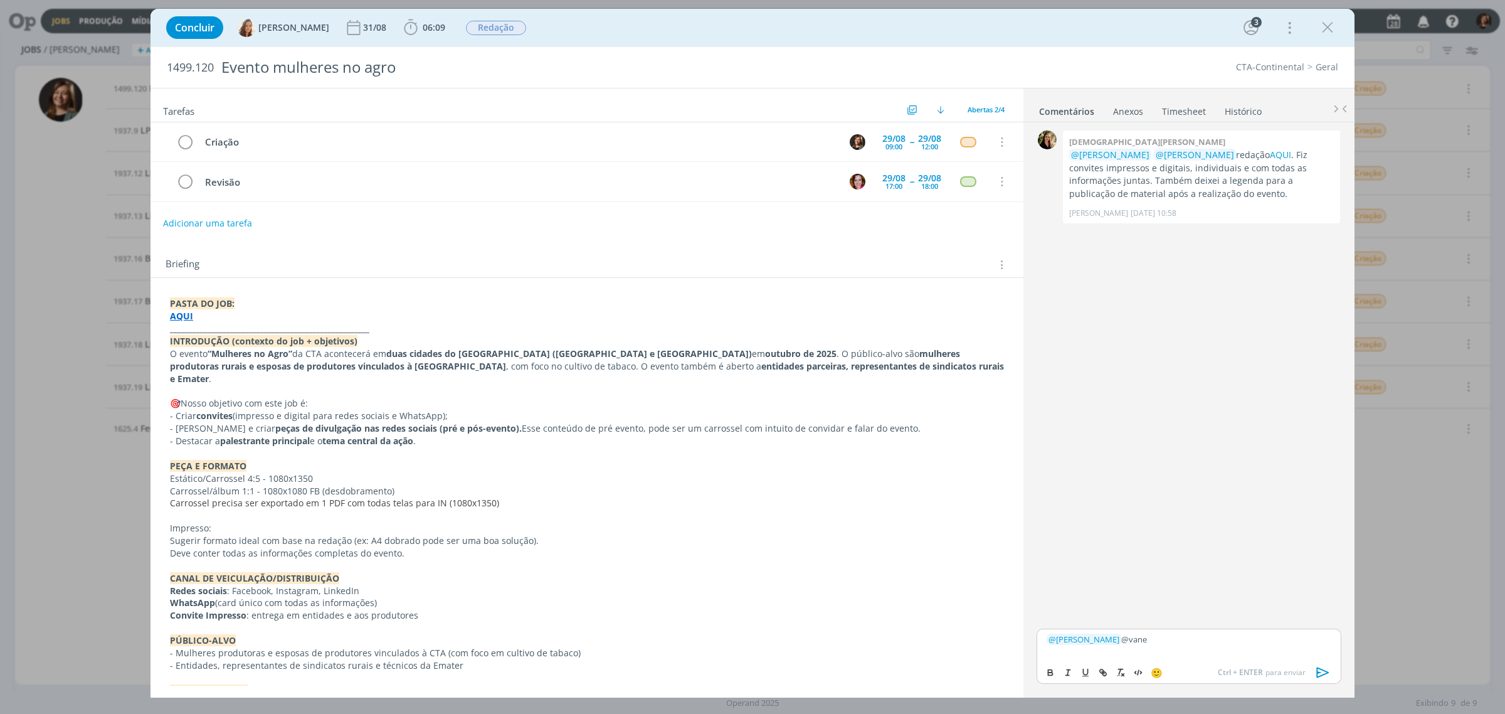
click at [1165, 649] on div "﻿ @ Amanda Oliveira ﻿ @vane" at bounding box center [1189, 643] width 305 height 31
click at [1165, 649] on li "[PERSON_NAME]" at bounding box center [1180, 658] width 115 height 23
click at [1208, 652] on span "M" at bounding box center [1210, 658] width 16 height 16
click at [1108, 670] on icon "dialog" at bounding box center [1103, 672] width 10 height 10
paste input "https://sobeae.sharepoint.com/:f:/s/SOBEAE/EstGBfKg5clGtT6X4AJrlCcBj5G20-TWjoXB…"
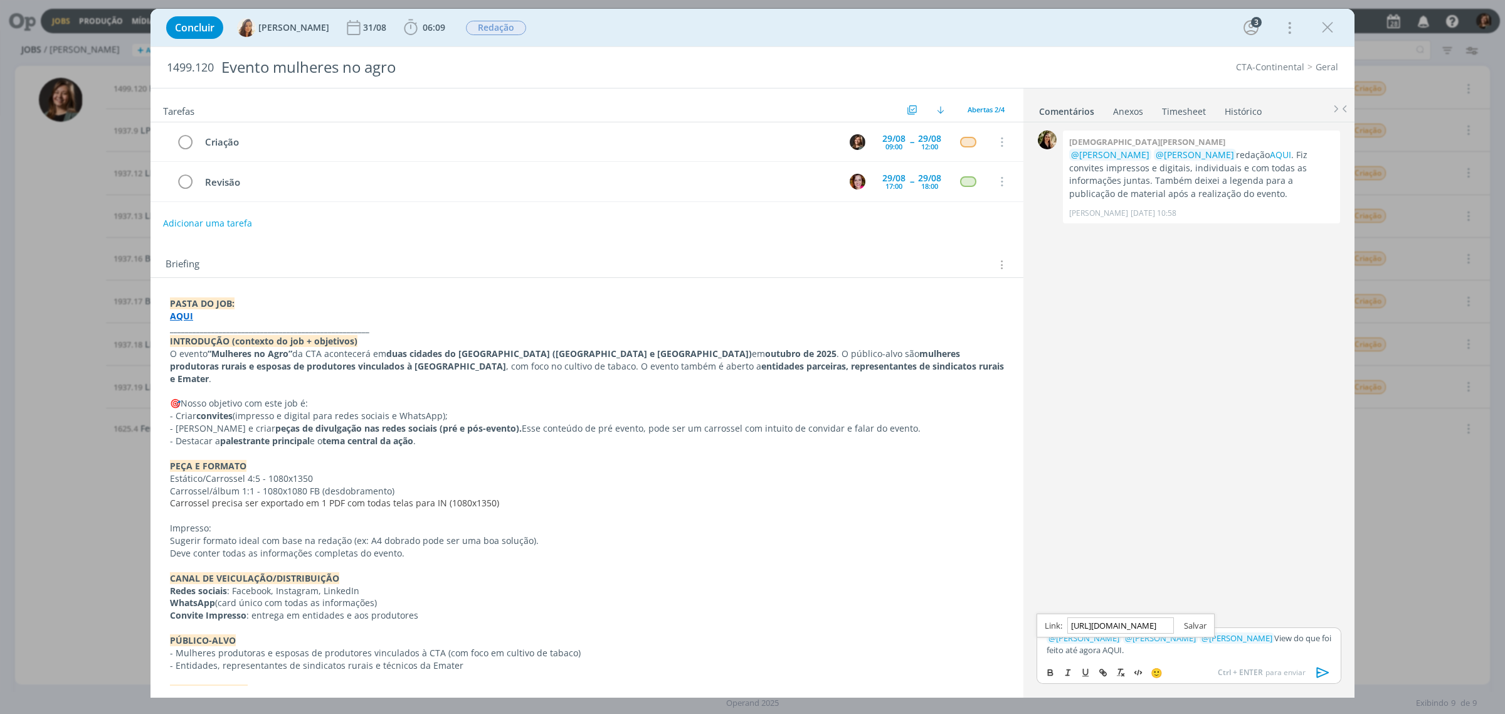
scroll to position [0, 309]
type input "https://sobeae.sharepoint.com/:f:/s/SOBEAE/EstGBfKg5clGtT6X4AJrlCcBj5G20-TWjoXB…"
click at [1201, 621] on link "dialog" at bounding box center [1190, 625] width 33 height 11
click at [1139, 660] on div "﻿ @ Amanda Oliveira ﻿ ﻿ @ Vanessa Feron ﻿ ﻿ @ Marcel Ali ﻿ View do que foi feit…" at bounding box center [1189, 643] width 305 height 33
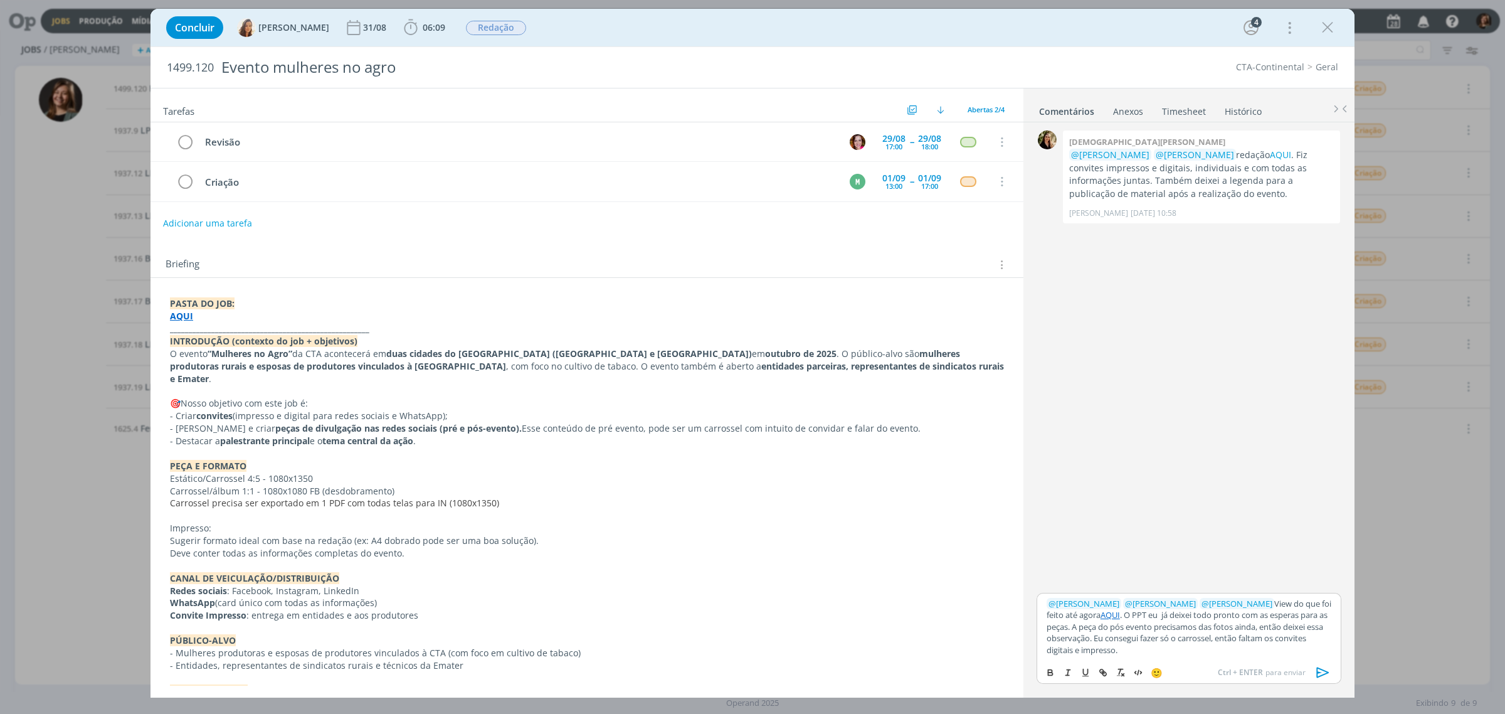
click at [1318, 668] on icon "dialog" at bounding box center [1323, 672] width 13 height 11
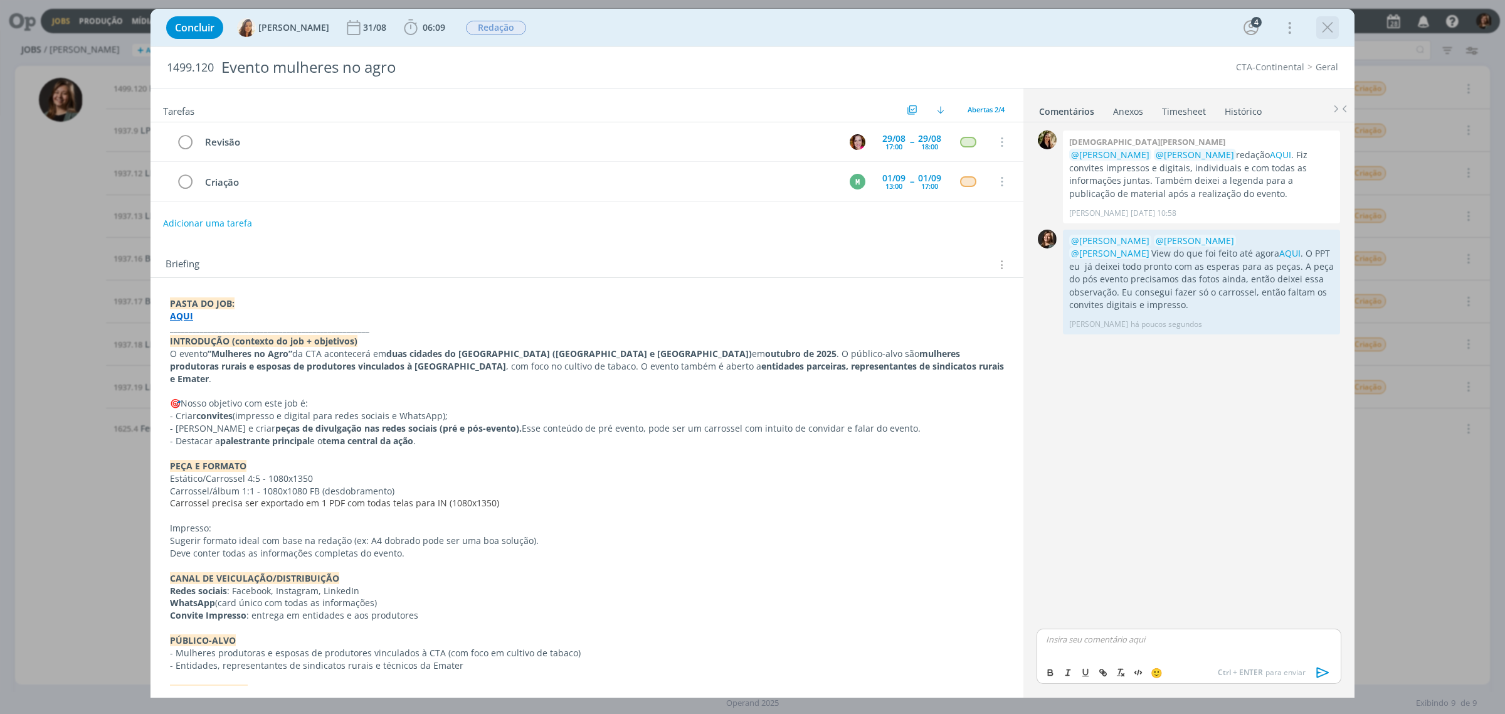
drag, startPoint x: 1333, startPoint y: 30, endPoint x: 1298, endPoint y: 1, distance: 45.0
click at [1333, 30] on icon "dialog" at bounding box center [1327, 27] width 19 height 19
